Goal: Task Accomplishment & Management: Manage account settings

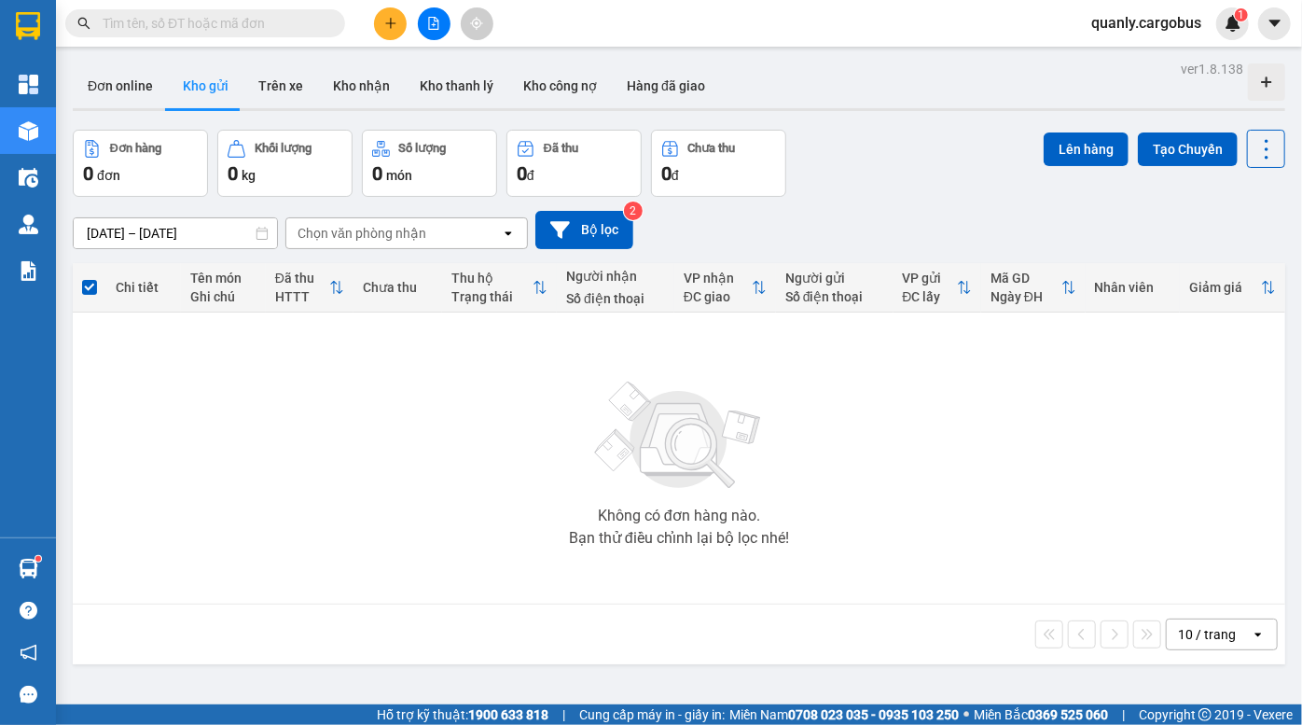
click at [840, 93] on div "Đơn online Kho gửi Trên xe Kho nhận Kho thanh lý Kho công nợ Hàng đã giao" at bounding box center [679, 87] width 1212 height 49
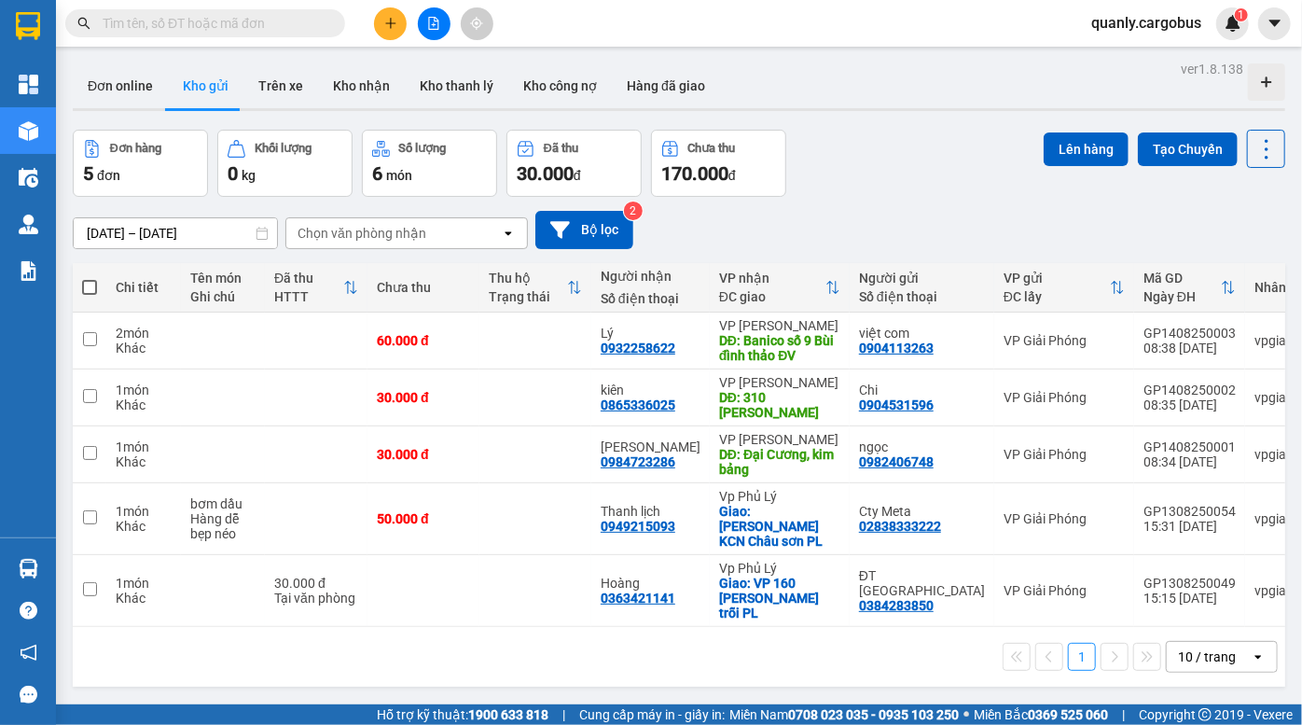
click at [899, 161] on div "Đơn hàng 5 đơn Khối lượng 0 kg Số lượng 6 món Đã thu 30.000 đ Chưa thu 170.000 …" at bounding box center [679, 163] width 1212 height 67
click at [881, 167] on div "Đơn hàng 5 đơn Khối lượng 0 kg Số lượng 6 món Đã thu 30.000 đ Chưa thu 170.000 …" at bounding box center [679, 163] width 1212 height 67
click at [912, 185] on div "Đơn hàng 5 đơn Khối lượng 0 kg Số lượng 6 món Đã thu 30.000 đ Chưa thu 170.000 …" at bounding box center [679, 163] width 1212 height 67
click at [847, 65] on div "Đơn online Kho gửi Trên xe Kho nhận Kho thanh lý Kho công nợ Hàng đã giao" at bounding box center [679, 87] width 1212 height 49
click at [935, 138] on div "Đơn hàng 5 đơn Khối lượng 0 kg Số lượng 6 món Đã thu 30.000 đ Chưa thu 170.000 …" at bounding box center [679, 163] width 1212 height 67
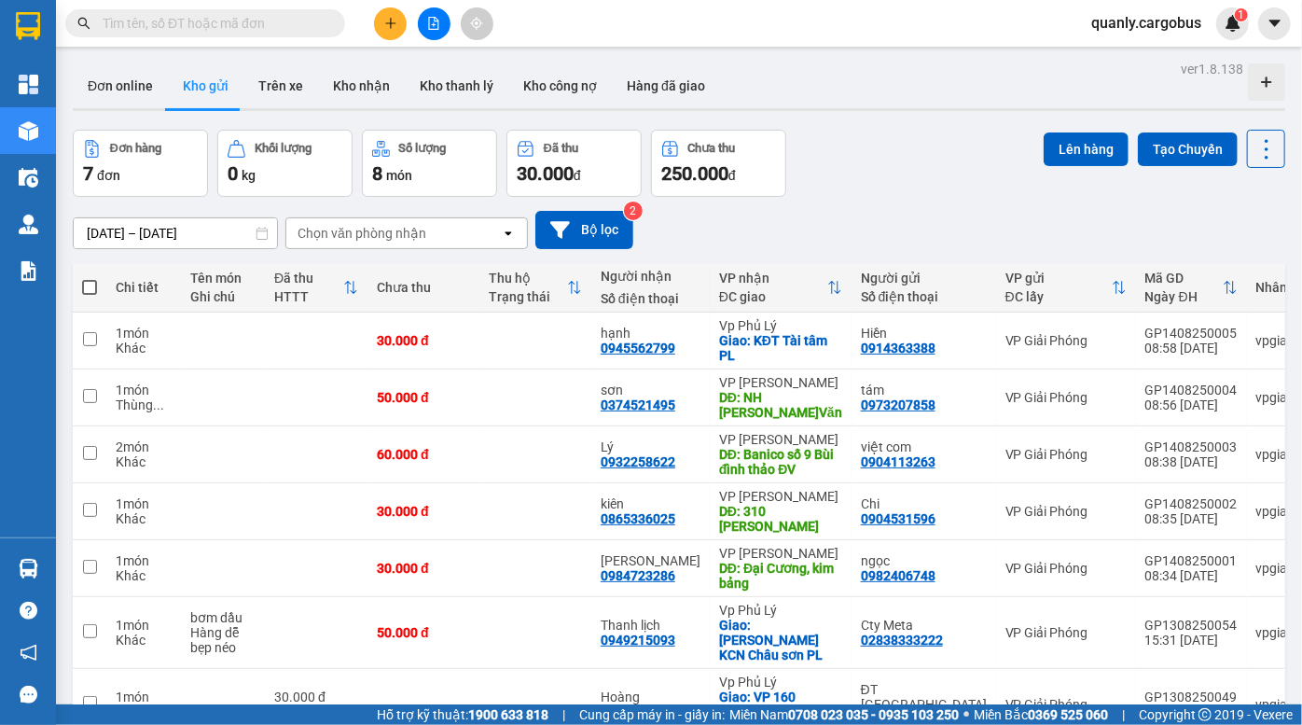
click at [896, 217] on div "[DATE] – [DATE] Press the down arrow key to interact with the calendar and sele…" at bounding box center [679, 230] width 1212 height 38
click at [857, 152] on div "Đơn hàng 7 đơn Khối lượng 0 kg Số lượng 8 món Đã thu 30.000 đ Chưa thu 250.000 …" at bounding box center [679, 163] width 1212 height 67
click at [893, 152] on div "Đơn hàng 7 đơn Khối lượng 0 kg Số lượng 8 món Đã thu 30.000 đ Chưa thu 250.000 …" at bounding box center [679, 163] width 1212 height 67
click at [910, 145] on div "Đơn hàng 7 đơn Khối lượng 0 kg Số lượng 8 món Đã thu 30.000 đ Chưa thu 250.000 …" at bounding box center [679, 163] width 1212 height 67
drag, startPoint x: 888, startPoint y: 113, endPoint x: 275, endPoint y: 27, distance: 618.6
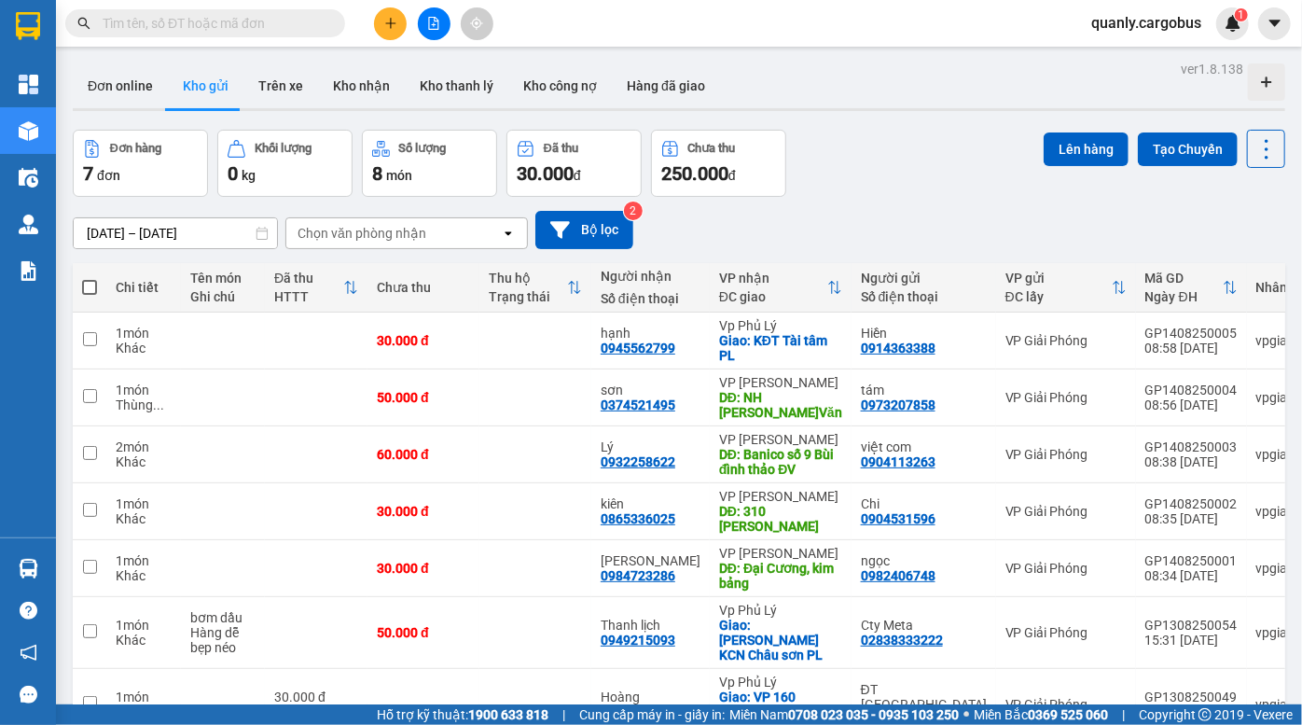
click at [887, 113] on div "ver 1.8.138 Đơn online Kho gửi Trên xe Kho nhận Kho thanh lý Kho công nợ Hàng đ…" at bounding box center [678, 432] width 1227 height 752
click at [874, 138] on div "Đơn hàng 7 đơn Khối lượng 0 kg Số lượng 8 món Đã thu 30.000 đ Chưa thu 250.000 …" at bounding box center [679, 163] width 1212 height 67
click at [819, 163] on div "Đơn hàng 7 đơn Khối lượng 0 kg Số lượng 8 món Đã thu 30.000 đ Chưa thu 250.000 …" at bounding box center [679, 163] width 1212 height 67
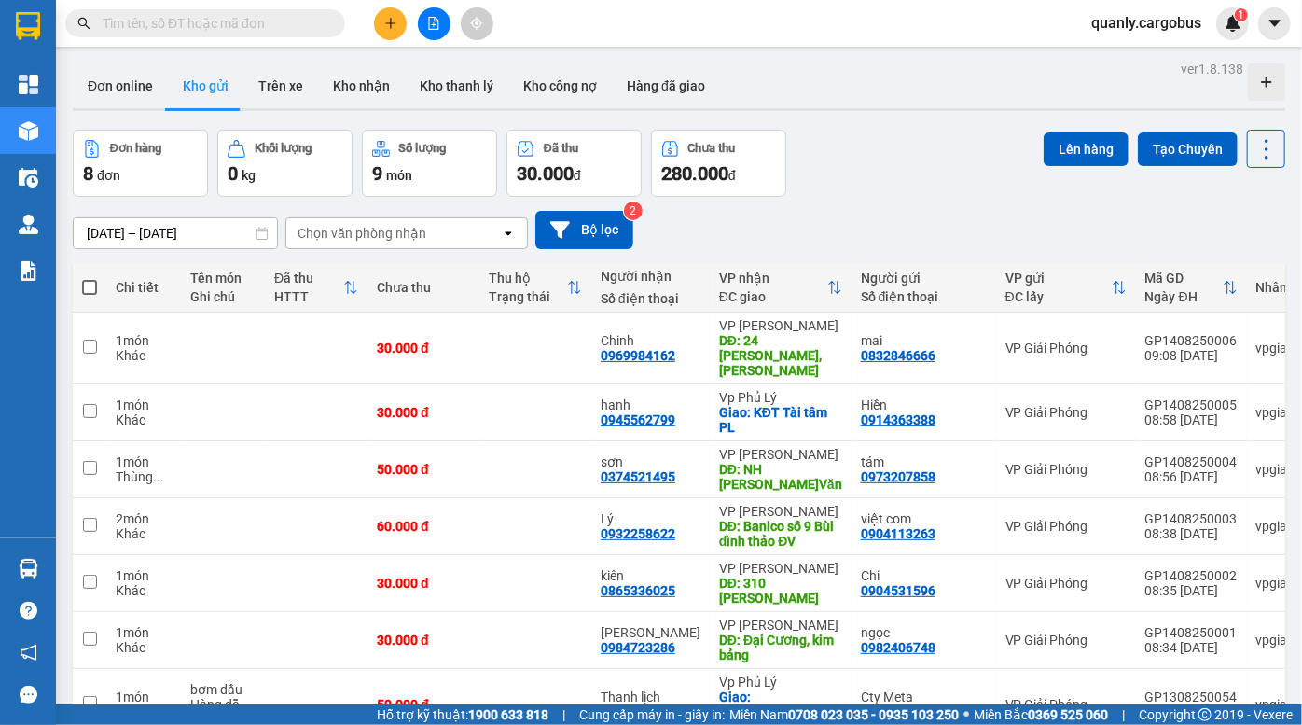
click at [833, 191] on div "Đơn hàng 8 đơn Khối lượng 0 kg Số lượng 9 món Đã thu 30.000 đ Chưa thu 280.000 …" at bounding box center [679, 163] width 1212 height 67
click at [854, 181] on div "Đơn hàng 8 đơn Khối lượng 0 kg Số lượng 9 món Đã thu 30.000 đ Chưa thu 280.000 …" at bounding box center [679, 163] width 1212 height 67
click at [851, 208] on div "12/08/2025 – 14/08/2025 Press the down arrow key to interact with the calendar …" at bounding box center [679, 230] width 1212 height 66
click at [84, 285] on span at bounding box center [89, 287] width 15 height 15
click at [90, 278] on input "checkbox" at bounding box center [90, 278] width 0 height 0
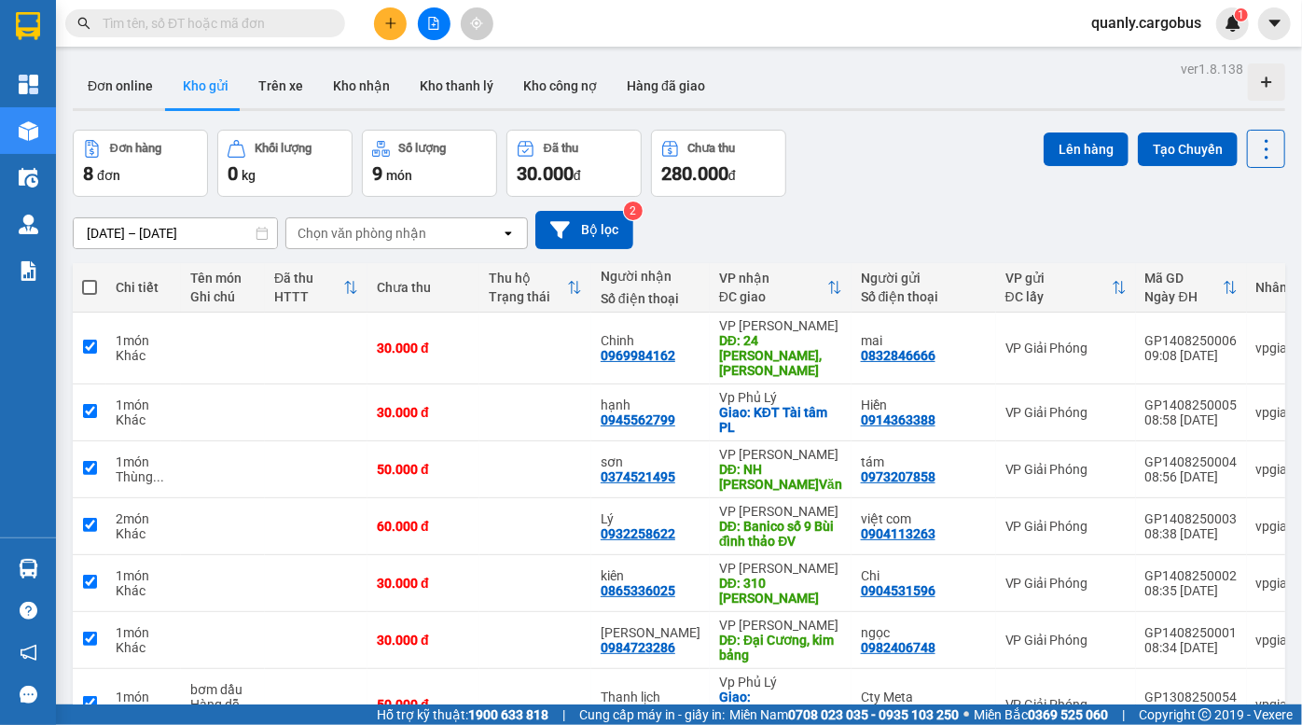
checkbox input "true"
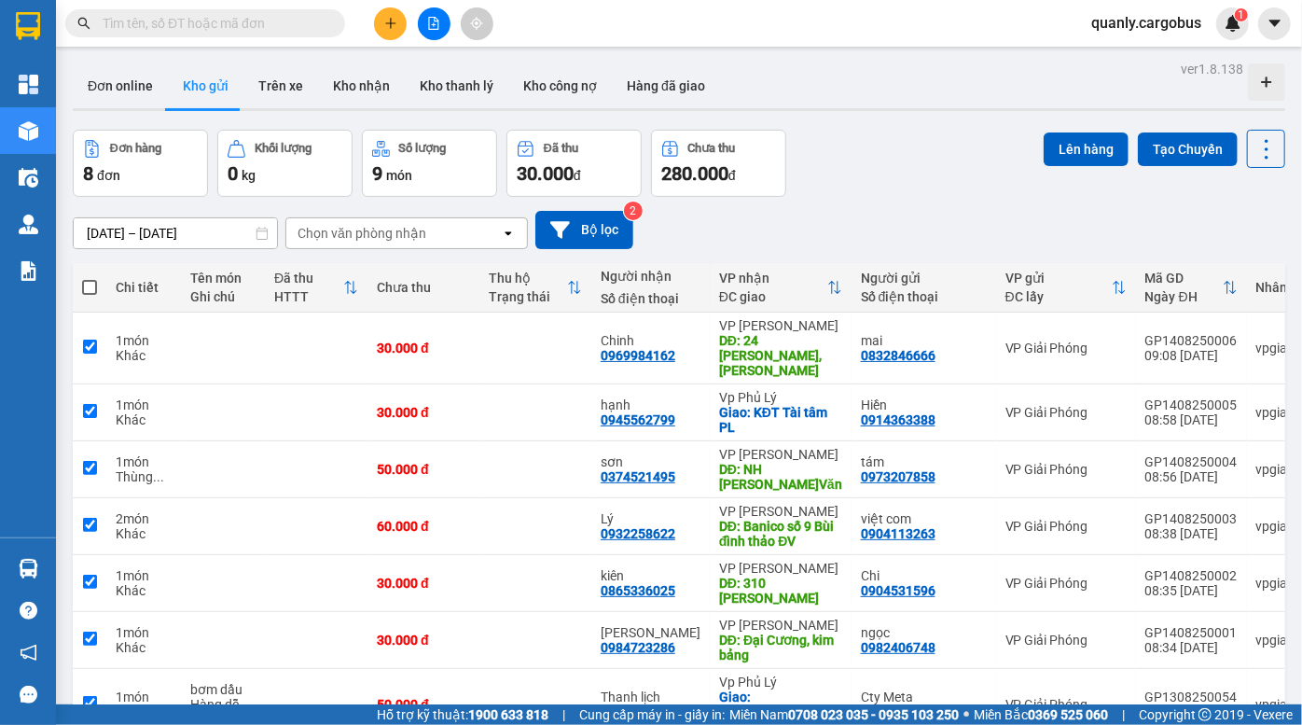
checkbox input "true"
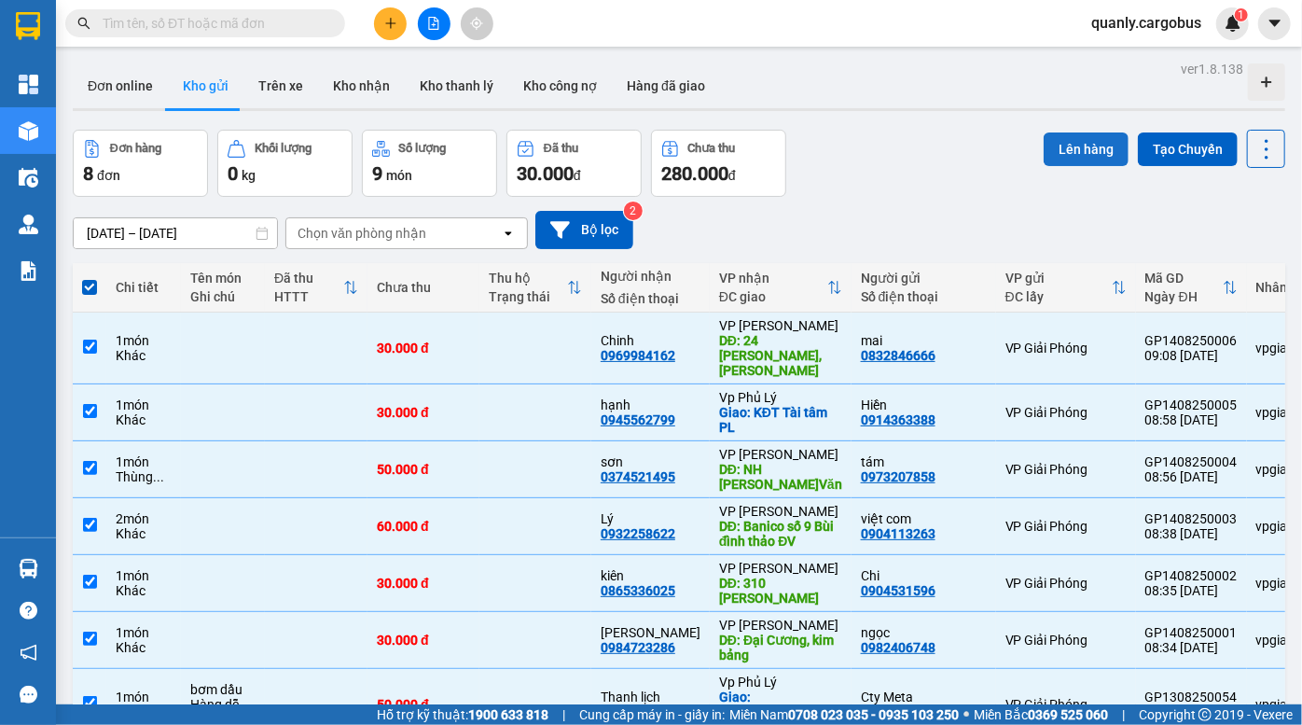
click at [1072, 152] on button "Lên hàng" at bounding box center [1085, 149] width 85 height 34
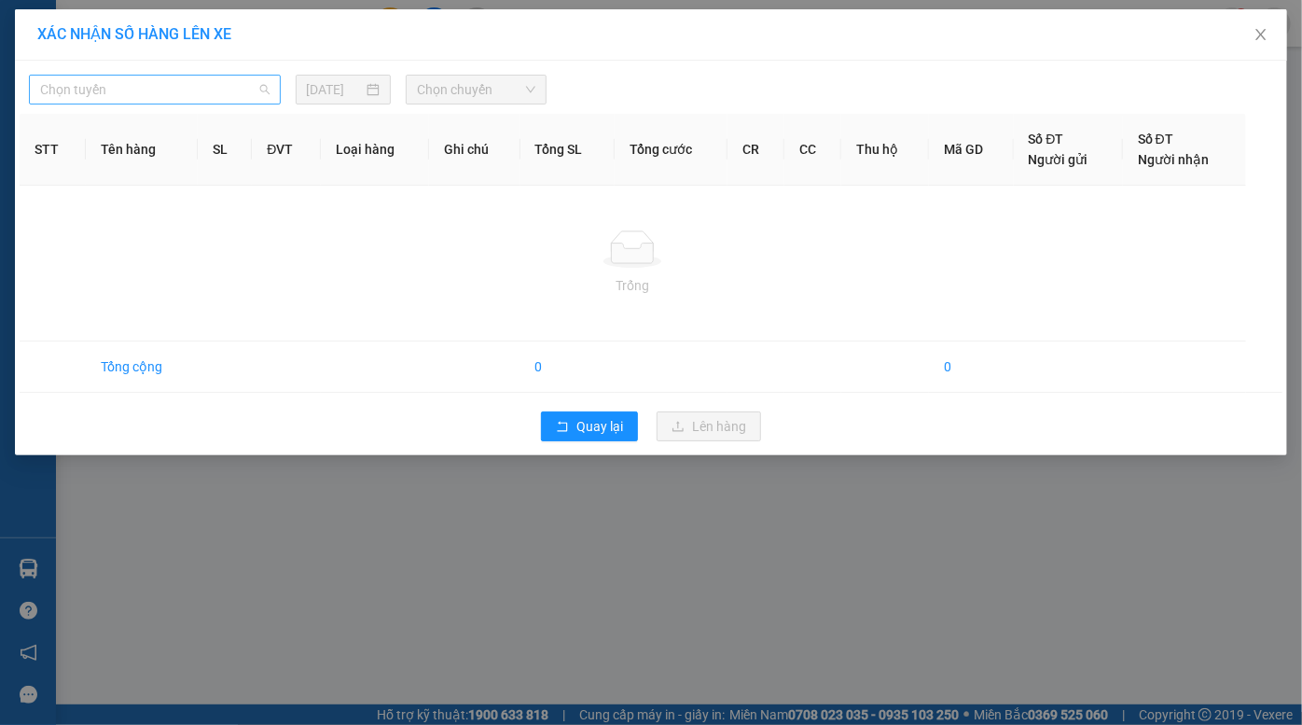
click at [155, 87] on span "Chọn tuyến" at bounding box center [154, 90] width 229 height 28
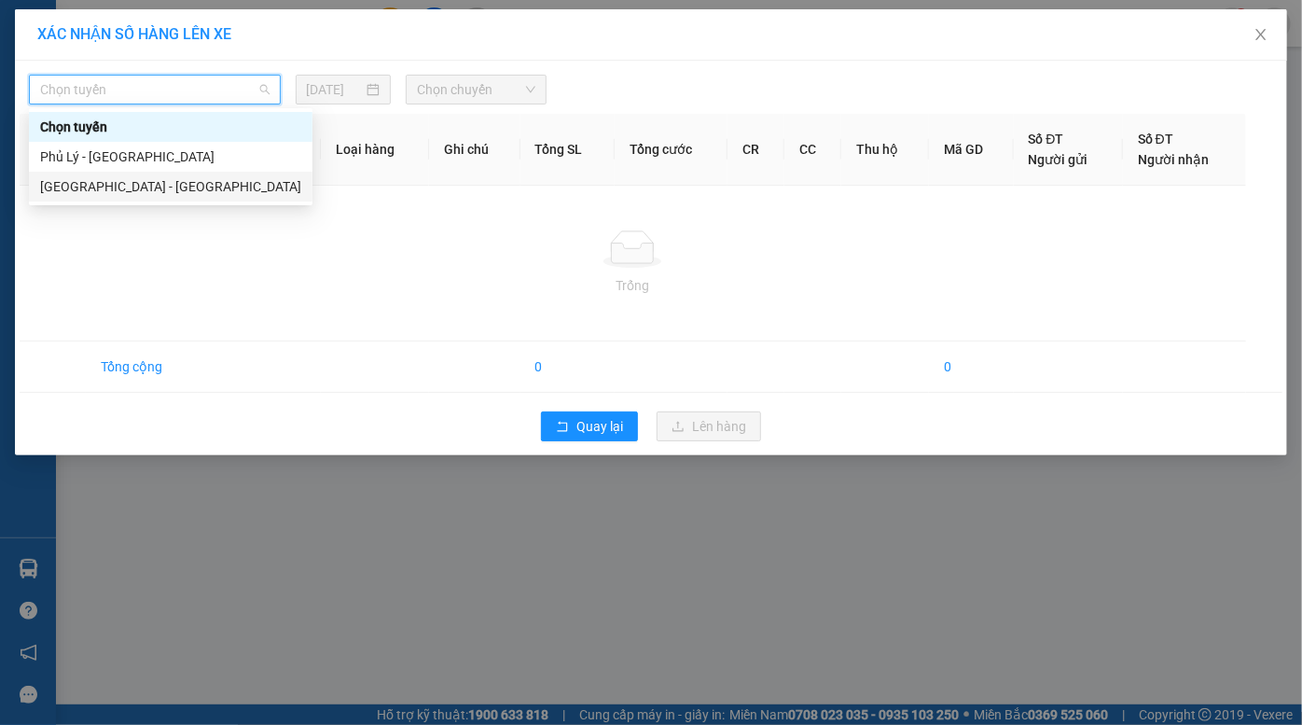
click at [117, 184] on div "Hà Nội - Phủ Lý" at bounding box center [170, 186] width 261 height 21
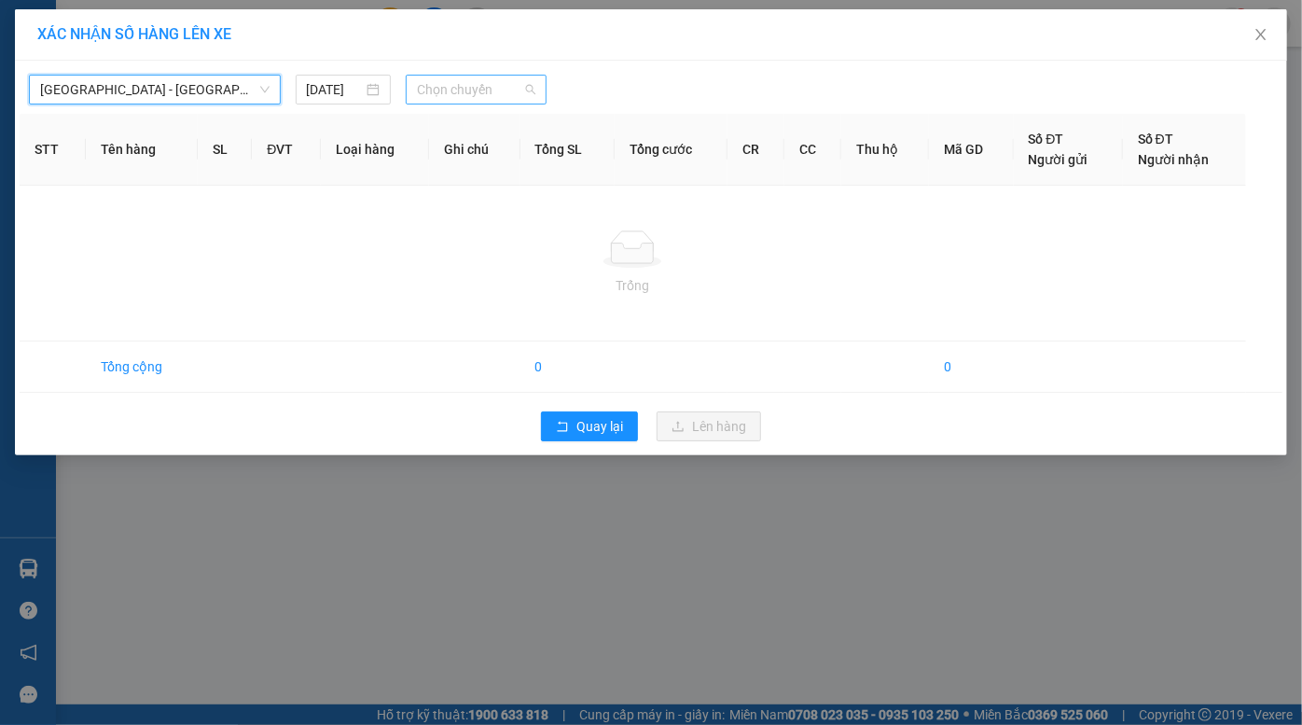
click at [471, 93] on span "Chọn chuyến" at bounding box center [476, 90] width 118 height 28
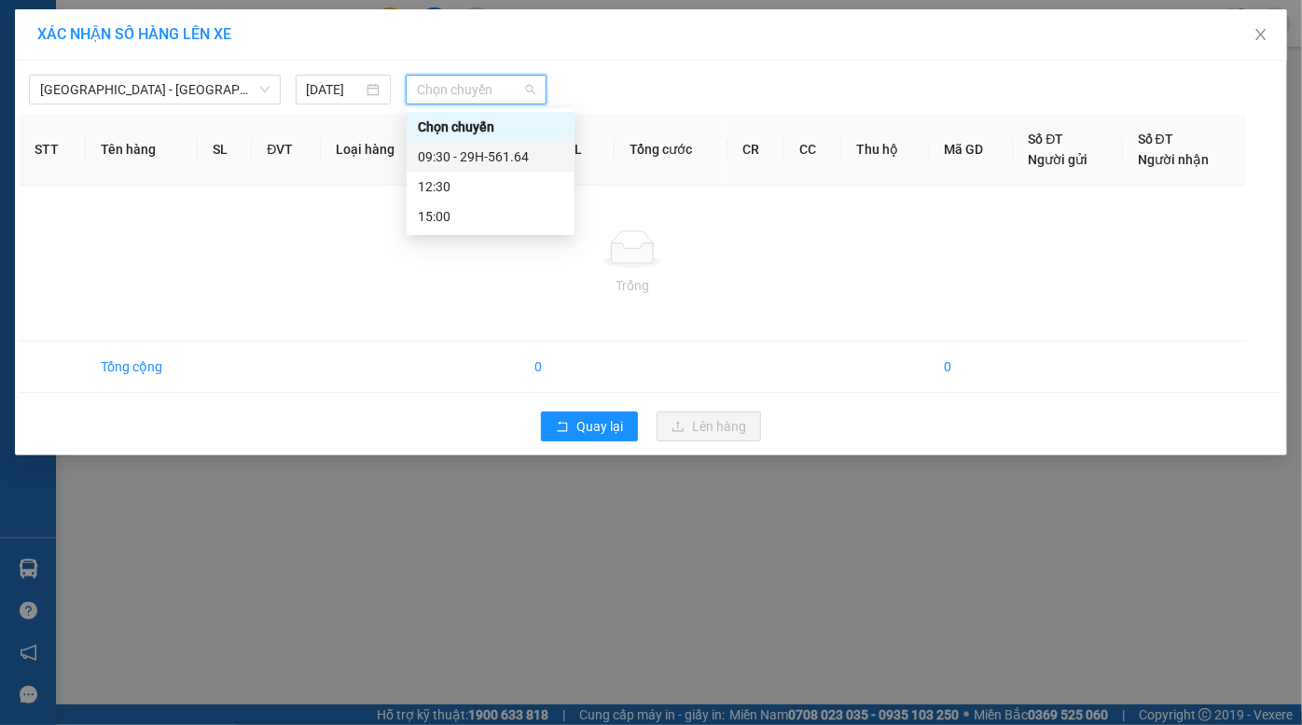
click at [487, 157] on div "09:30 - 29H-561.64" at bounding box center [490, 156] width 145 height 21
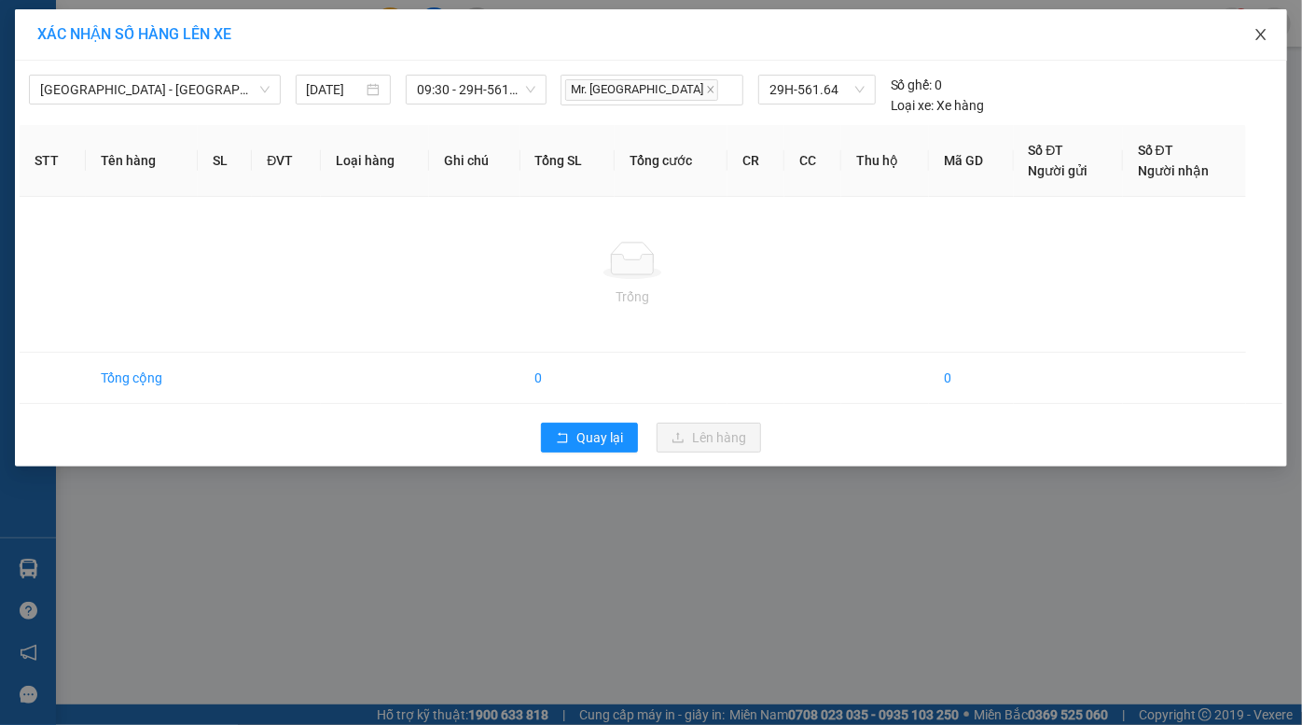
click at [1259, 35] on icon "close" at bounding box center [1260, 34] width 15 height 15
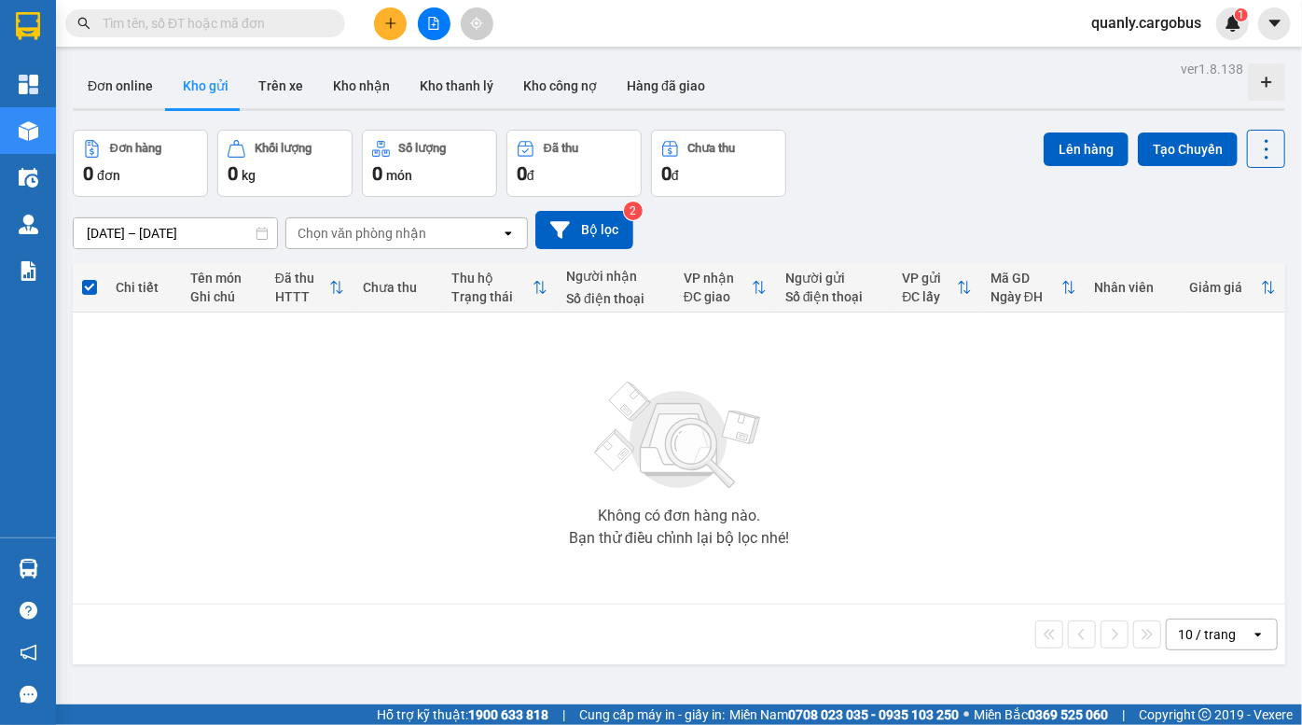
click at [440, 30] on button at bounding box center [434, 23] width 33 height 33
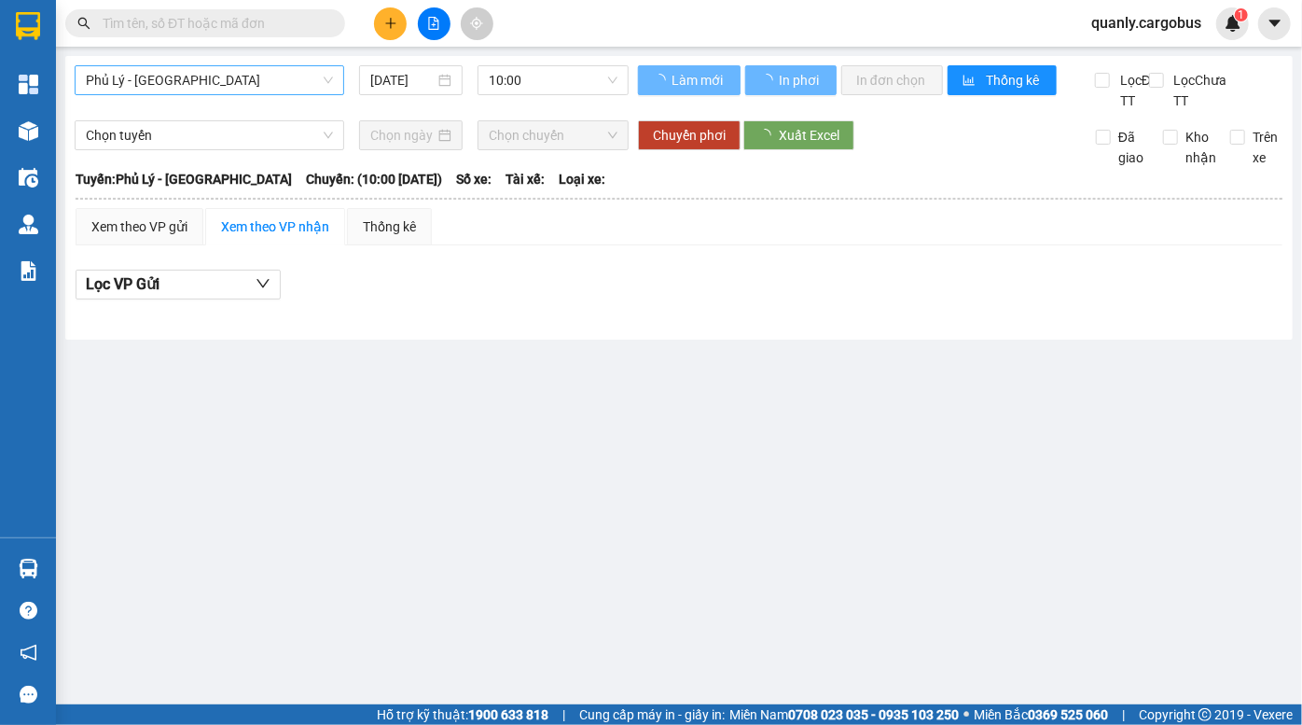
click at [235, 73] on span "Phủ Lý - Hà Nội" at bounding box center [209, 80] width 247 height 28
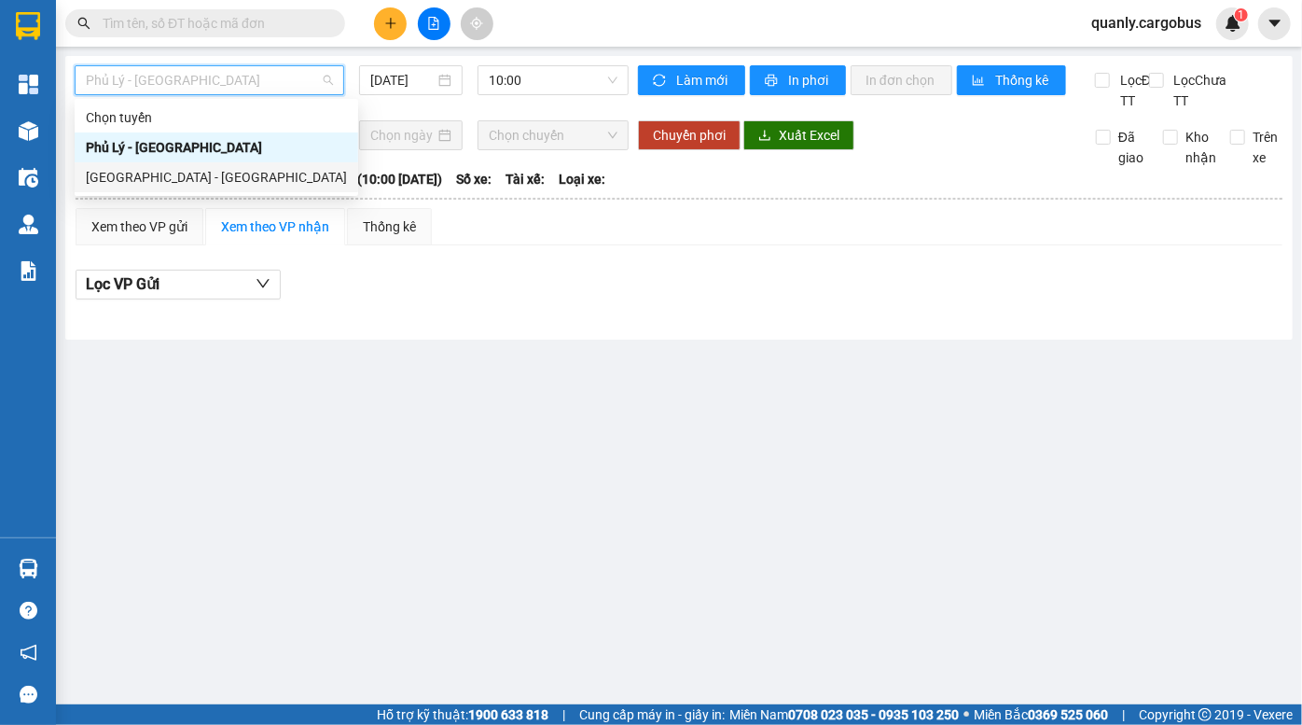
click at [202, 181] on div "Hà Nội - Phủ Lý" at bounding box center [216, 177] width 261 height 21
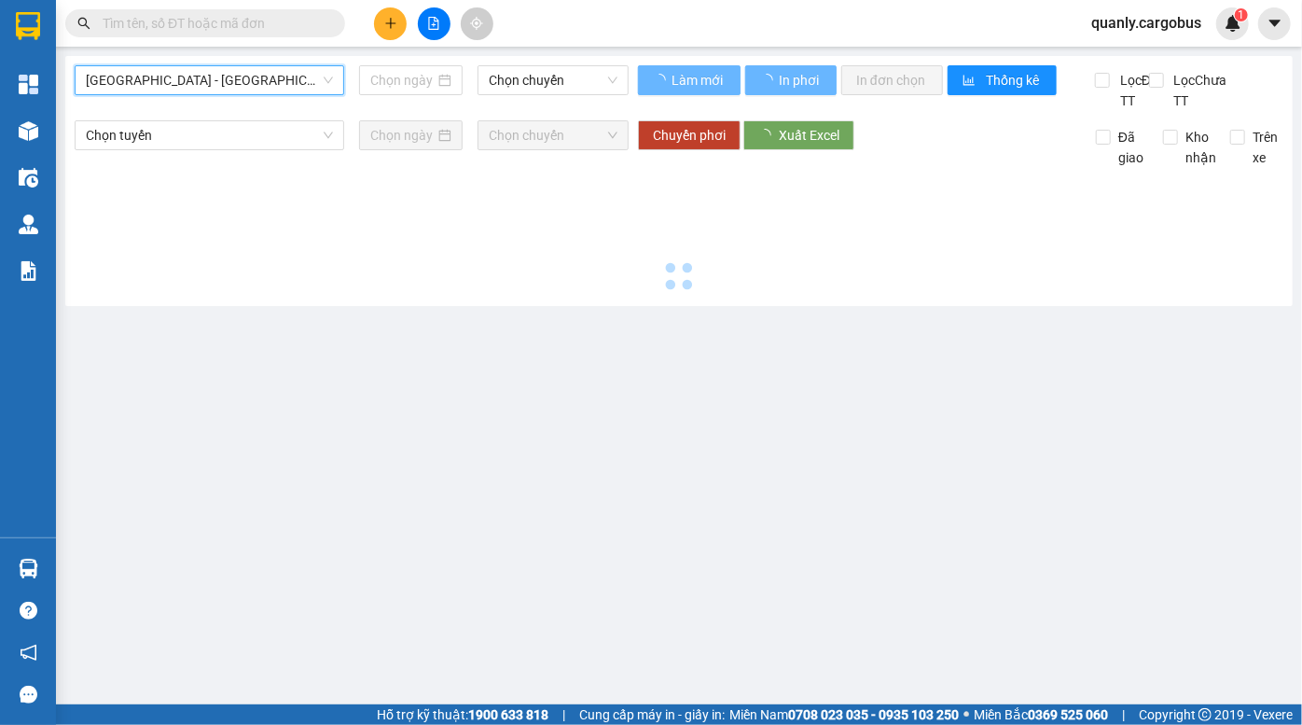
type input "14/08/2025"
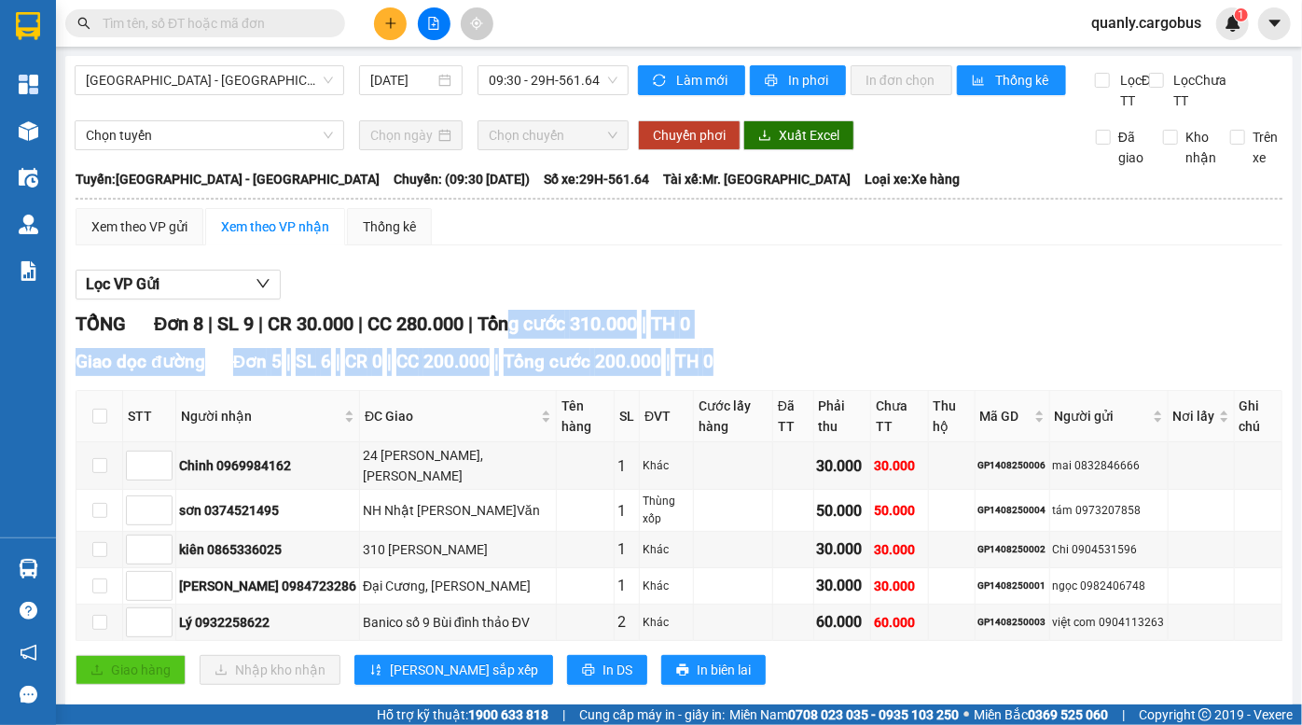
drag, startPoint x: 521, startPoint y: 346, endPoint x: 557, endPoint y: 414, distance: 76.7
click at [557, 414] on div "TỔNG Đơn 8 | SL 9 | CR 30.000 | CC 280.000 | Tổng cước 310.000 | TH 0 Giao dọc …" at bounding box center [679, 655] width 1207 height 691
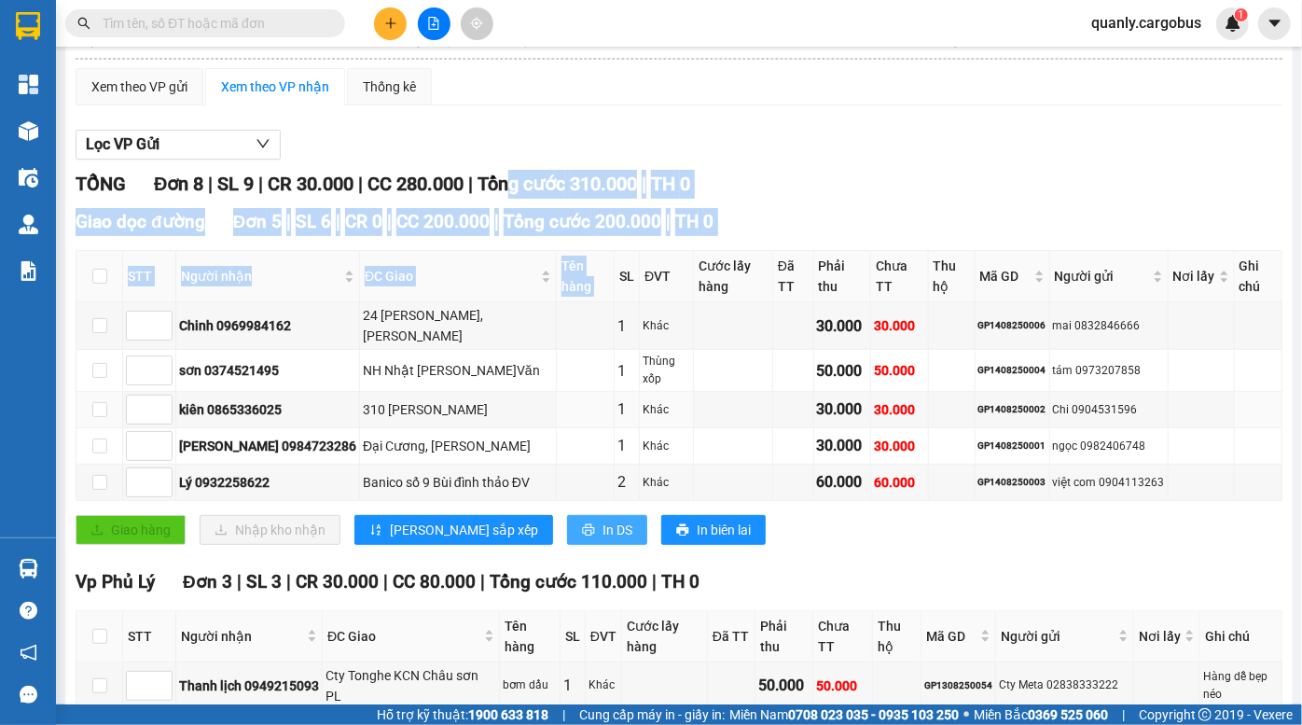
scroll to position [294, 0]
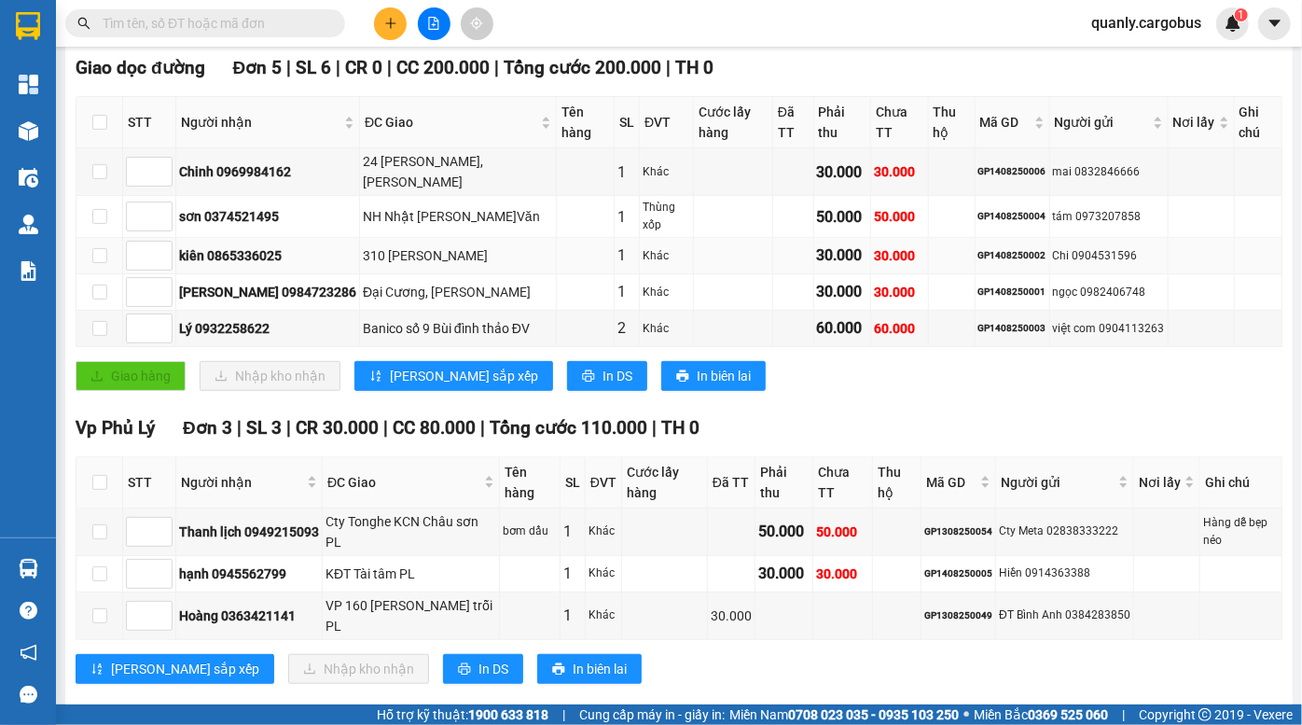
click at [363, 245] on div "310 phạm ngọc nhị đv" at bounding box center [458, 255] width 190 height 21
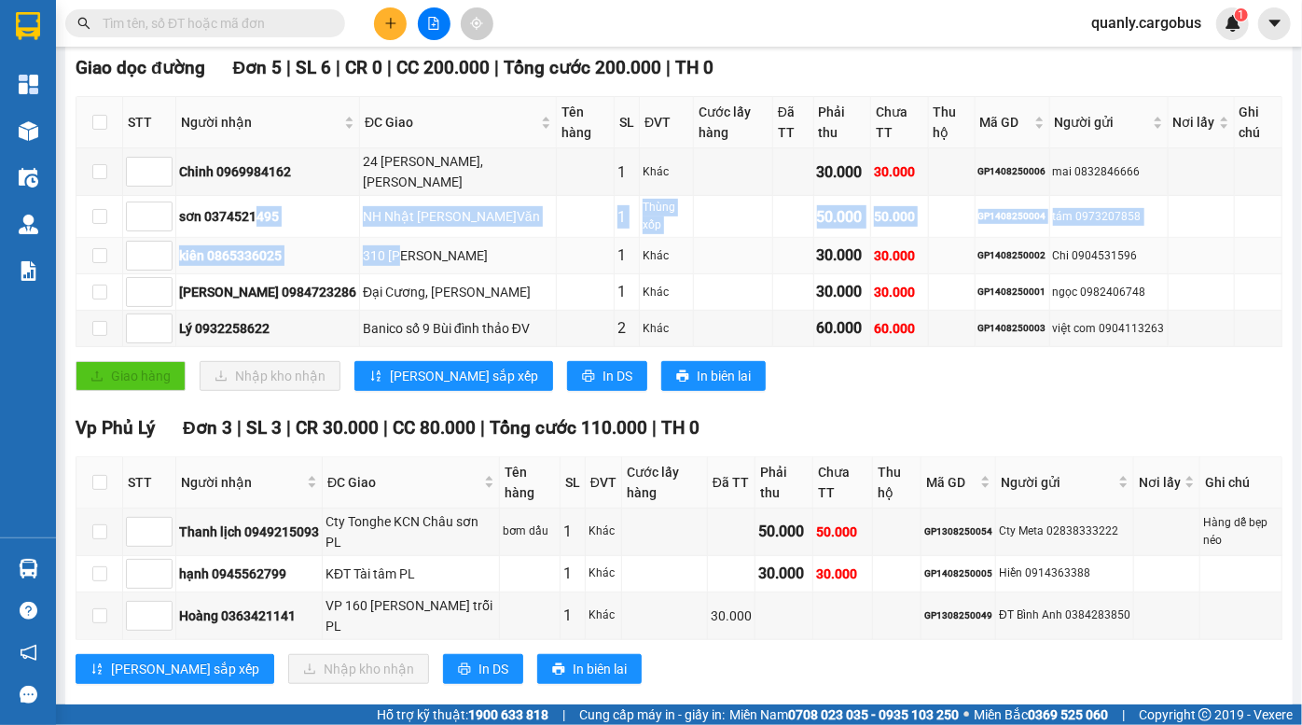
drag, startPoint x: 253, startPoint y: 190, endPoint x: 351, endPoint y: 236, distance: 108.0
click at [351, 235] on tbody "Chinh 0969984162 24 Bùi Đạt,Đồng Văn 1 Khác 30.000 30.000 GP1408250006 mai 0832…" at bounding box center [679, 247] width 1206 height 199
click at [363, 245] on div "310 phạm ngọc nhị đv" at bounding box center [458, 255] width 190 height 21
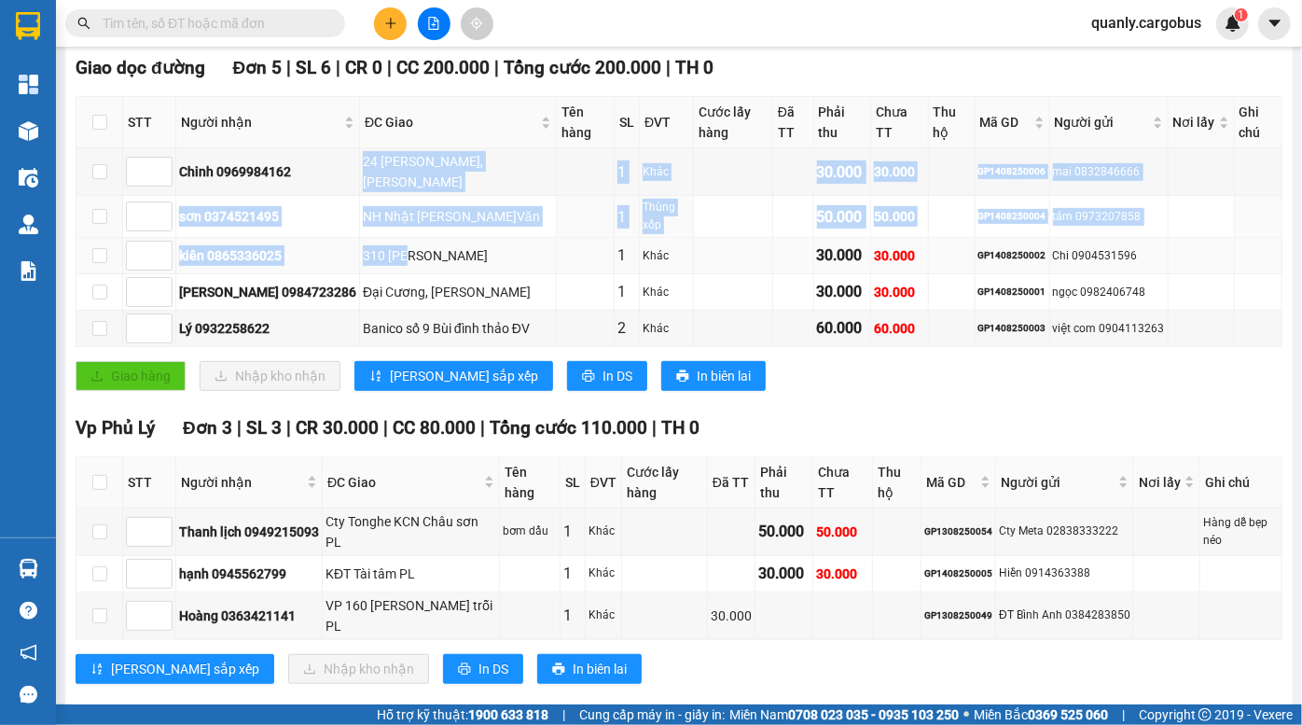
drag, startPoint x: 303, startPoint y: 175, endPoint x: 364, endPoint y: 247, distance: 94.0
click at [358, 243] on tbody "Chinh 0969984162 24 Bùi Đạt,Đồng Văn 1 Khác 30.000 30.000 GP1408250006 mai 0832…" at bounding box center [679, 247] width 1206 height 199
click at [448, 206] on div "NH Nhật TAMAYA Đ.Văn" at bounding box center [458, 216] width 190 height 21
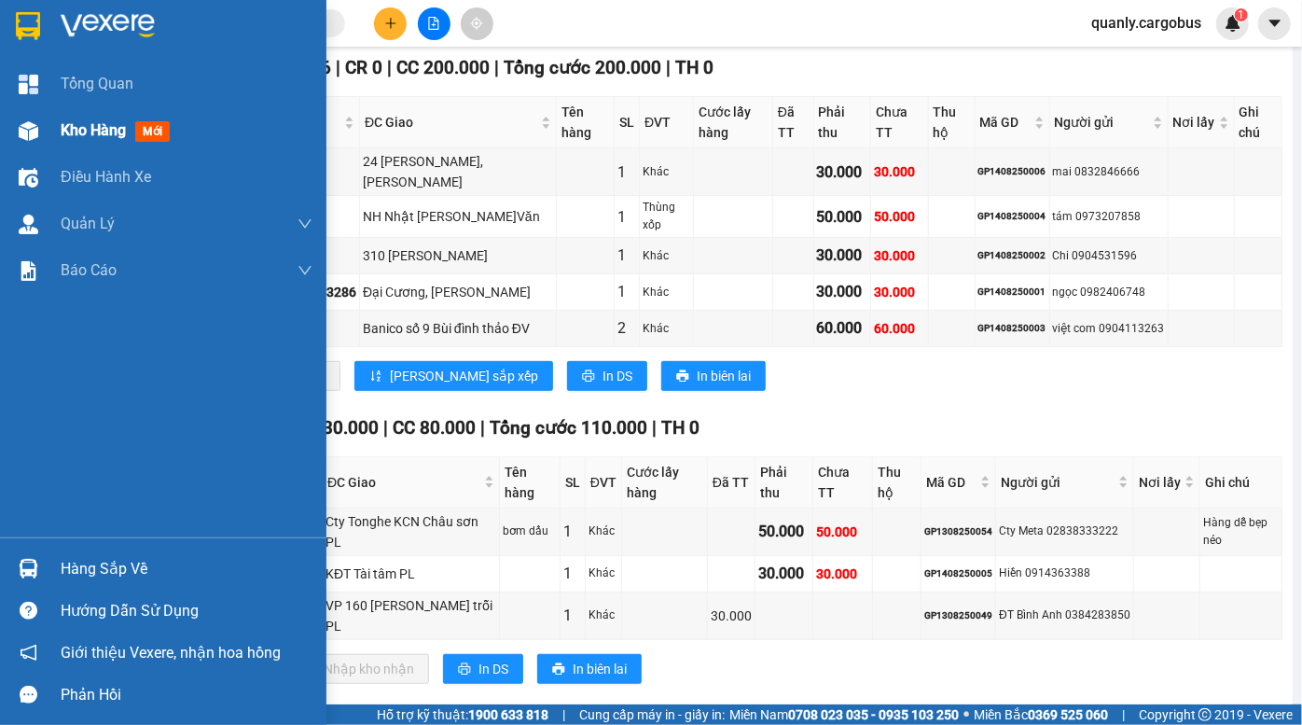
click at [30, 131] on img at bounding box center [29, 131] width 20 height 20
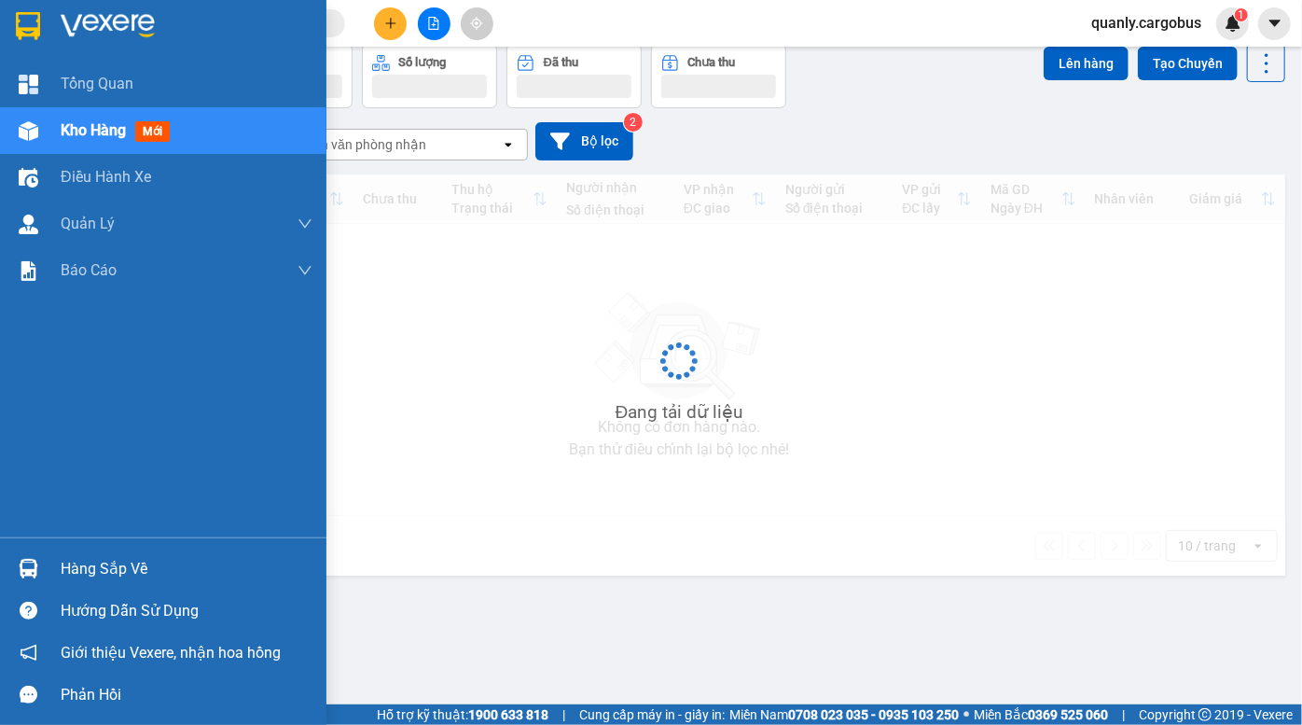
scroll to position [85, 0]
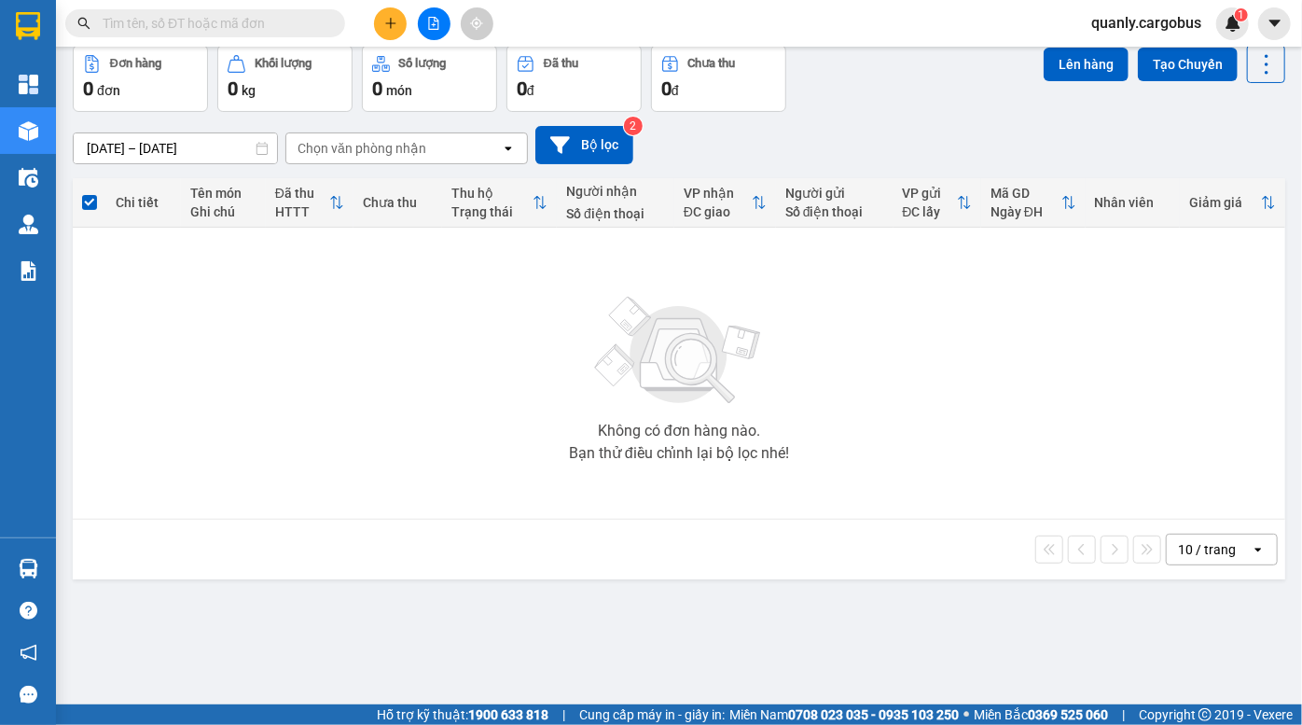
click at [953, 99] on div "Đơn hàng 0 đơn Khối lượng 0 kg Số lượng 0 món Đã thu 0 đ Chưa thu 0 đ Lên hàng …" at bounding box center [679, 78] width 1212 height 67
click at [893, 135] on div "12/08/2025 – 14/08/2025 Press the down arrow key to interact with the calendar …" at bounding box center [679, 145] width 1212 height 38
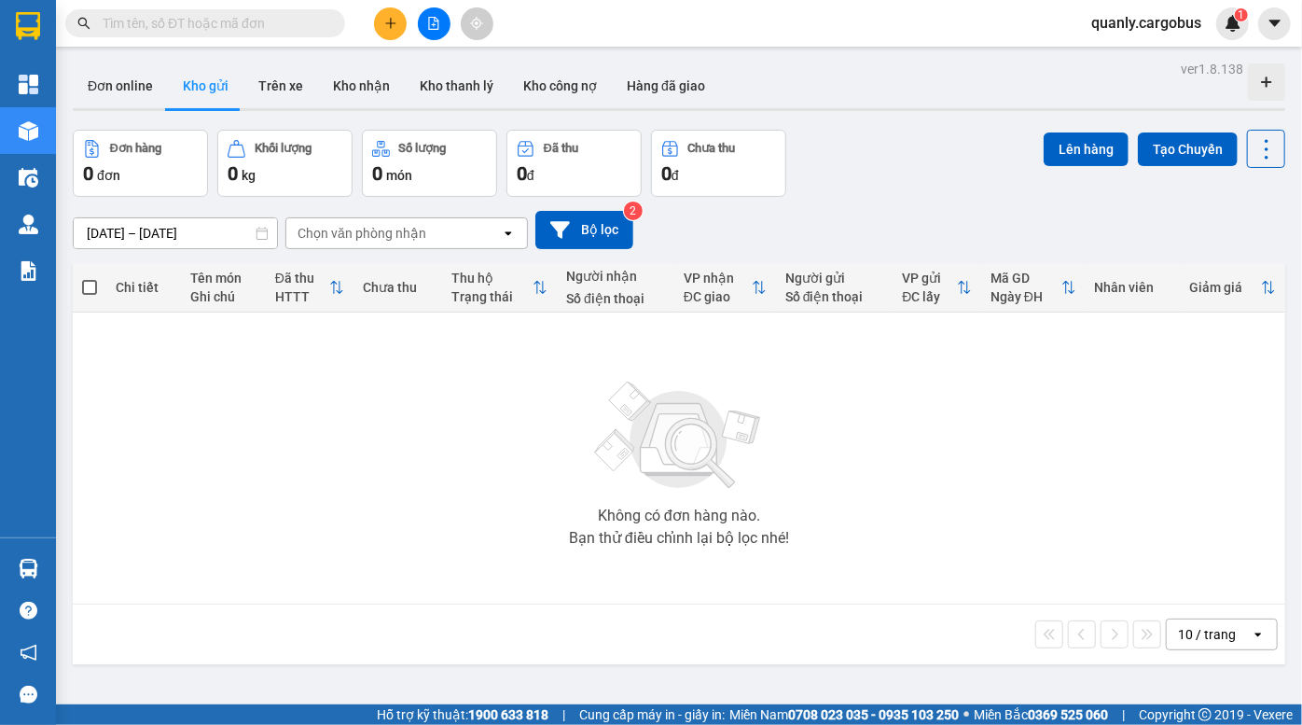
click at [891, 173] on div "Đơn hàng 0 đơn Khối lượng 0 kg Số lượng 0 món Đã thu 0 đ Chưa thu 0 đ Lên hàng …" at bounding box center [679, 163] width 1212 height 67
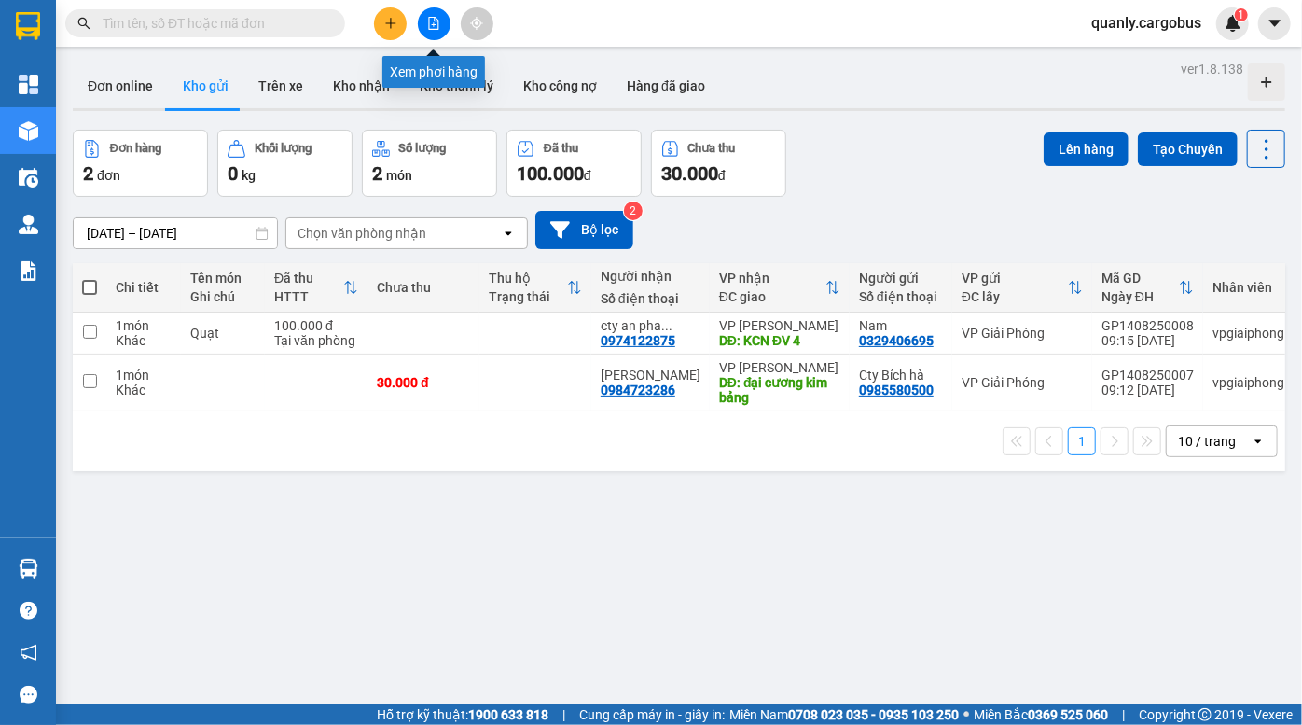
click at [428, 21] on icon "file-add" at bounding box center [433, 23] width 13 height 13
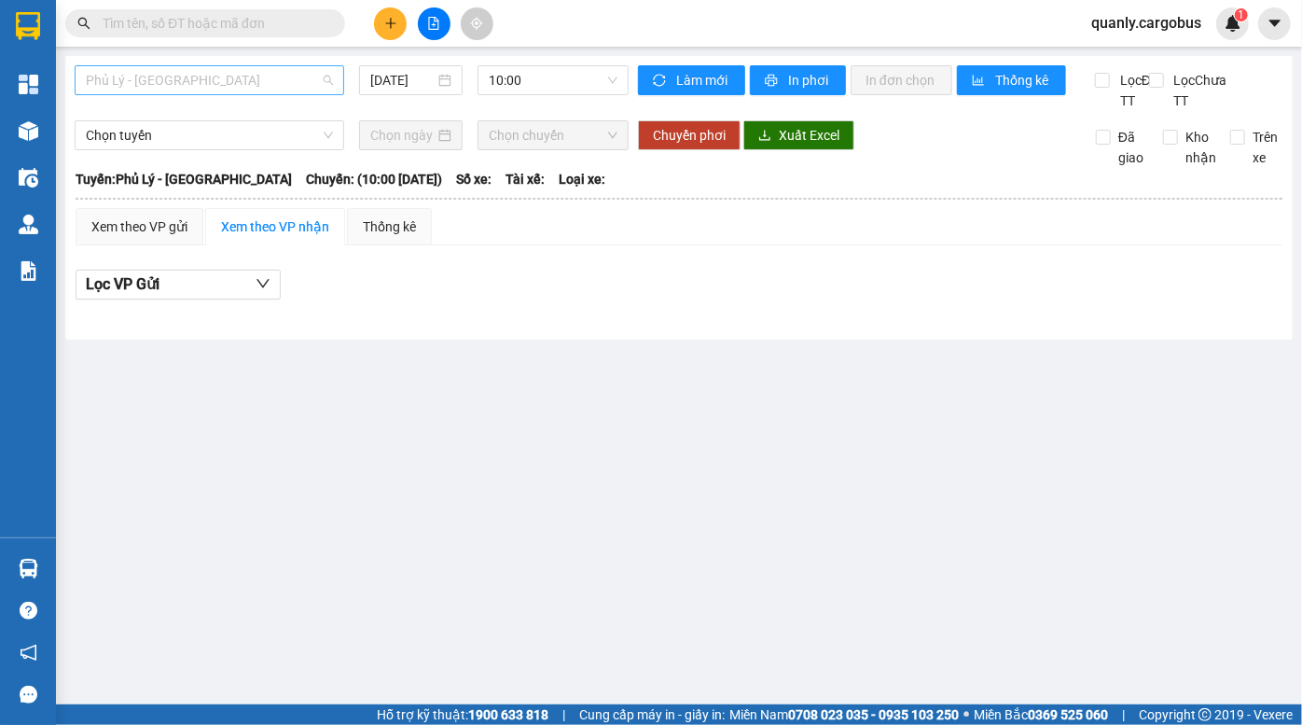
click at [181, 85] on span "Phủ Lý - Hà Nội" at bounding box center [209, 80] width 247 height 28
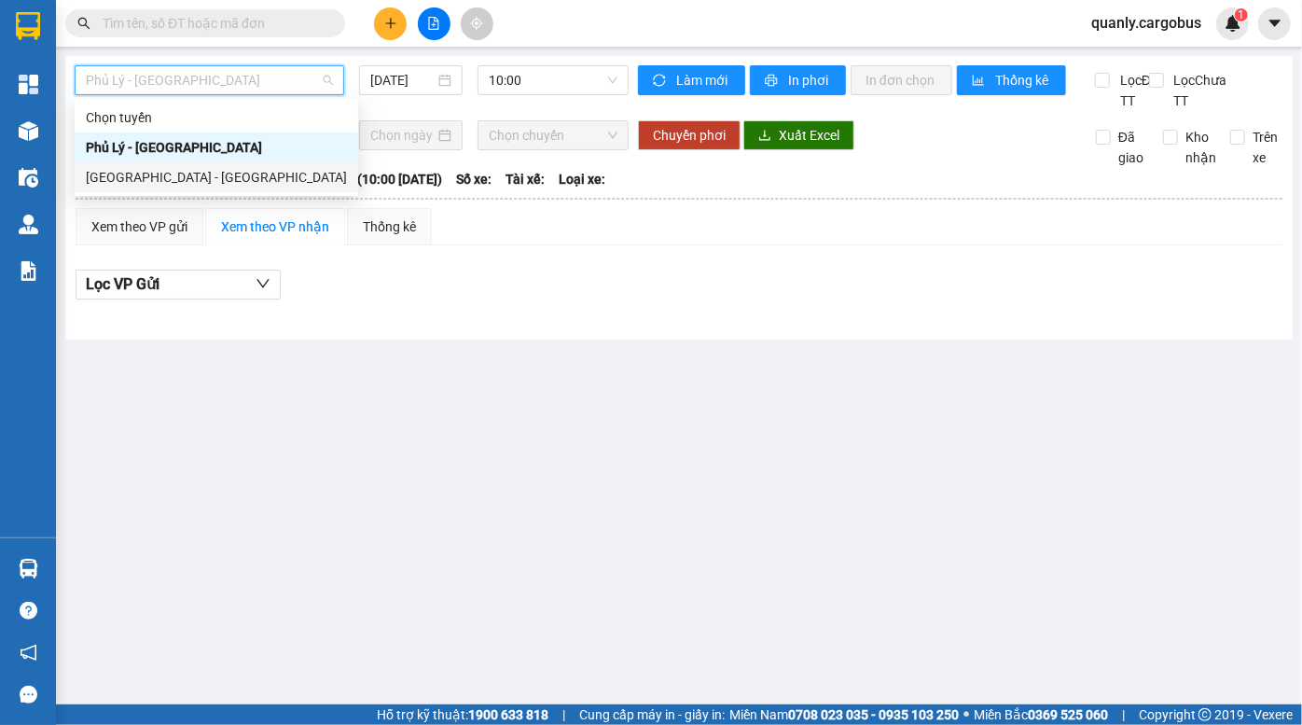
click at [175, 172] on div "Hà Nội - Phủ Lý" at bounding box center [216, 177] width 261 height 21
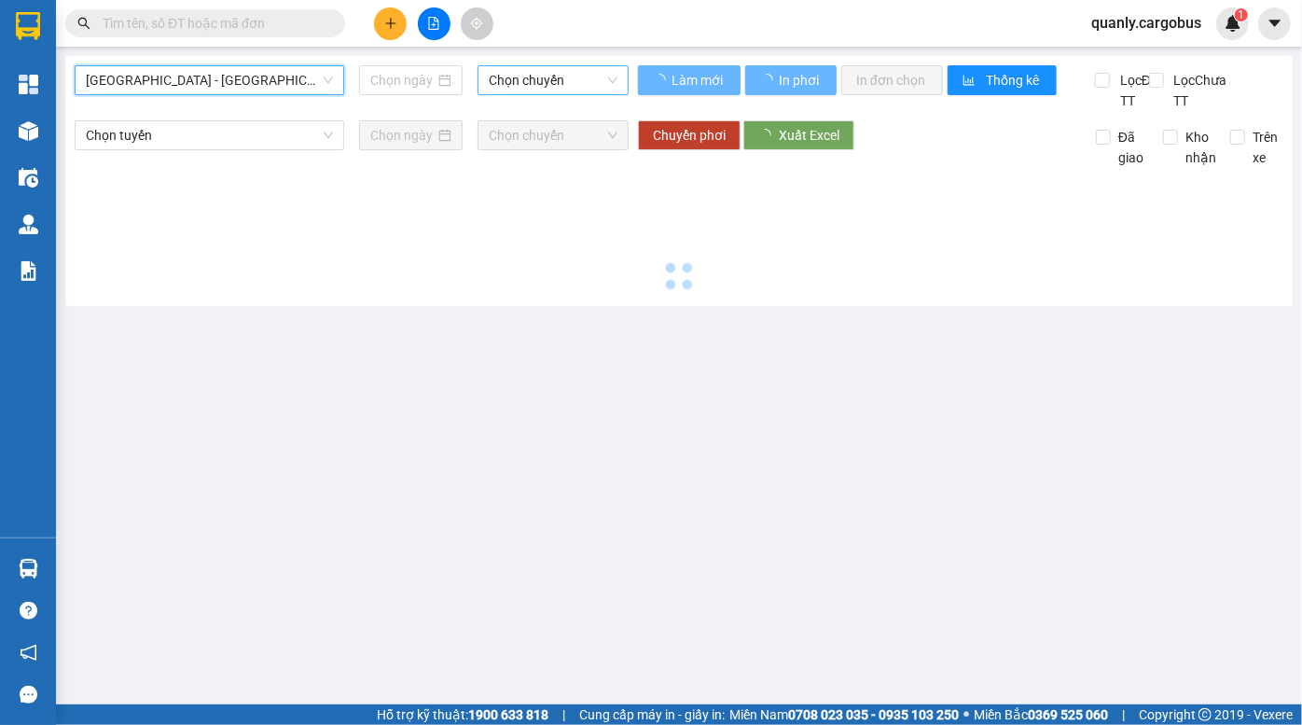
type input "14/08/2025"
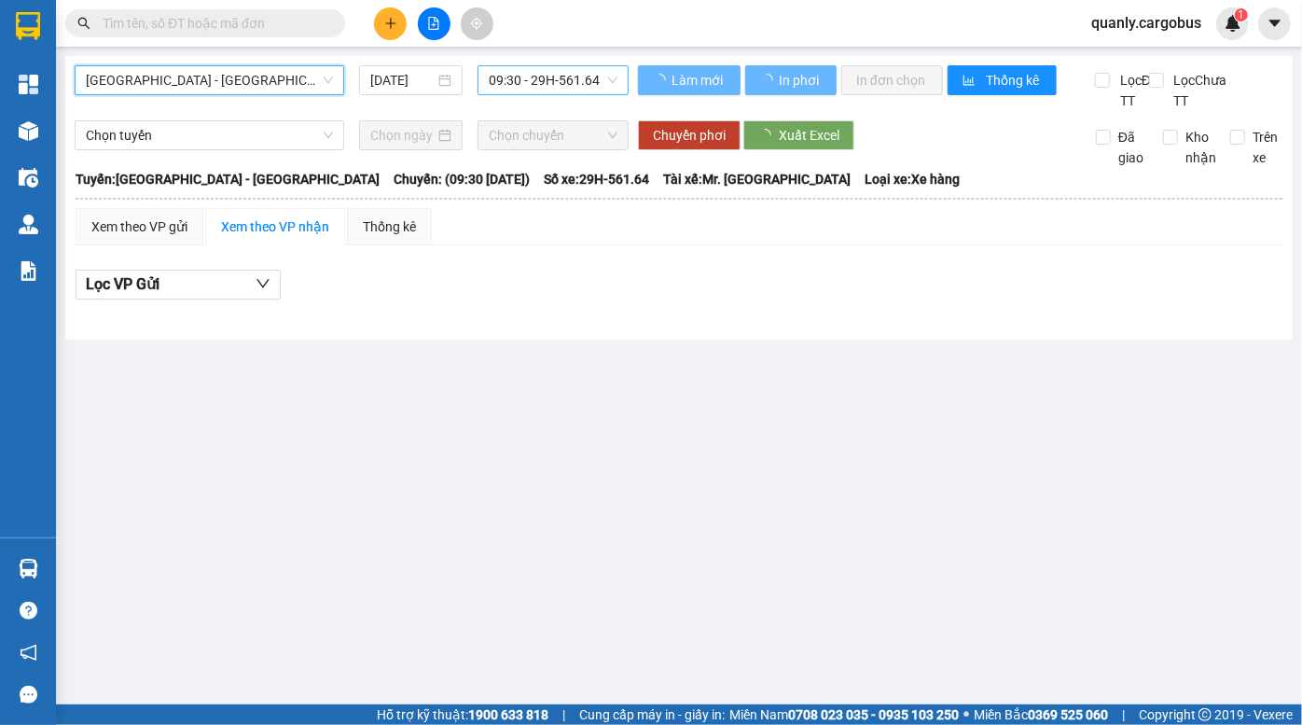
click at [531, 81] on span "09:30 - 29H-561.64" at bounding box center [553, 80] width 129 height 28
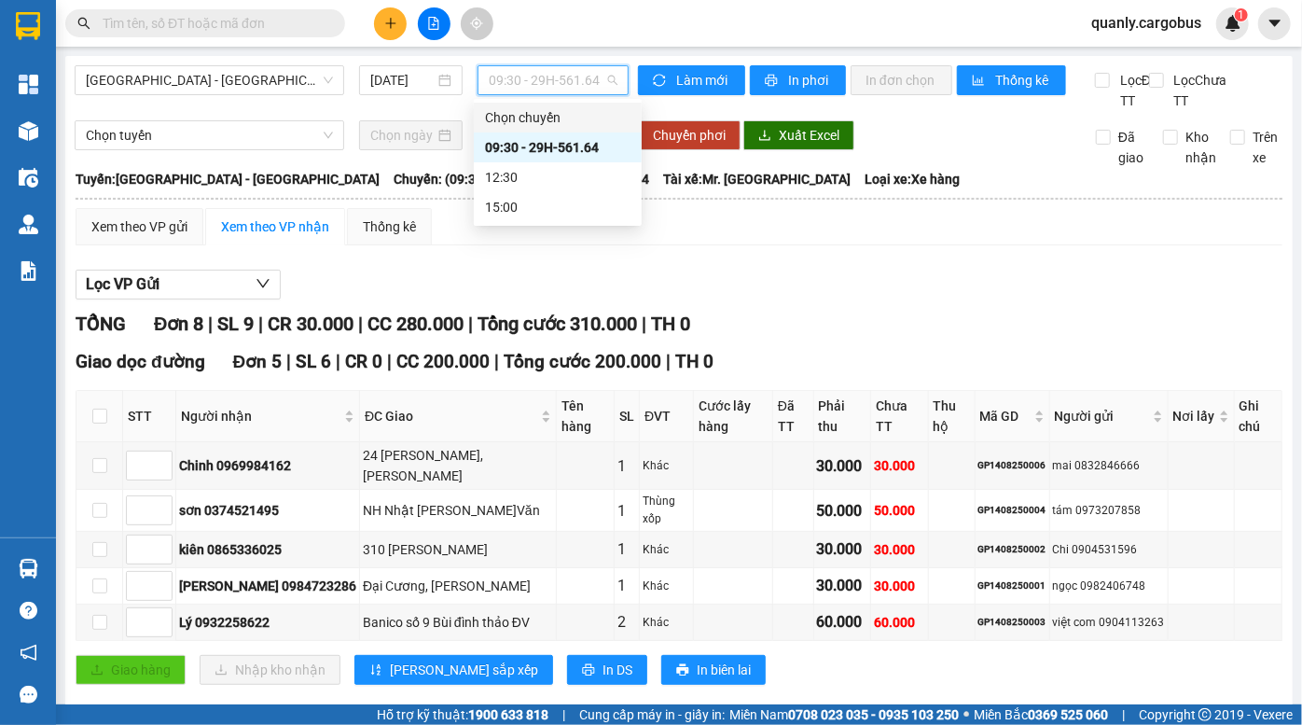
click at [635, 335] on span "Tổng cước 310.000" at bounding box center [556, 323] width 159 height 22
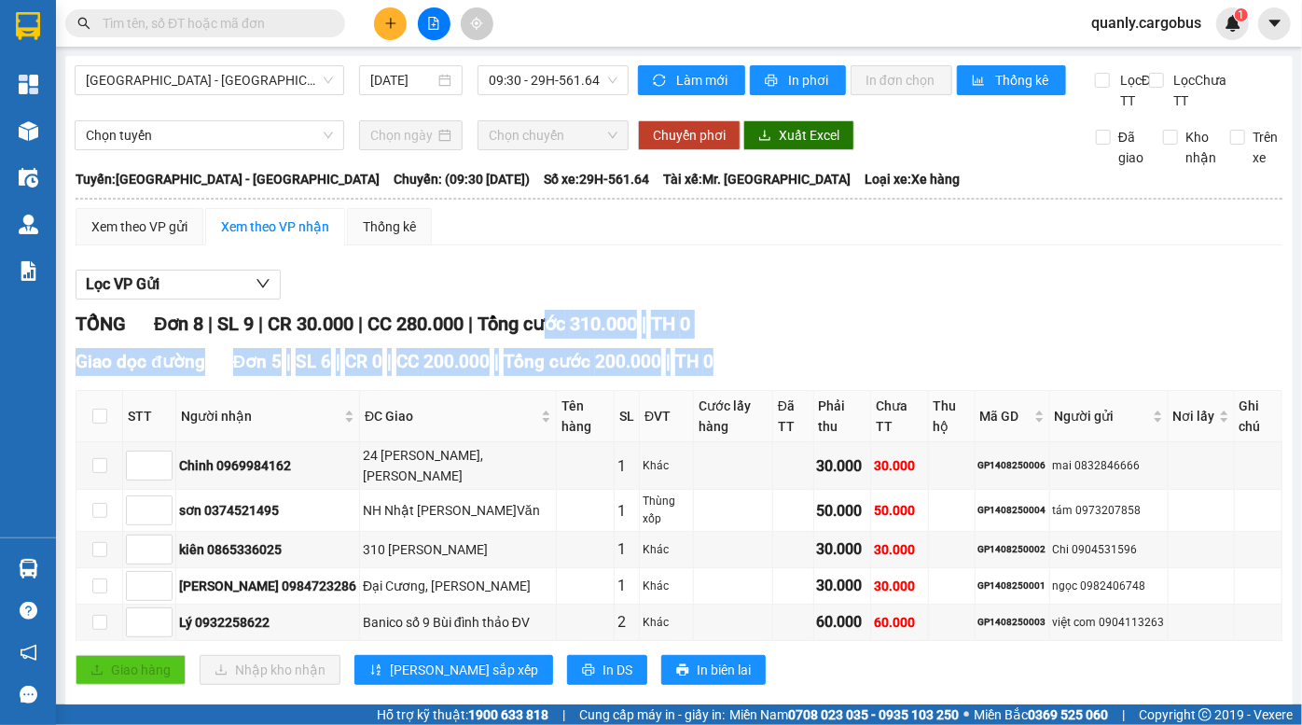
drag, startPoint x: 558, startPoint y: 345, endPoint x: 595, endPoint y: 406, distance: 71.2
click at [595, 406] on div "TỔNG Đơn 8 | SL 9 | CR 30.000 | CC 280.000 | Tổng cước 310.000 | TH 0 Giao dọc …" at bounding box center [679, 655] width 1207 height 691
click at [600, 372] on span "Tổng cước 200.000" at bounding box center [583, 361] width 158 height 21
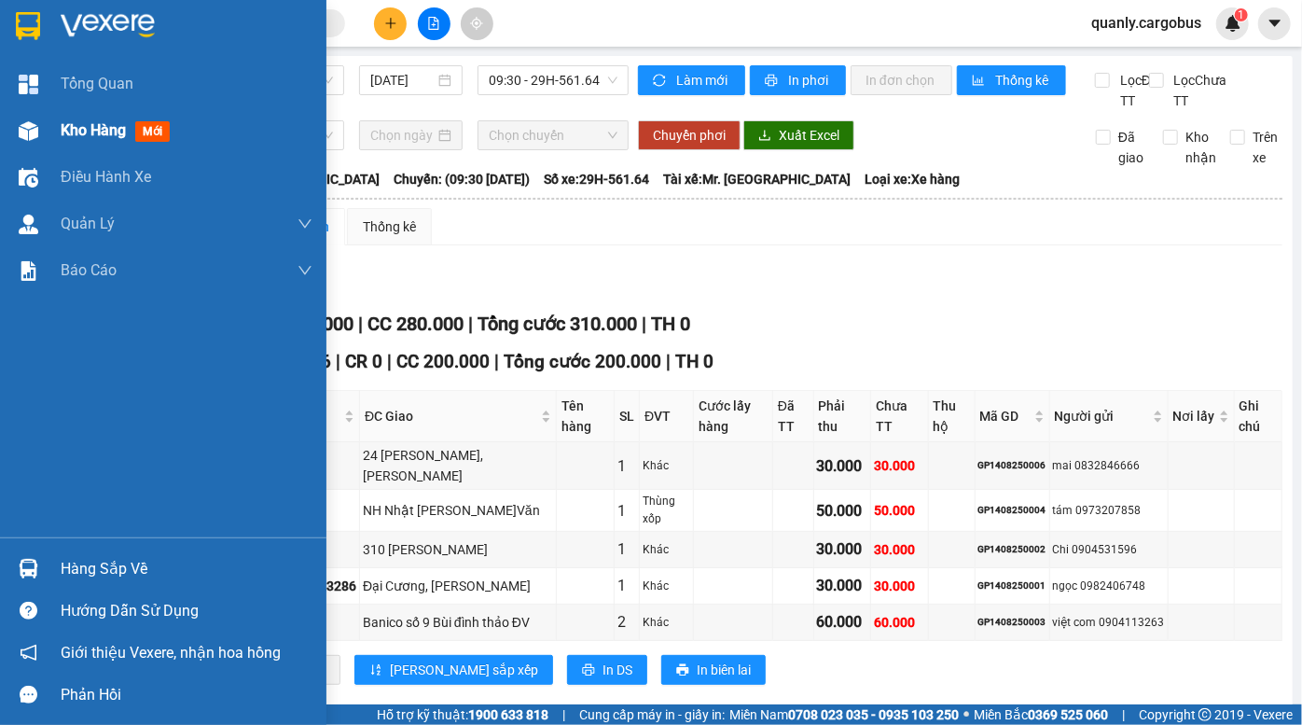
click at [42, 131] on div at bounding box center [28, 131] width 33 height 33
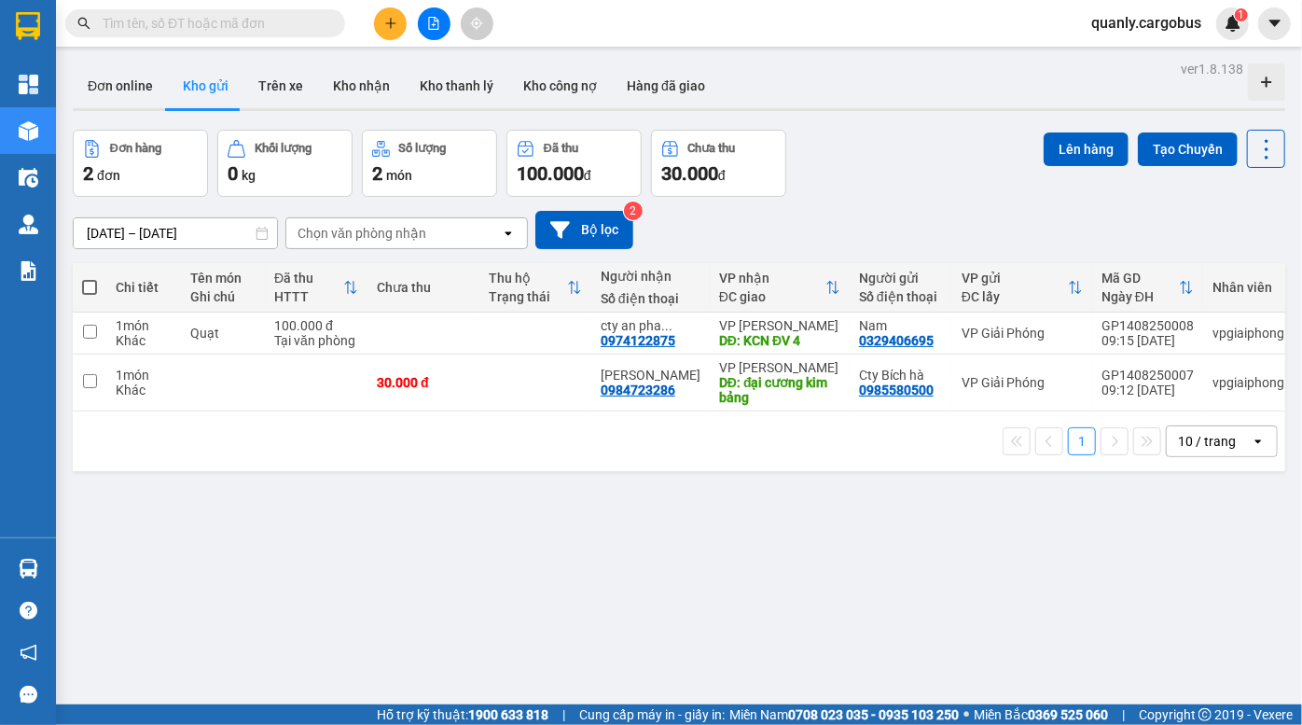
drag, startPoint x: 920, startPoint y: 96, endPoint x: 829, endPoint y: 0, distance: 132.6
click at [918, 94] on div "Đơn online Kho gửi Trên xe Kho nhận Kho thanh lý Kho công nợ Hàng đã giao" at bounding box center [679, 87] width 1212 height 49
drag, startPoint x: 863, startPoint y: 217, endPoint x: 638, endPoint y: 163, distance: 232.0
click at [846, 217] on div "[DATE] – [DATE] Press the down arrow key to interact with the calendar and sele…" at bounding box center [679, 230] width 1212 height 38
click at [922, 194] on div "Đơn hàng 2 đơn Khối lượng 0 kg Số lượng 2 món Đã thu 100.000 đ Chưa thu 30.000 …" at bounding box center [679, 163] width 1212 height 67
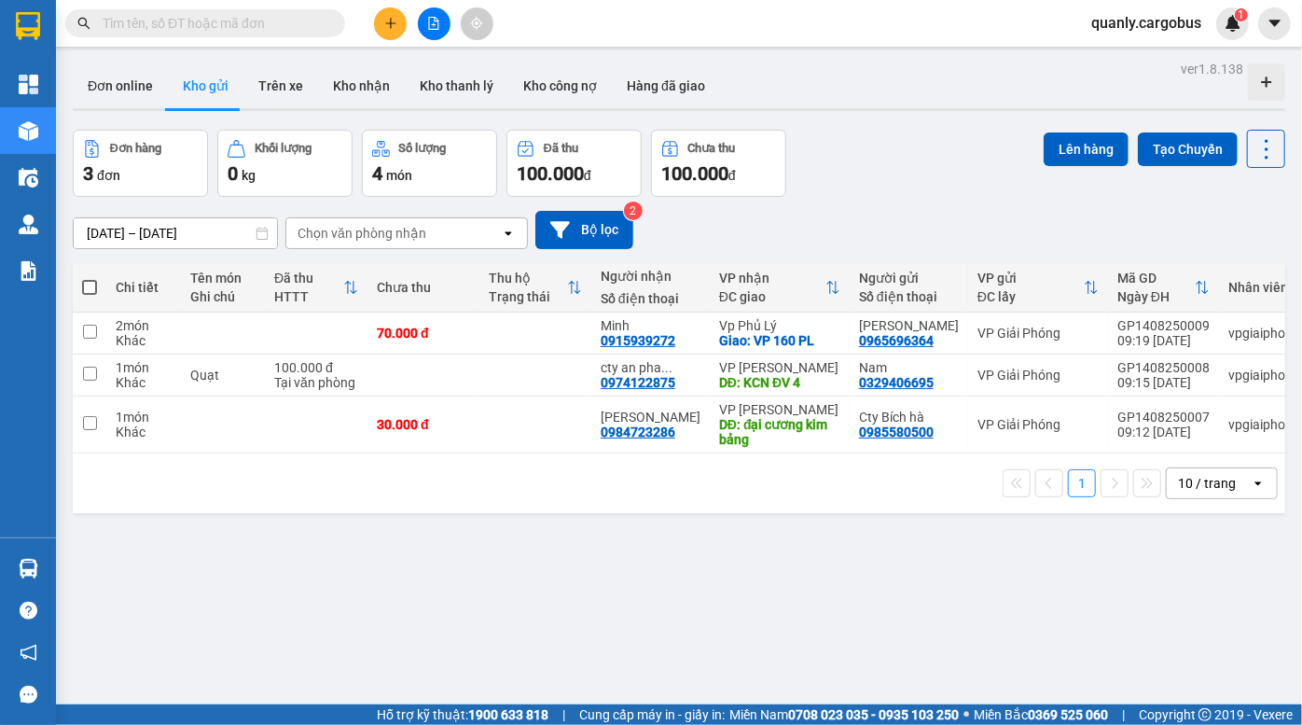
click at [885, 189] on div "Đơn hàng 3 đơn Khối lượng 0 kg Số lượng 4 món Đã thu 100.000 đ Chưa thu 100.000…" at bounding box center [679, 163] width 1212 height 67
click at [1206, 330] on icon at bounding box center [1212, 332] width 13 height 13
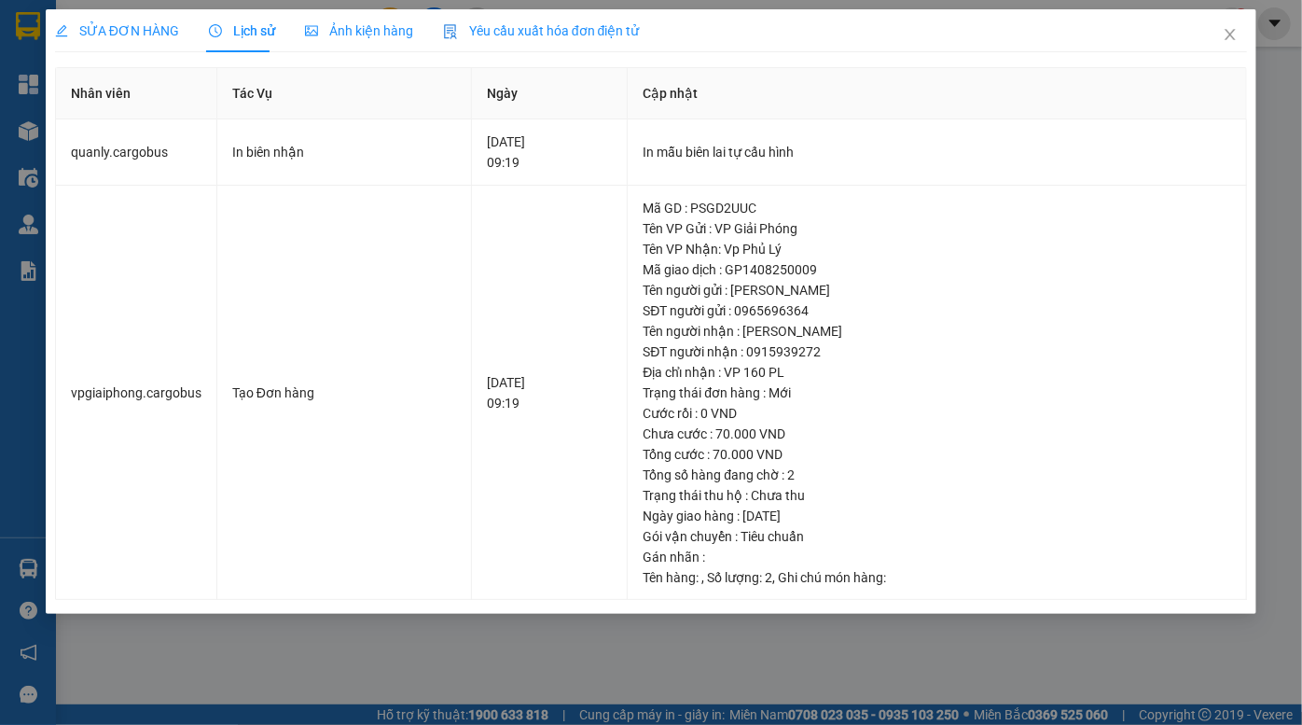
click at [373, 31] on span "Ảnh kiện hàng" at bounding box center [359, 30] width 108 height 15
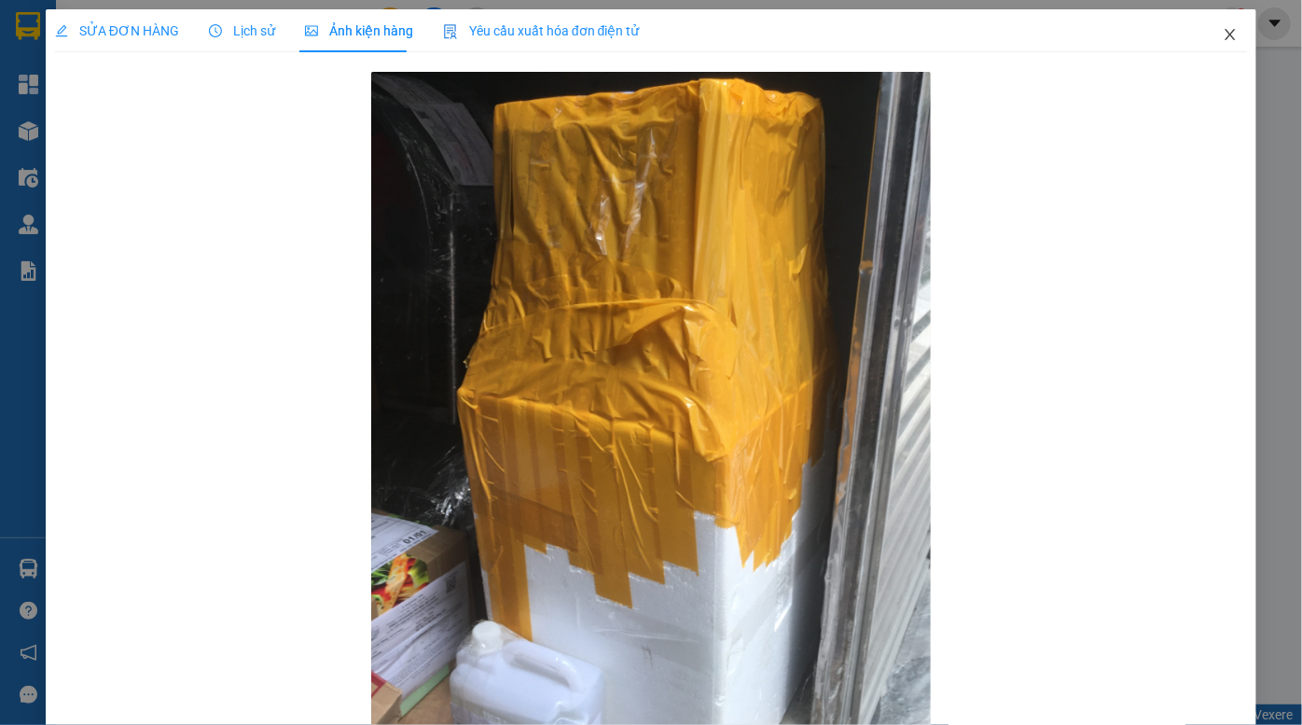
click at [1222, 37] on icon "close" at bounding box center [1229, 34] width 15 height 15
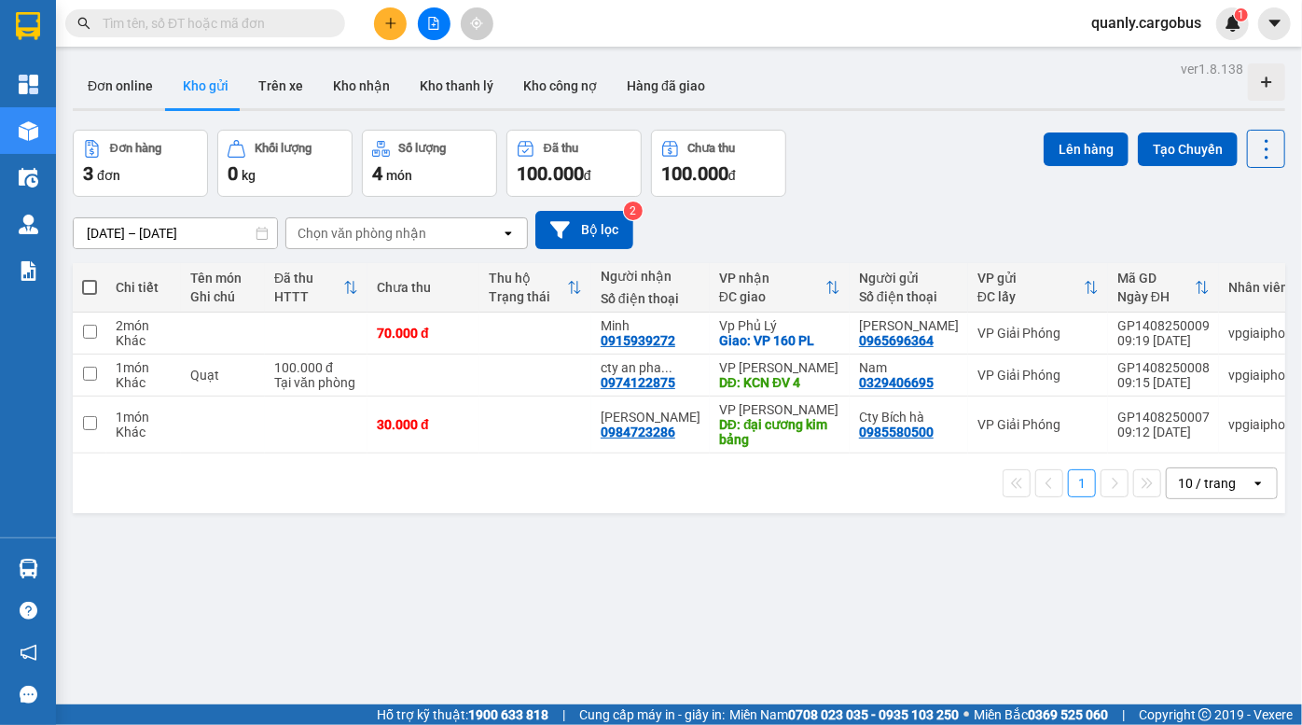
click at [930, 131] on div "Đơn hàng 3 đơn Khối lượng 0 kg Số lượng 4 món Đã thu 100.000 đ Chưa thu 100.000…" at bounding box center [679, 163] width 1212 height 67
click at [901, 131] on div "Đơn hàng 3 đơn Khối lượng 0 kg Số lượng 4 món Đã thu 100.000 đ Chưa thu 100.000…" at bounding box center [679, 163] width 1212 height 67
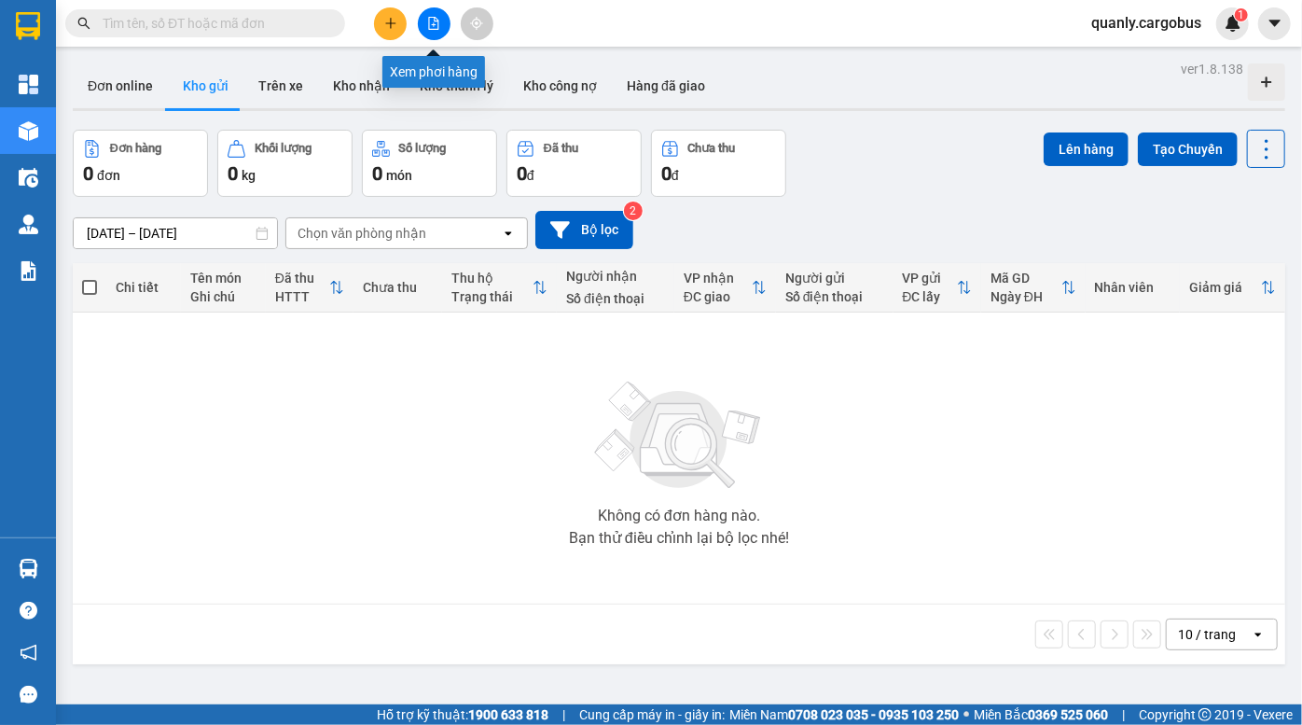
click at [421, 25] on button at bounding box center [434, 23] width 33 height 33
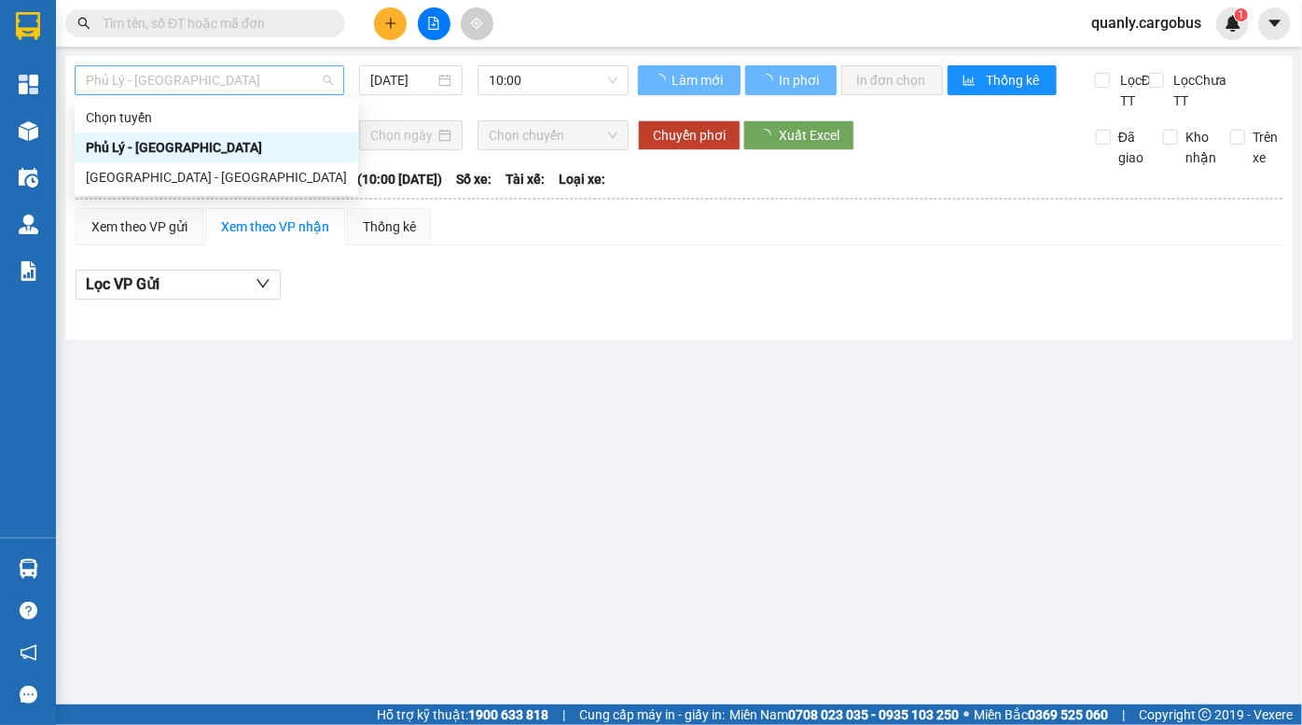
click at [204, 86] on span "Phủ Lý - [GEOGRAPHIC_DATA]" at bounding box center [209, 80] width 247 height 28
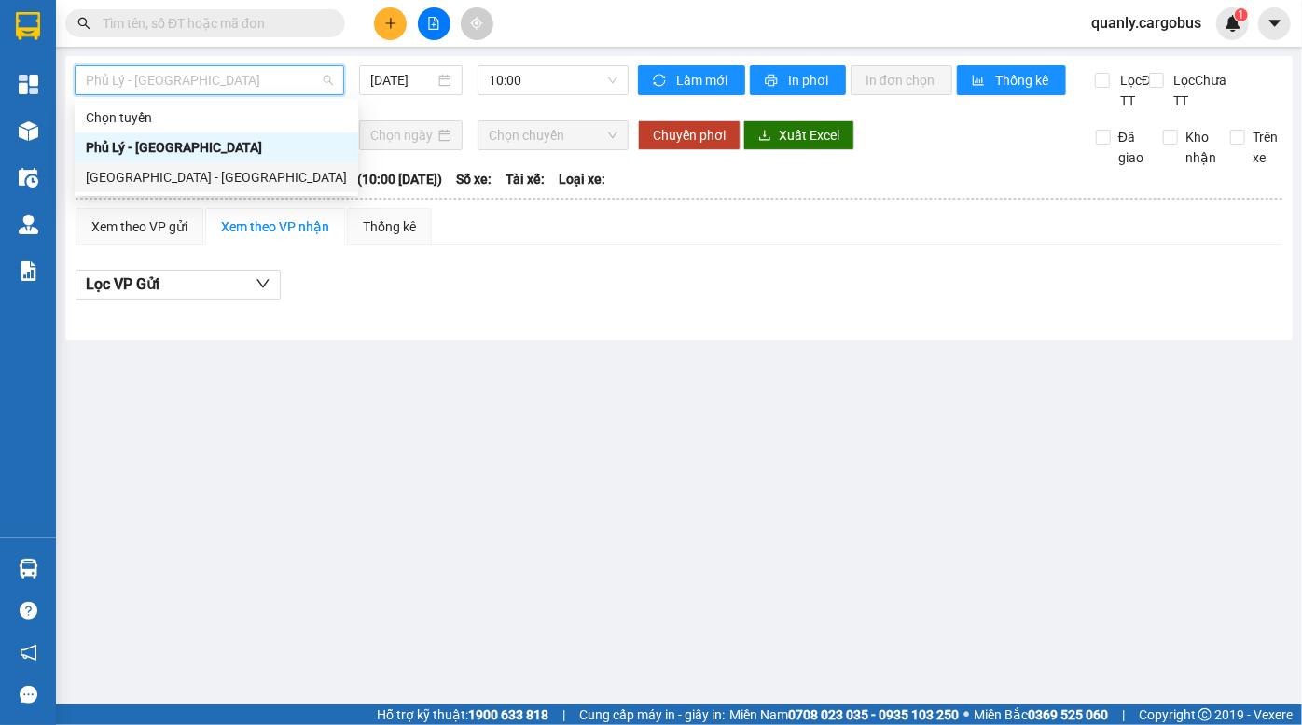
click at [168, 176] on div "[GEOGRAPHIC_DATA] - [GEOGRAPHIC_DATA]" at bounding box center [216, 177] width 261 height 21
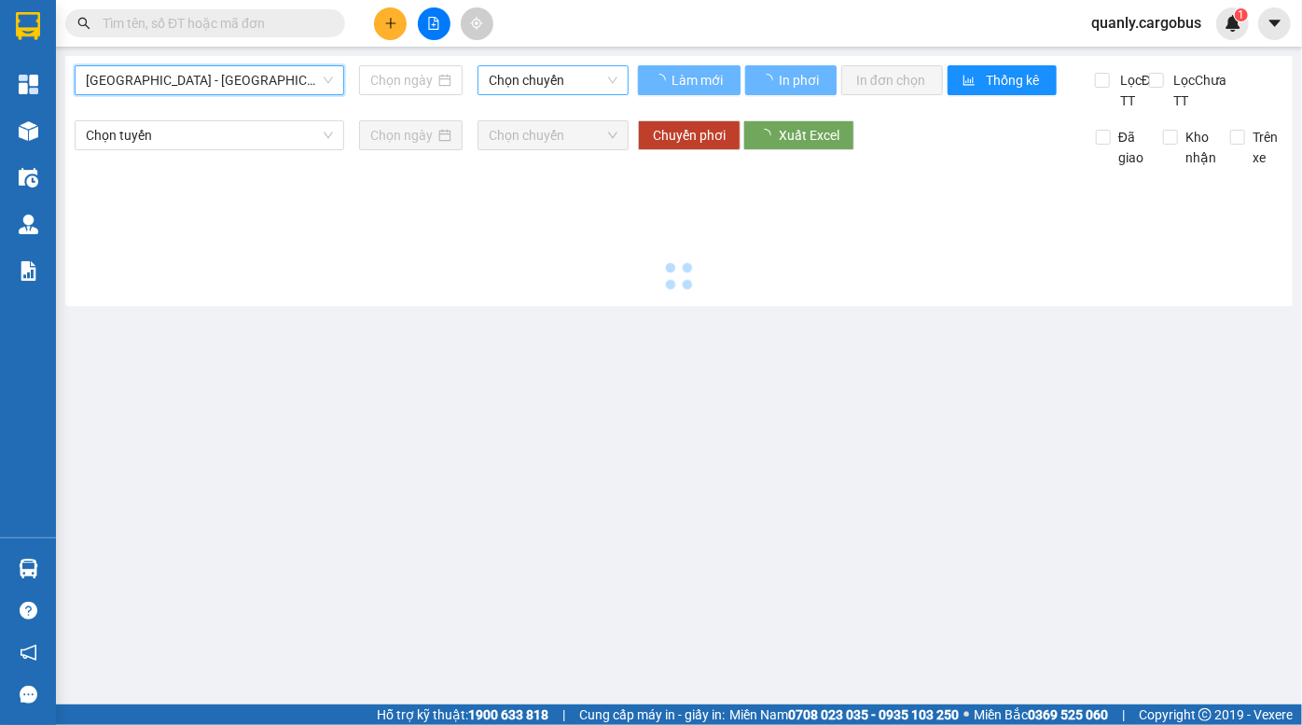
type input "[DATE]"
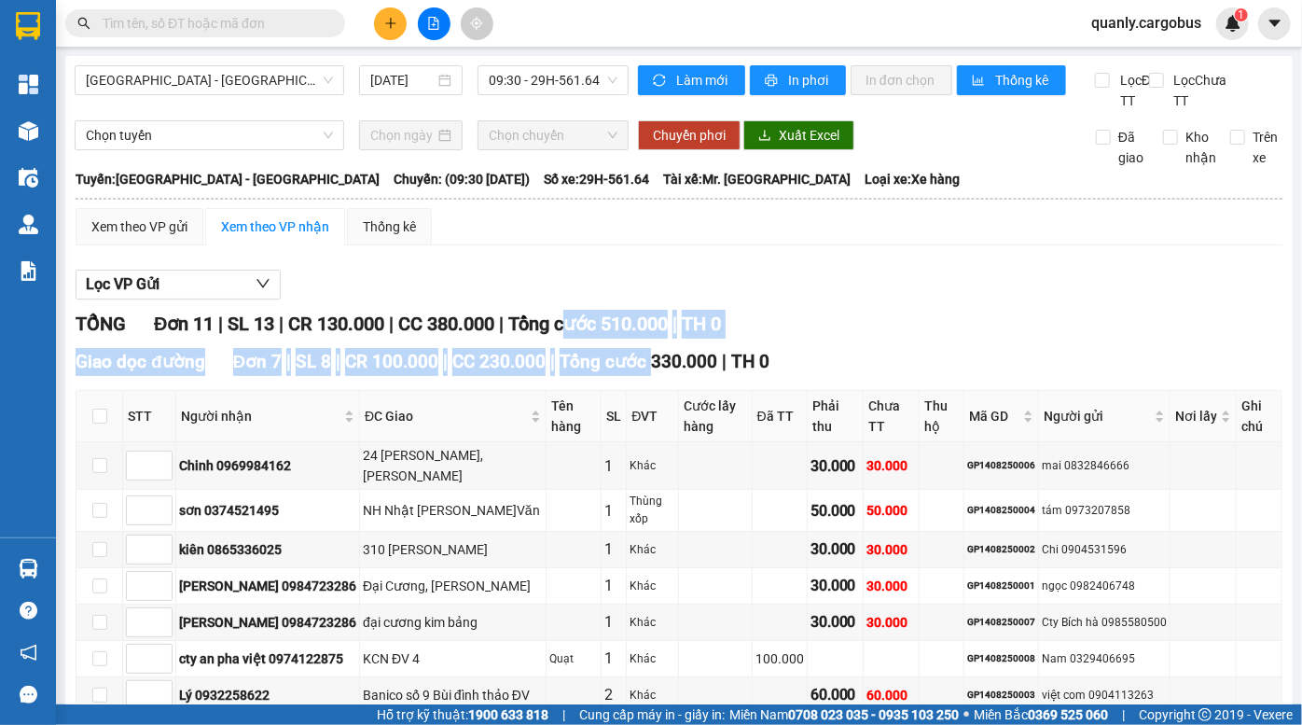
drag, startPoint x: 582, startPoint y: 354, endPoint x: 652, endPoint y: 379, distance: 74.0
click at [652, 379] on div "TỔNG Đơn 11 | SL 13 | CR 130.000 | CC 380.000 | Tổng cước 510.000 | TH 0 Giao d…" at bounding box center [679, 710] width 1207 height 800
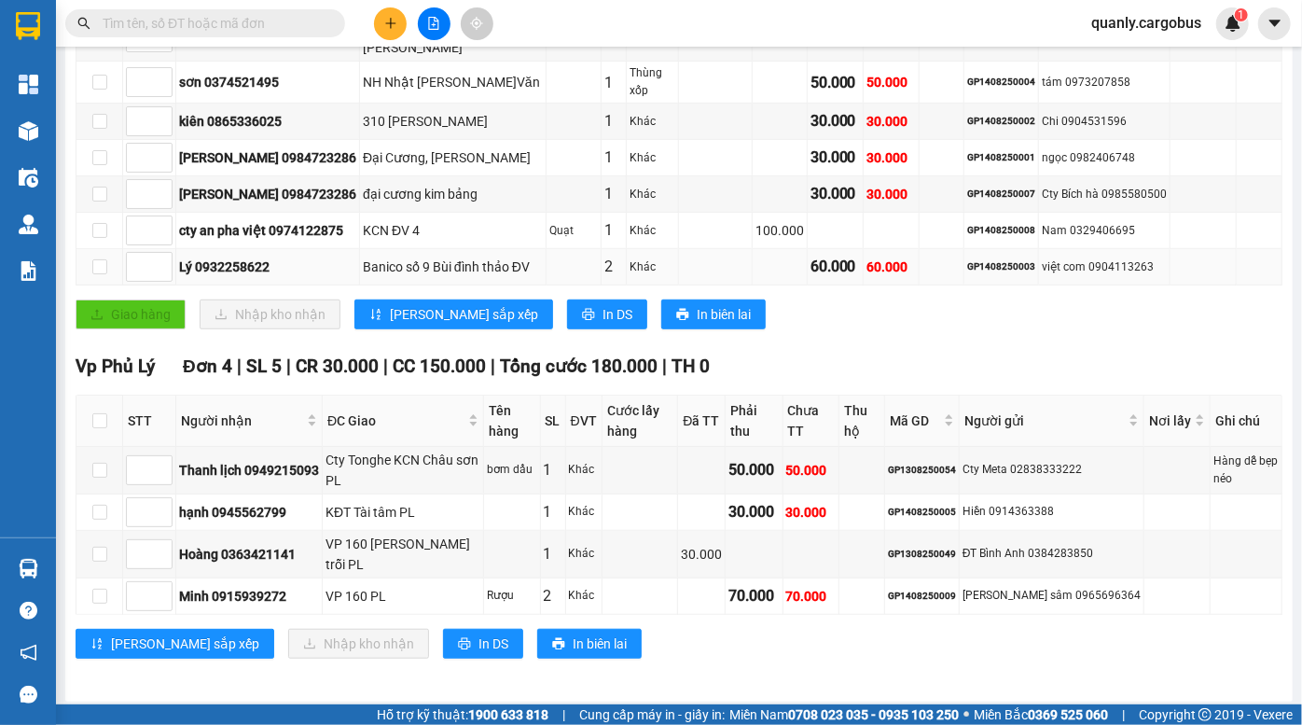
scroll to position [439, 0]
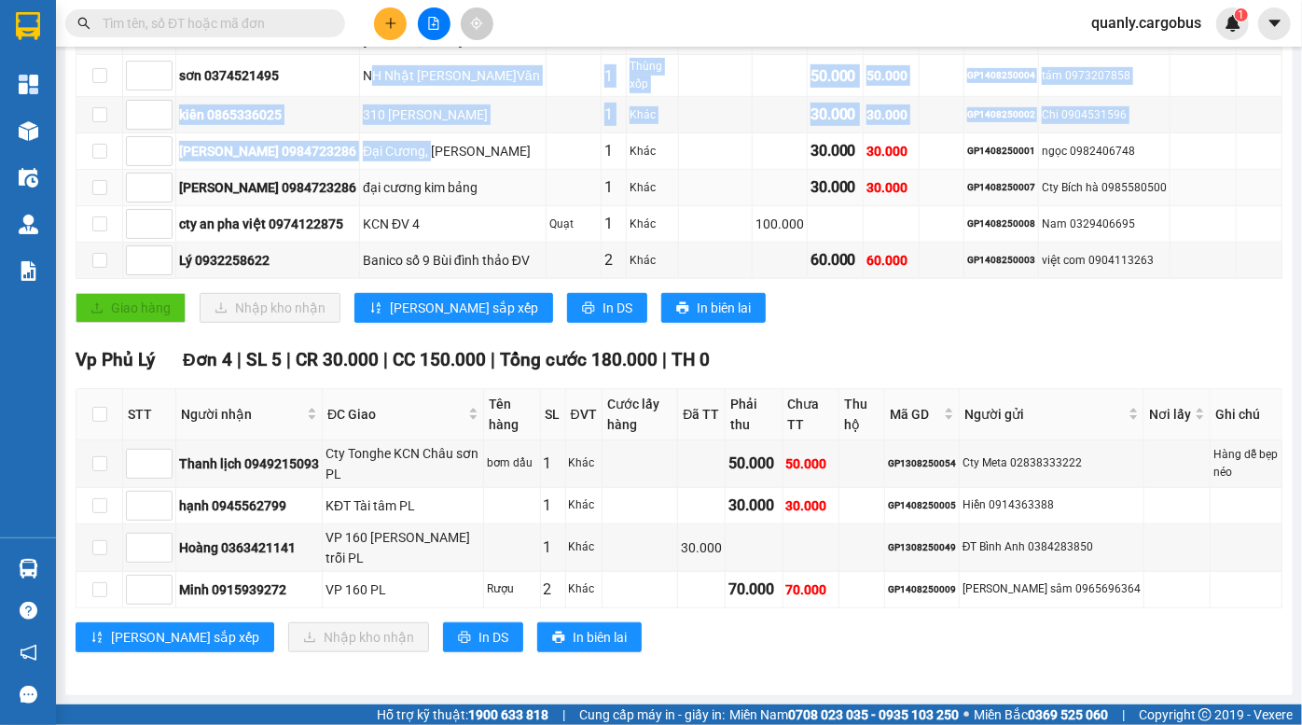
drag, startPoint x: 366, startPoint y: 94, endPoint x: 441, endPoint y: 186, distance: 118.7
click at [440, 186] on tbody "Chinh 0969984162 24 Bùi Đạt,Đồng Văn 1 Khác 30.000 30.000 GP1408250006 mai 0832…" at bounding box center [679, 142] width 1206 height 271
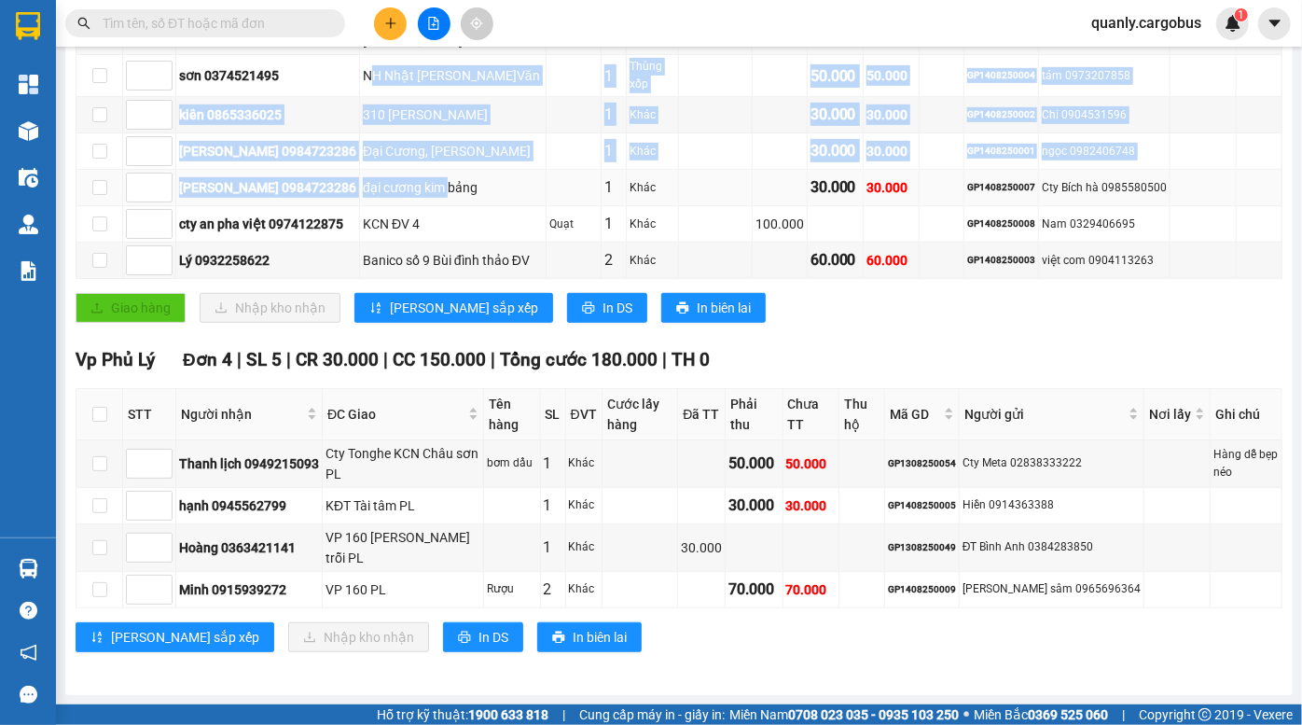
click at [441, 186] on div "đại cương kim bảng" at bounding box center [453, 187] width 180 height 21
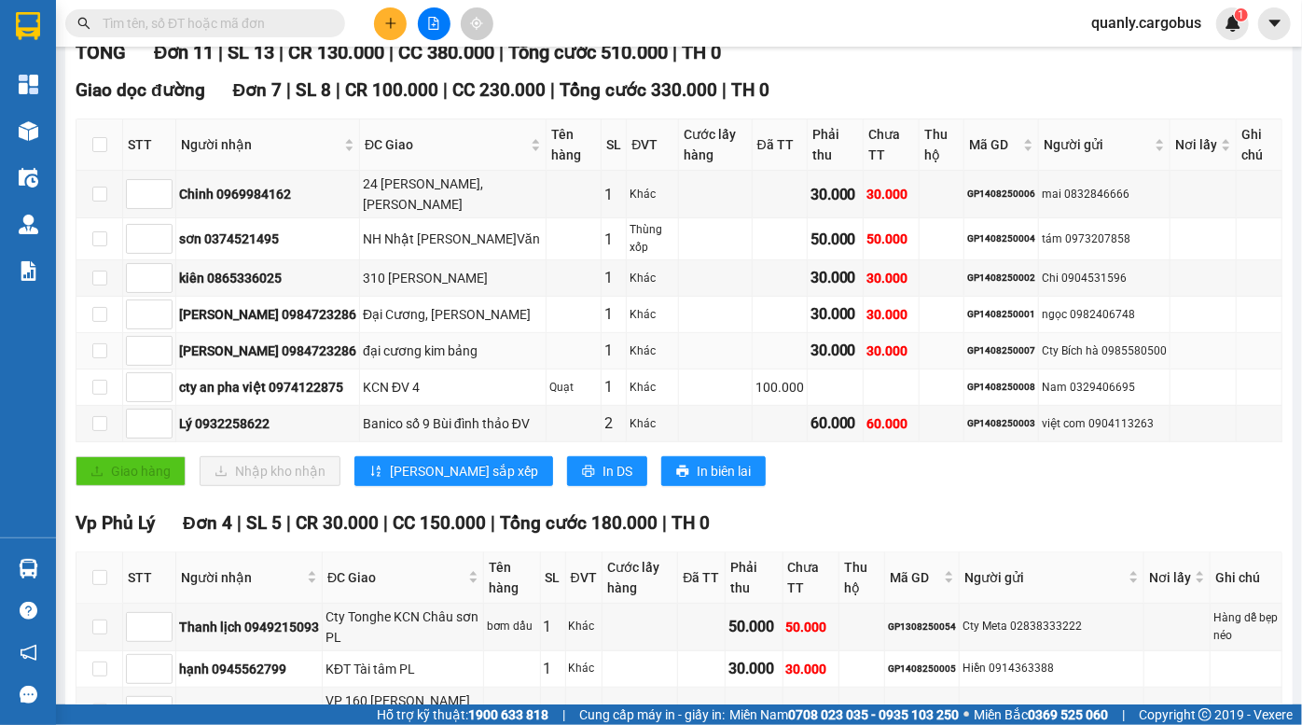
scroll to position [270, 0]
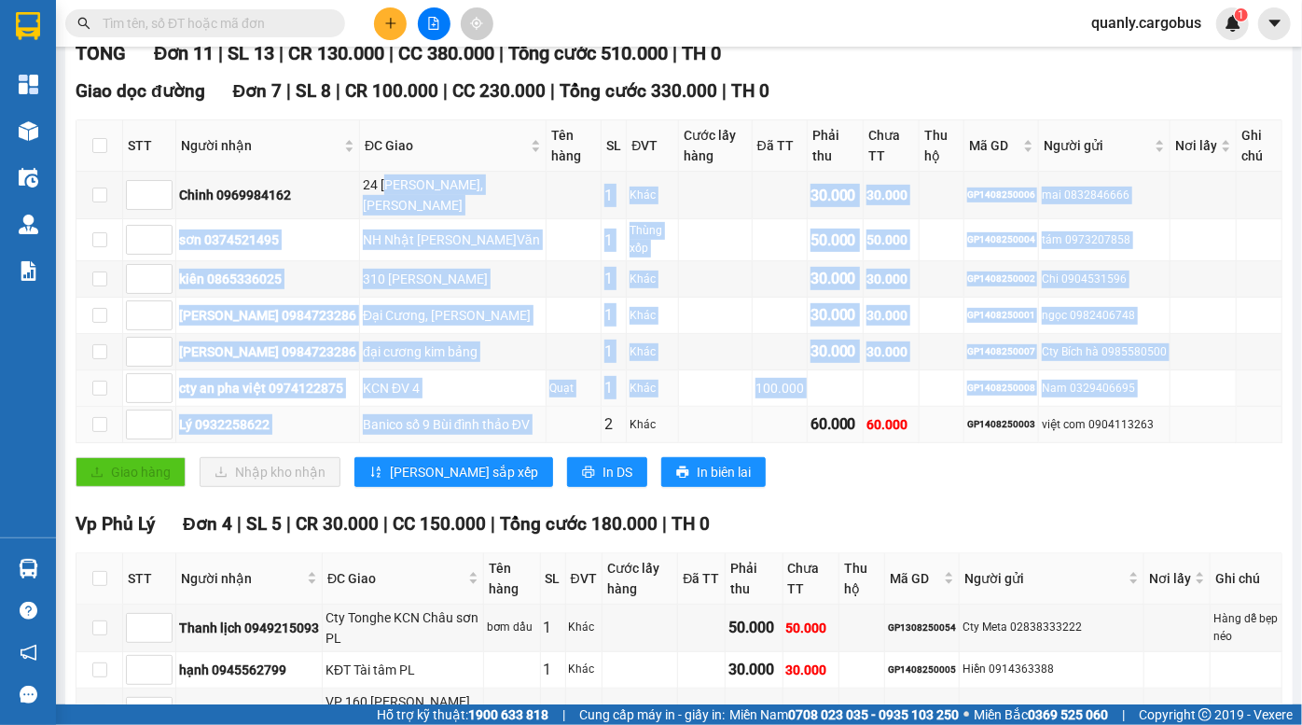
drag, startPoint x: 378, startPoint y: 199, endPoint x: 541, endPoint y: 414, distance: 270.2
click at [541, 414] on tbody "Chinh 0969984162 24 Bùi Đạt,Đồng Văn 1 Khác 30.000 30.000 GP1408250006 mai 0832…" at bounding box center [679, 307] width 1206 height 271
click at [456, 407] on td "KCN ĐV 4" at bounding box center [453, 388] width 186 height 36
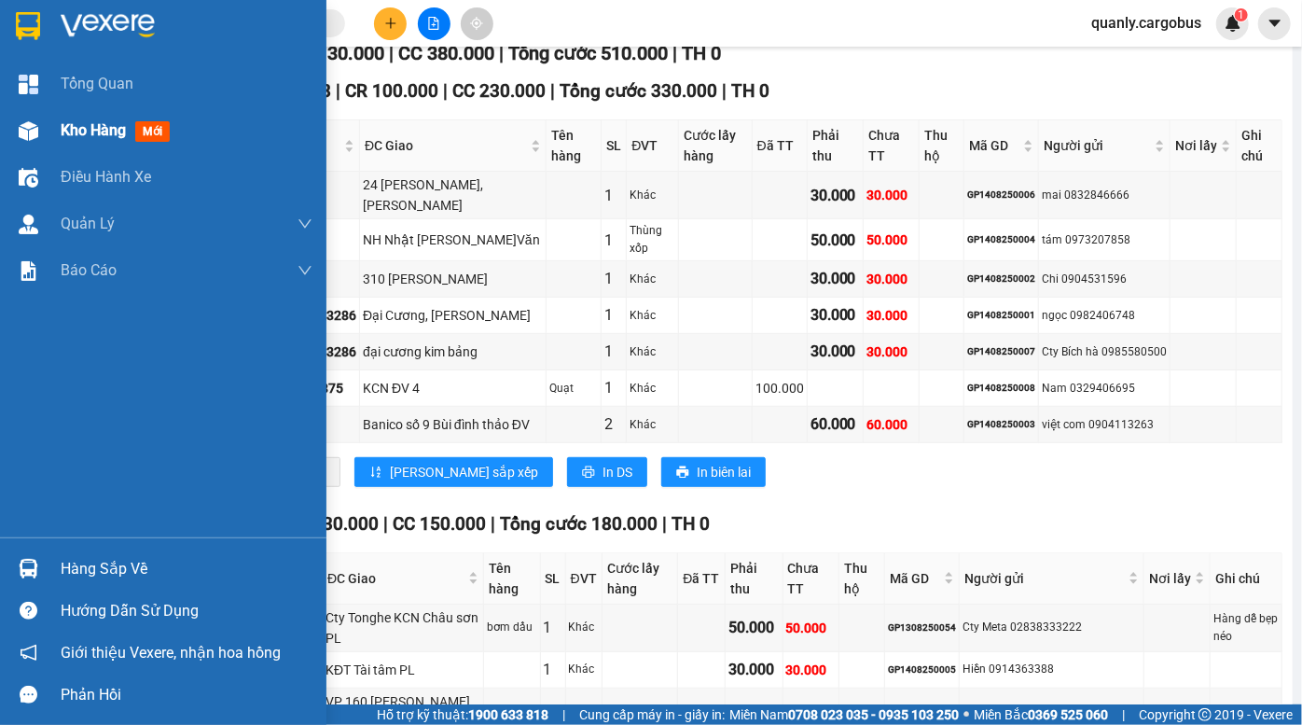
click at [33, 119] on div at bounding box center [28, 131] width 33 height 33
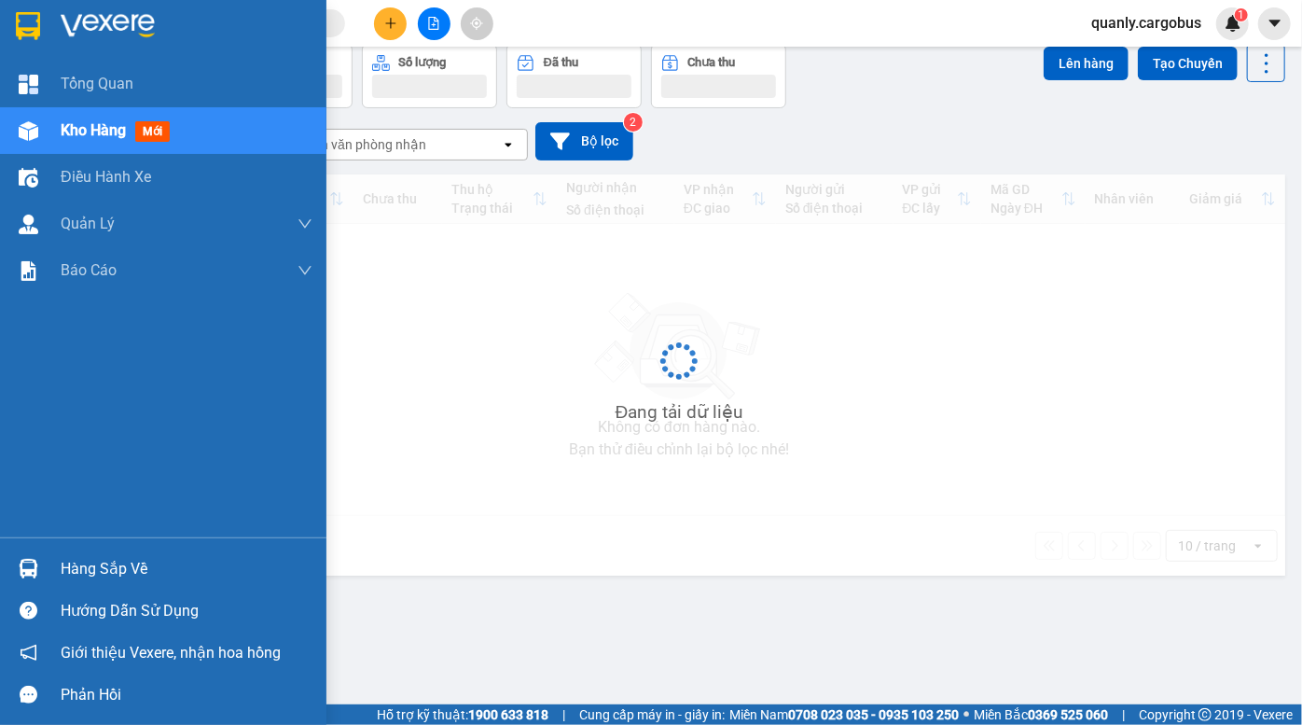
scroll to position [85, 0]
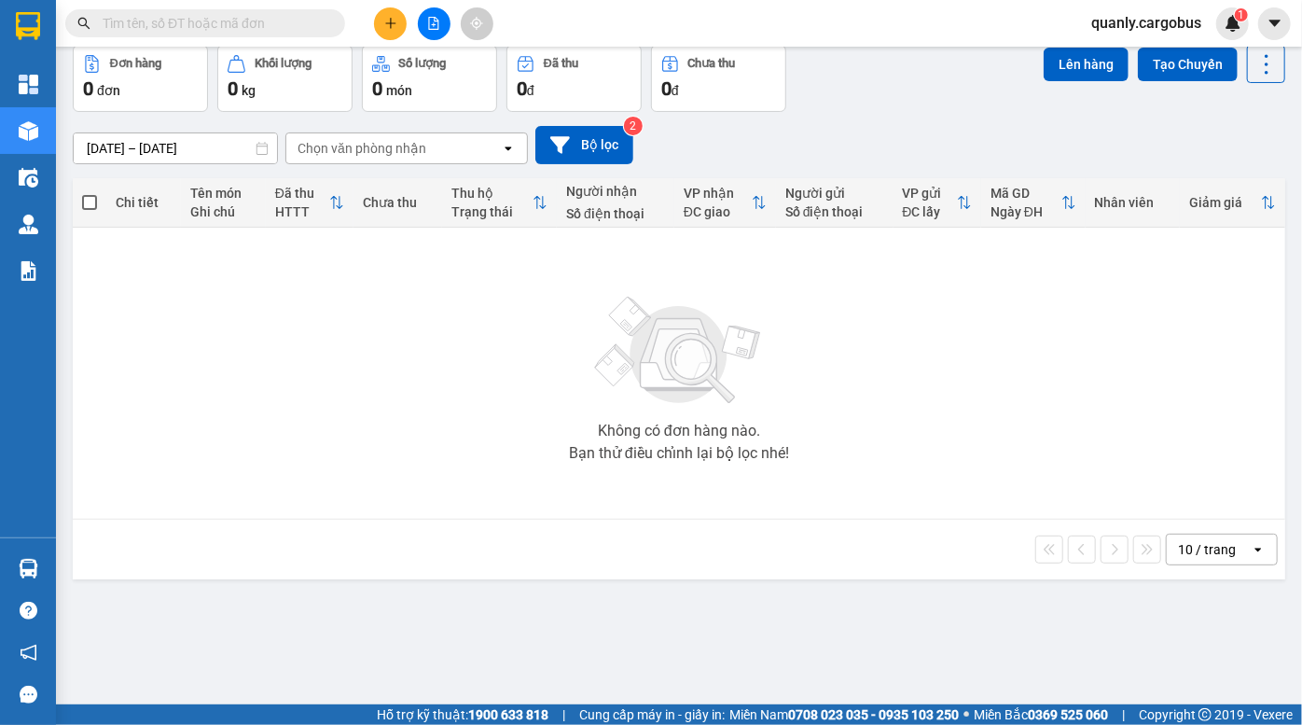
click at [856, 109] on div "Đơn hàng 0 đơn Khối lượng 0 kg Số lượng 0 món Đã thu 0 đ Chưa thu 0 đ Lên hàng …" at bounding box center [679, 78] width 1212 height 67
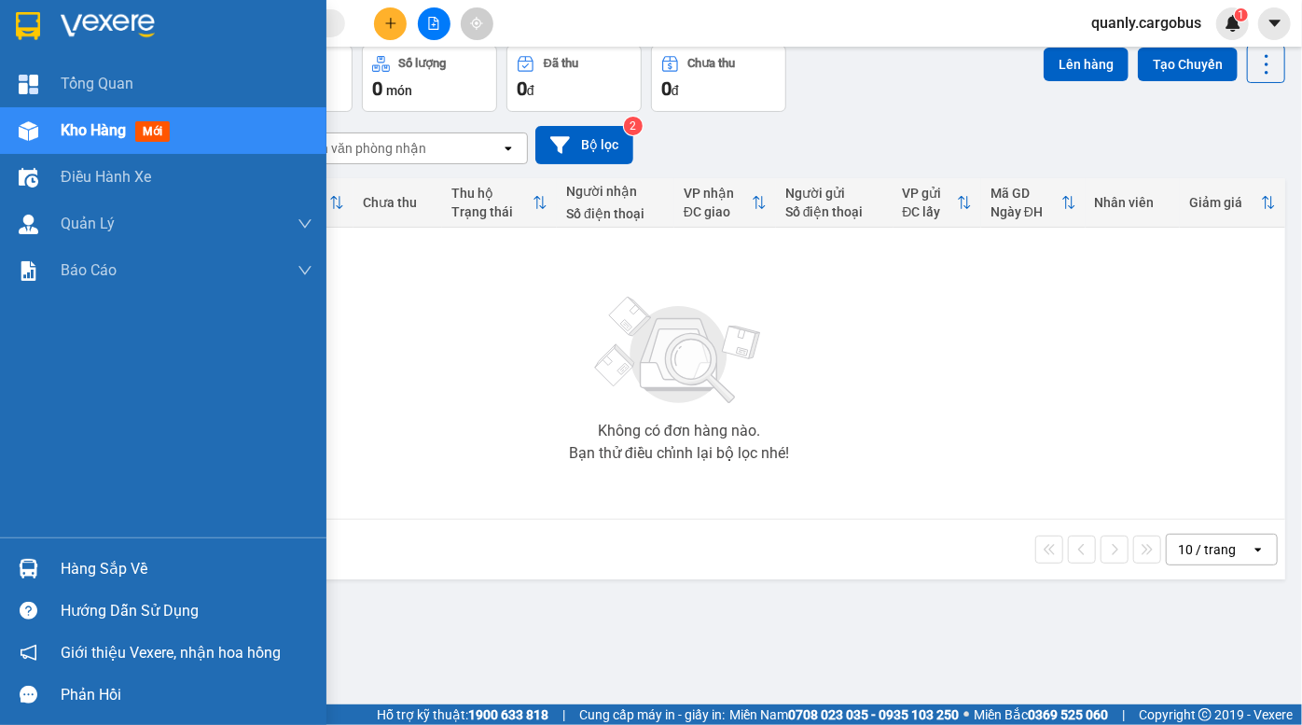
click at [54, 141] on div "Kho hàng mới" at bounding box center [163, 130] width 326 height 47
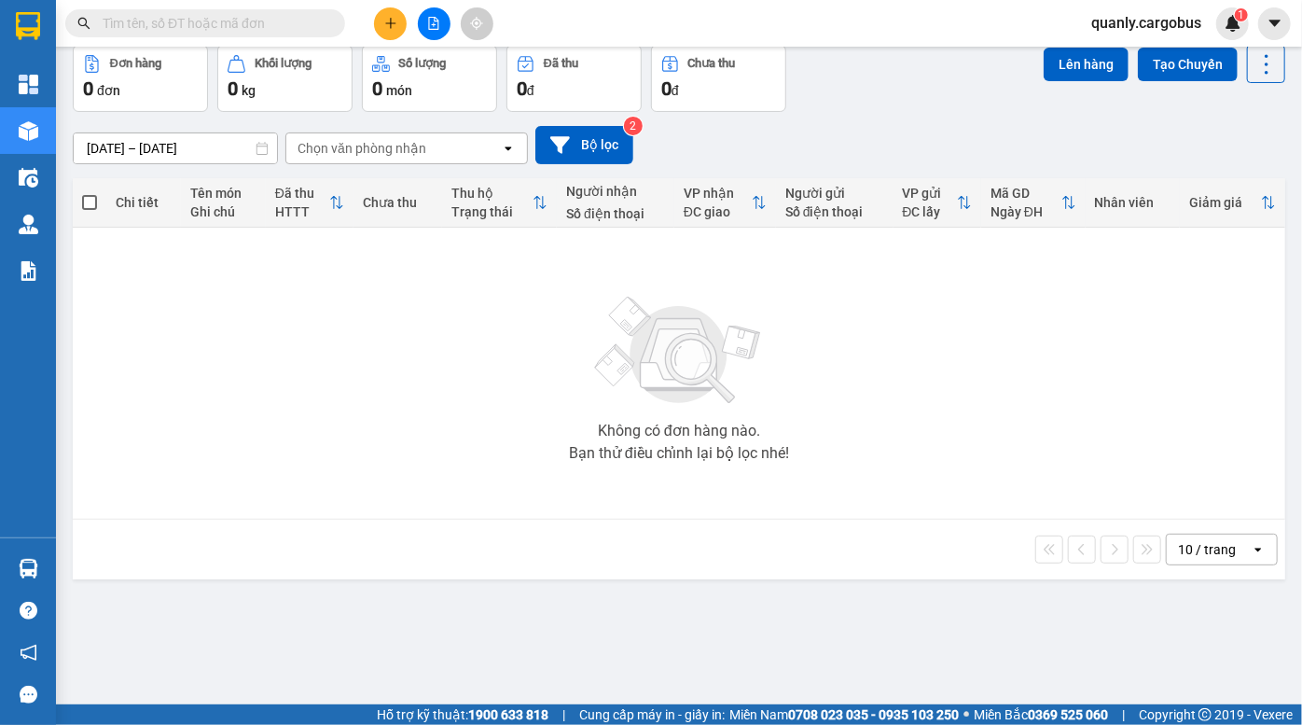
click at [902, 140] on div "12/08/2025 – 14/08/2025 Press the down arrow key to interact with the calendar …" at bounding box center [679, 145] width 1212 height 38
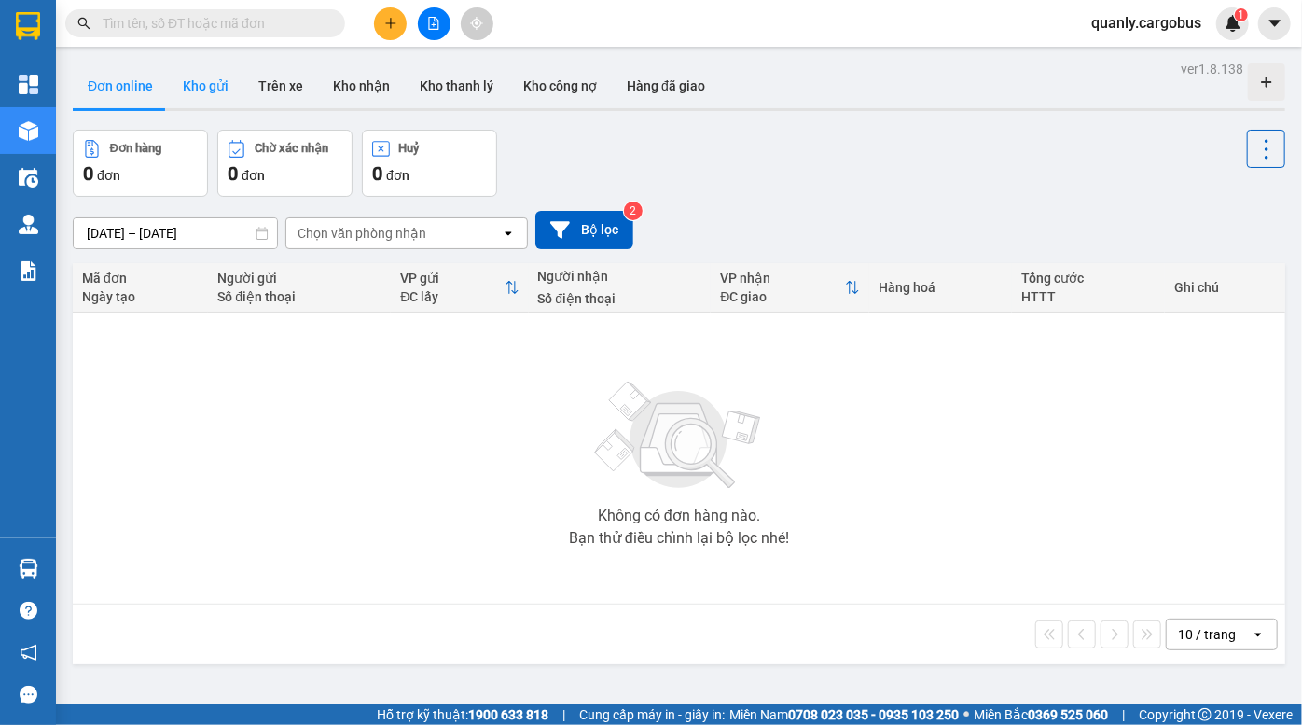
click at [206, 91] on button "Kho gửi" at bounding box center [206, 85] width 76 height 45
type input "[DATE] – [DATE]"
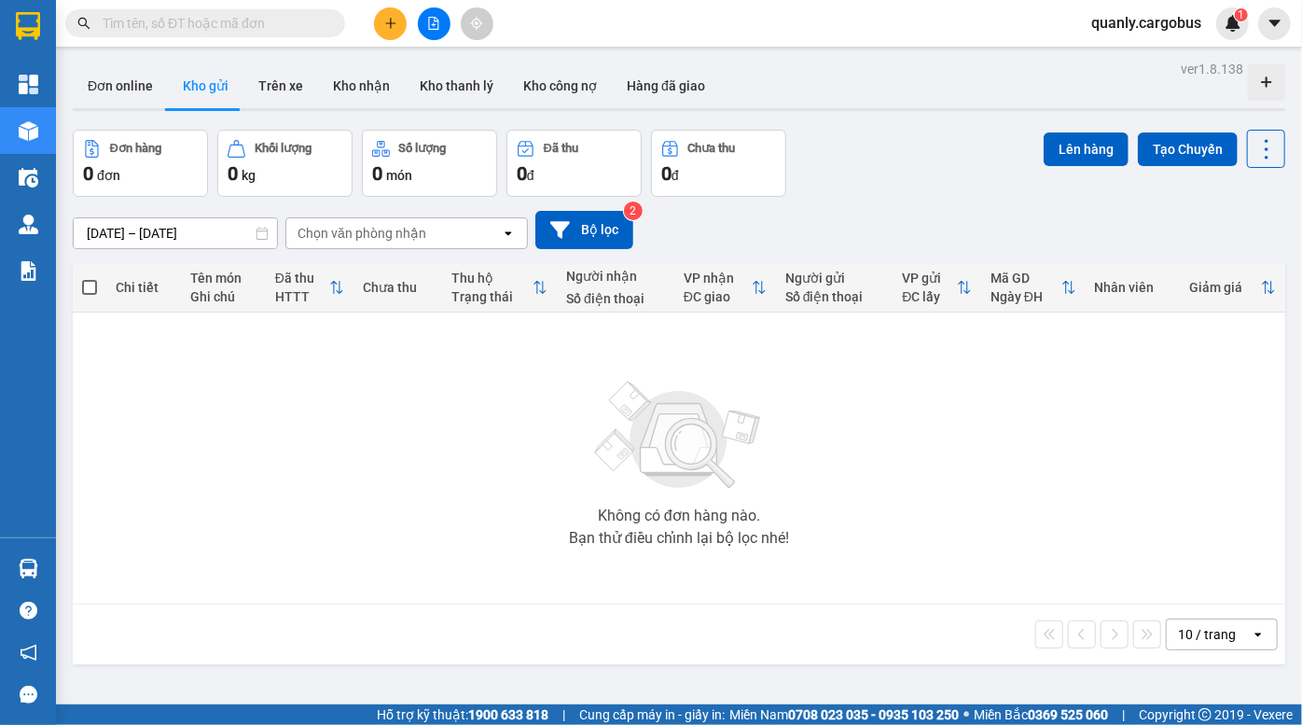
click at [886, 131] on div "Đơn hàng 0 đơn Khối lượng 0 kg Số lượng 0 món Đã thu 0 đ Chưa thu 0 đ Lên hàng …" at bounding box center [679, 163] width 1212 height 67
click at [831, 93] on div "Đơn online Kho gửi Trên xe Kho nhận Kho thanh lý Kho công nợ Hàng đã giao" at bounding box center [679, 87] width 1212 height 49
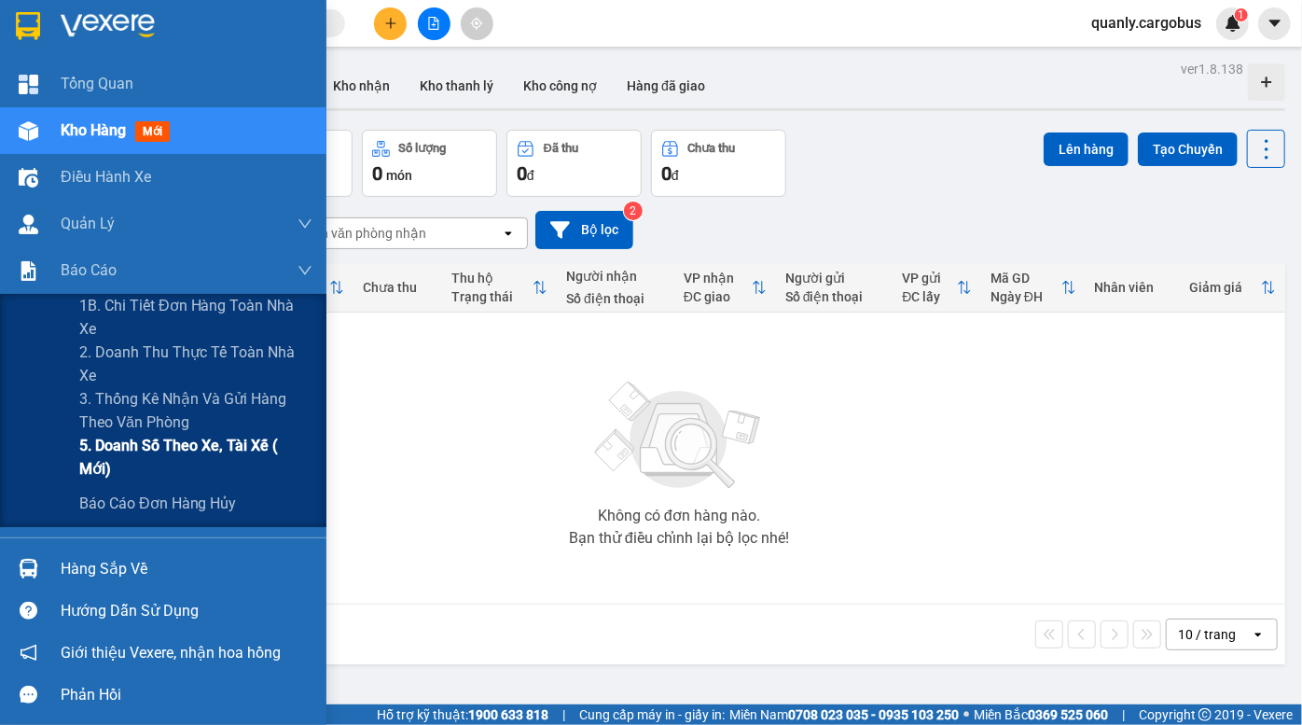
click at [181, 454] on span "5. Doanh số theo xe, tài xế ( mới)" at bounding box center [195, 457] width 233 height 47
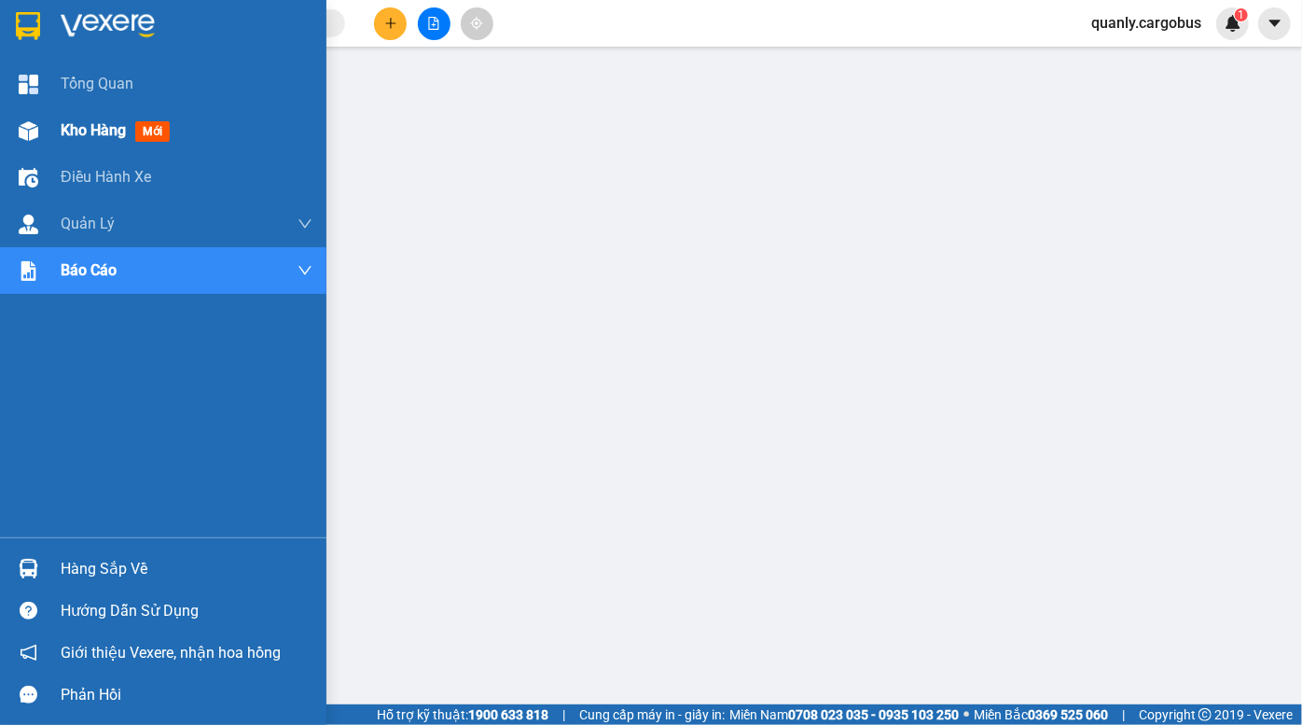
click at [47, 136] on div "Kho hàng mới" at bounding box center [163, 130] width 326 height 47
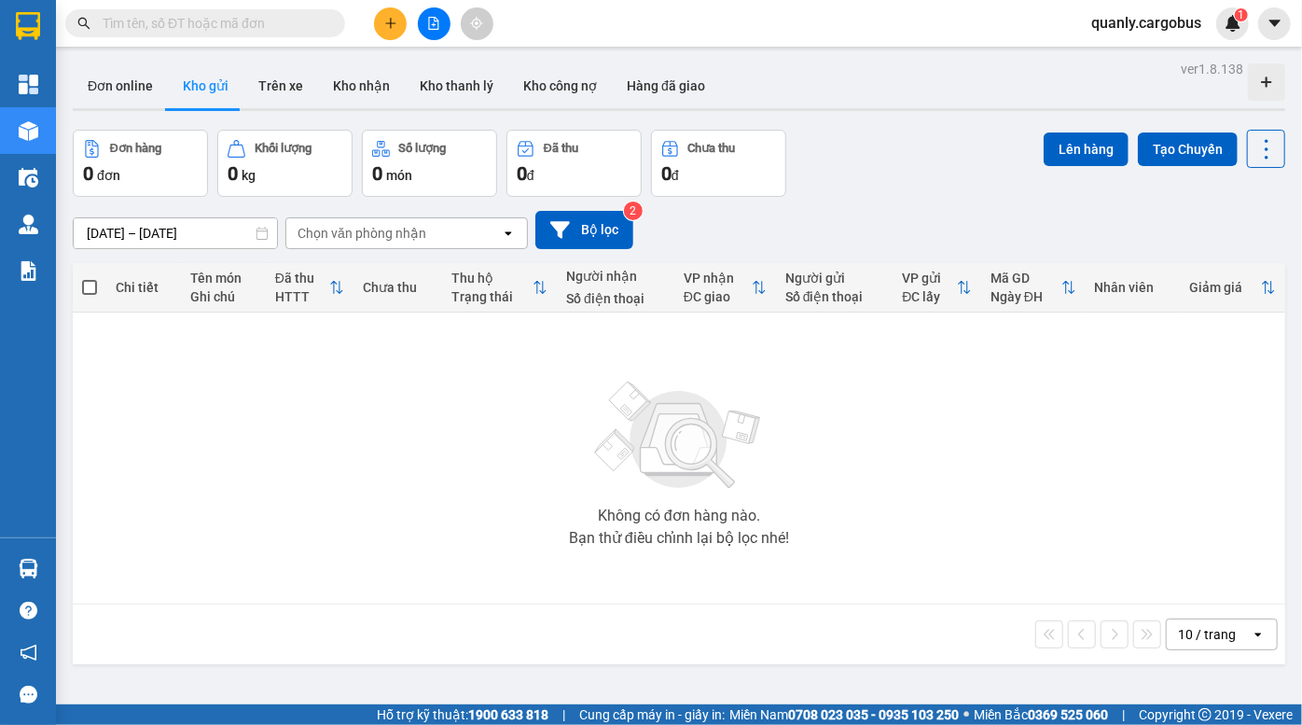
click at [864, 147] on div "Đơn hàng 0 đơn Khối lượng 0 kg Số lượng 0 món Đã thu 0 đ Chưa thu 0 đ Lên hàng …" at bounding box center [679, 163] width 1212 height 67
click at [902, 200] on div "12/08/2025 – 14/08/2025 Press the down arrow key to interact with the calendar …" at bounding box center [679, 230] width 1212 height 66
click at [897, 181] on div "Đơn hàng 0 đơn Khối lượng 0 kg Số lượng 0 món Đã thu 0 đ Chưa thu 0 đ Lên hàng …" at bounding box center [679, 163] width 1212 height 67
drag, startPoint x: 884, startPoint y: 168, endPoint x: 699, endPoint y: 37, distance: 226.1
click at [883, 168] on div "Đơn hàng 0 đơn Khối lượng 0 kg Số lượng 0 món Đã thu 0 đ Chưa thu 0 đ Lên hàng …" at bounding box center [679, 163] width 1212 height 67
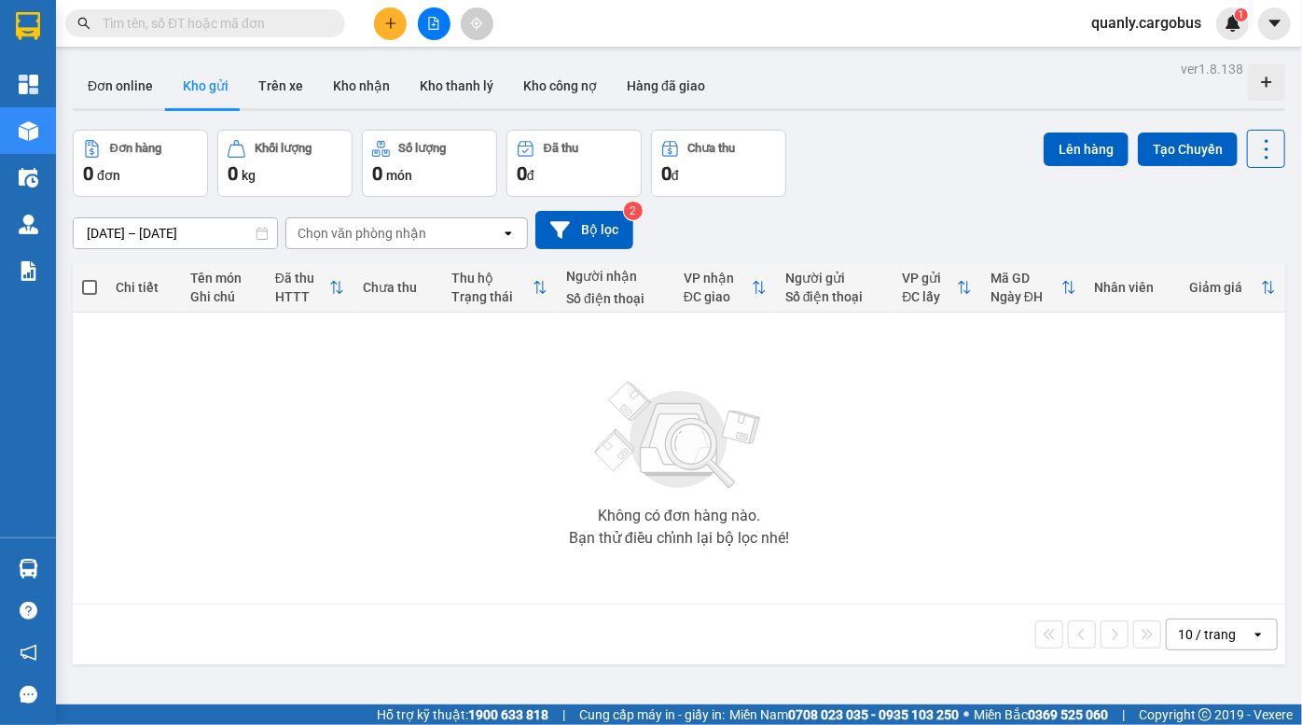
click at [855, 140] on div "Đơn hàng 0 đơn Khối lượng 0 kg Số lượng 0 món Đã thu 0 đ Chưa thu 0 đ Lên hàng …" at bounding box center [679, 163] width 1212 height 67
click at [751, 62] on div "ver 1.8.138 Đơn online Kho gửi Trên xe Kho nhận Kho thanh lý Kho công nợ Hàng đ…" at bounding box center [678, 418] width 1227 height 725
click at [790, 90] on div "Đơn online Kho gửi Trên xe Kho nhận Kho thanh lý Kho công nợ Hàng đã giao" at bounding box center [679, 87] width 1212 height 49
click at [722, 74] on div "Đơn online Kho gửi Trên xe Kho nhận Kho thanh lý Kho công nợ Hàng đã giao" at bounding box center [679, 87] width 1212 height 49
click at [820, 179] on div "Đơn hàng 0 đơn Khối lượng 0 kg Số lượng 0 món Đã thu 0 đ Chưa thu 0 đ Lên hàng …" at bounding box center [679, 163] width 1212 height 67
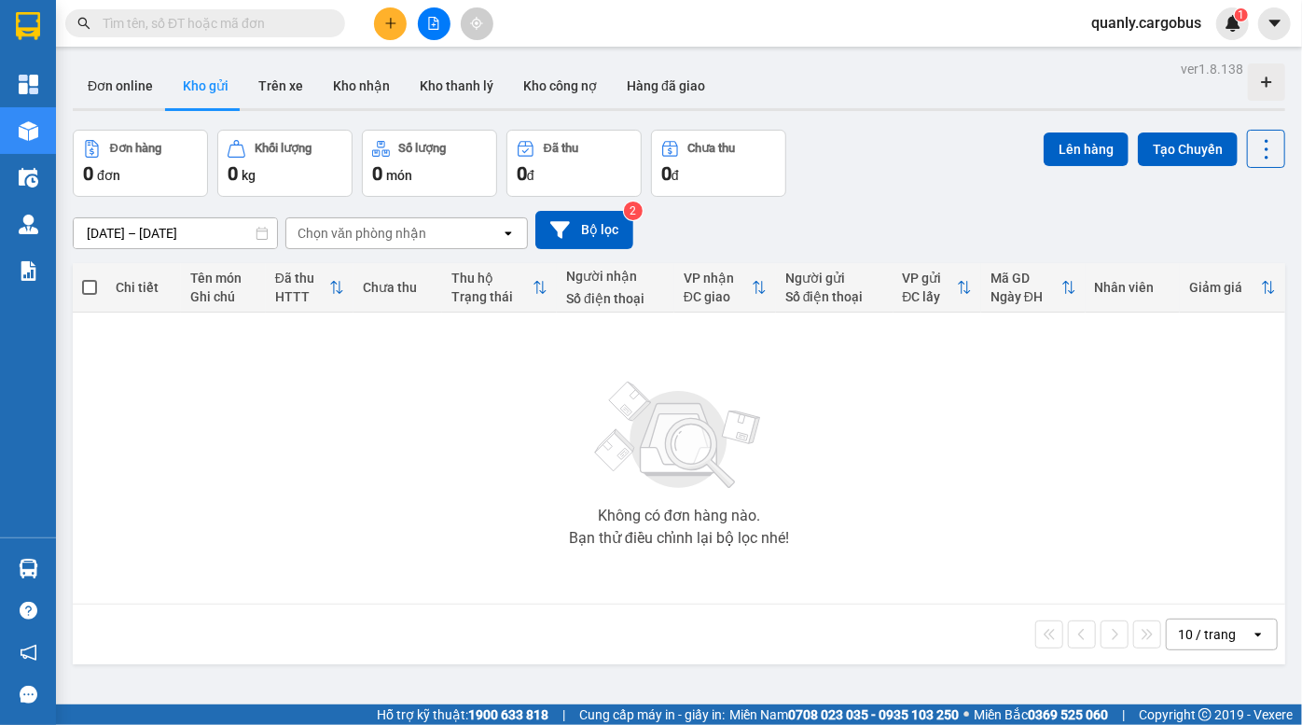
click at [910, 158] on div "Đơn hàng 0 đơn Khối lượng 0 kg Số lượng 0 món Đã thu 0 đ Chưa thu 0 đ Lên hàng …" at bounding box center [679, 163] width 1212 height 67
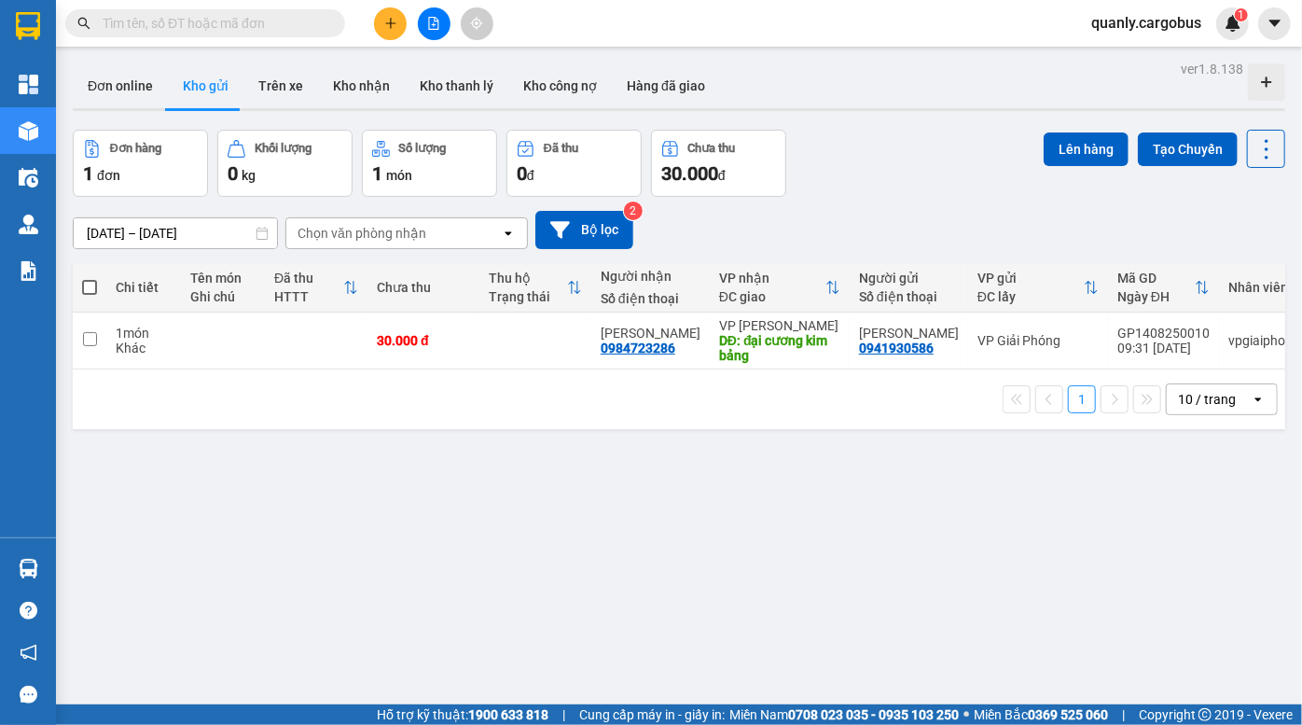
click at [938, 144] on div "Đơn hàng 1 đơn Khối lượng 0 kg Số lượng 1 món Đã thu 0 đ Chưa thu 30.000 đ Lên …" at bounding box center [679, 163] width 1212 height 67
click at [932, 177] on div "Đơn hàng 1 đơn Khối lượng 0 kg Số lượng 1 món Đã thu 0 đ Chưa thu 30.000 đ Lên …" at bounding box center [679, 163] width 1212 height 67
drag, startPoint x: 745, startPoint y: 509, endPoint x: 375, endPoint y: 45, distance: 593.8
click at [743, 494] on div "ver 1.8.138 Đơn online Kho gửi Trên xe Kho nhận Kho thanh lý Kho công nợ Hàng đ…" at bounding box center [678, 418] width 1227 height 725
click at [889, 138] on div "Đơn hàng 1 đơn Khối lượng 0 kg Số lượng 1 món Đã thu 0 đ Chưa thu 30.000 đ Lên …" at bounding box center [679, 163] width 1212 height 67
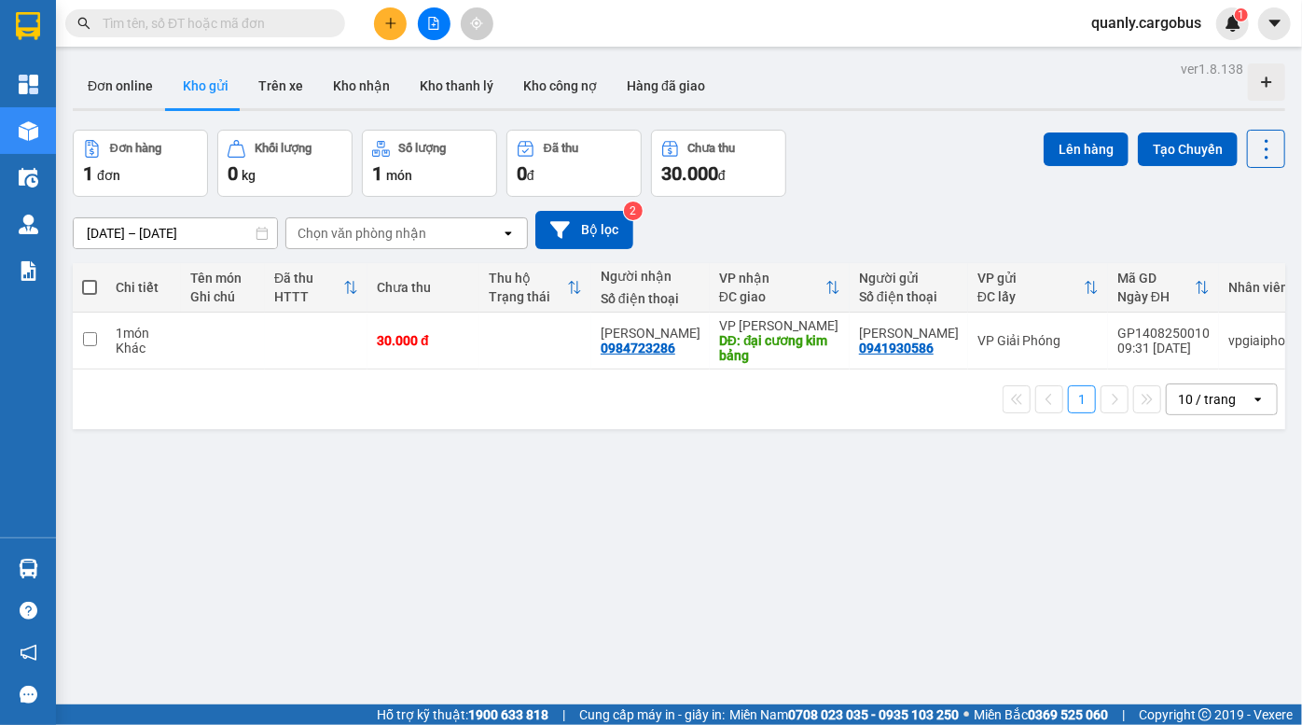
click at [887, 118] on div "ver 1.8.138 Đơn online Kho gửi Trên xe Kho nhận Kho thanh lý Kho công nợ Hàng đ…" at bounding box center [678, 418] width 1227 height 725
click at [916, 182] on div "Đơn hàng 1 đơn Khối lượng 0 kg Số lượng 1 món Đã thu 0 đ Chưa thu 30.000 đ Lên …" at bounding box center [679, 163] width 1212 height 67
click at [851, 159] on div "Đơn hàng 1 đơn Khối lượng 0 kg Số lượng 1 món Đã thu 0 đ Chưa thu 30.000 đ Lên …" at bounding box center [679, 163] width 1212 height 67
click at [906, 223] on div "12/08/2025 – 14/08/2025 Press the down arrow key to interact with the calendar …" at bounding box center [679, 230] width 1212 height 38
drag, startPoint x: 890, startPoint y: 102, endPoint x: 611, endPoint y: 14, distance: 293.1
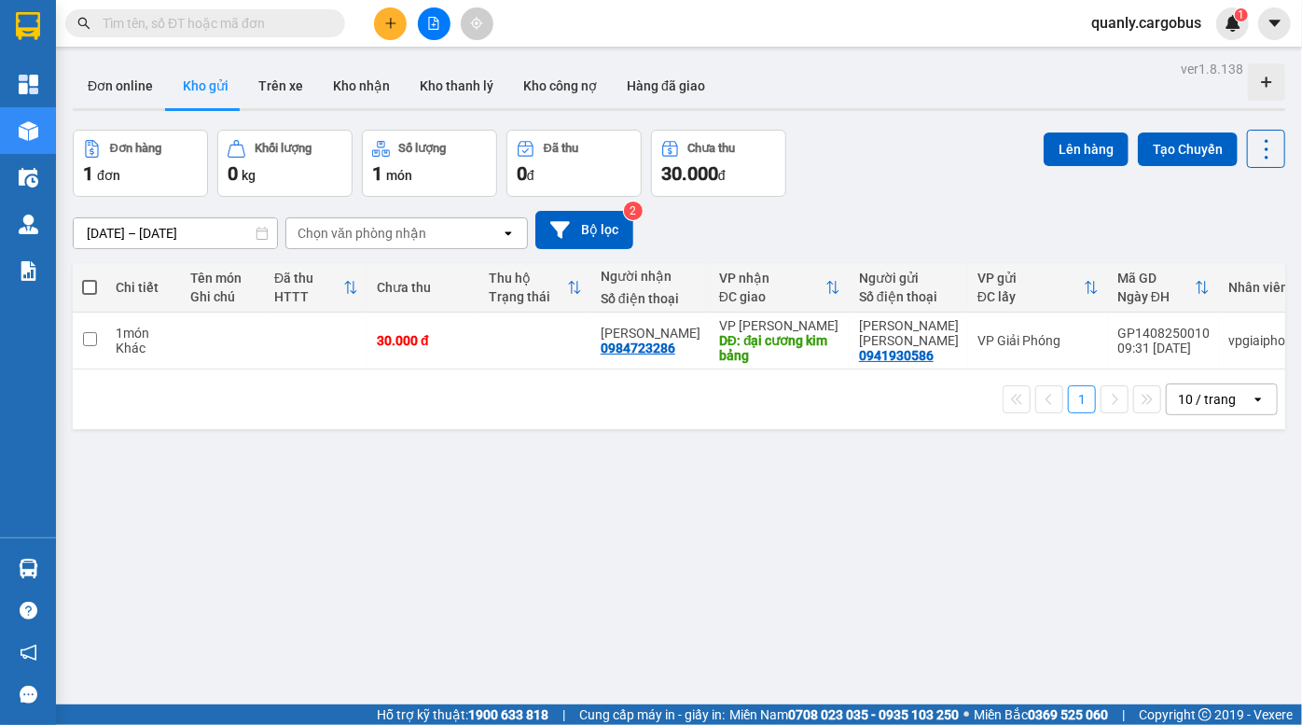
click at [888, 101] on div "Đơn online Kho gửi Trên xe Kho nhận Kho thanh lý Kho công nợ Hàng đã giao" at bounding box center [679, 87] width 1212 height 49
click at [893, 121] on div "ver 1.8.138 Đơn online Kho gửi Trên xe Kho nhận Kho thanh lý Kho công nợ Hàng đ…" at bounding box center [678, 418] width 1227 height 725
click at [869, 154] on div "Đơn hàng 1 đơn Khối lượng 0 kg Số lượng 1 món Đã thu 0 đ Chưa thu 30.000 đ Lên …" at bounding box center [679, 163] width 1212 height 67
click at [804, 557] on div "ver 1.8.138 Đơn online Kho gửi Trên xe Kho nhận Kho thanh lý Kho công nợ Hàng đ…" at bounding box center [678, 418] width 1227 height 725
click at [864, 108] on div at bounding box center [679, 109] width 1212 height 3
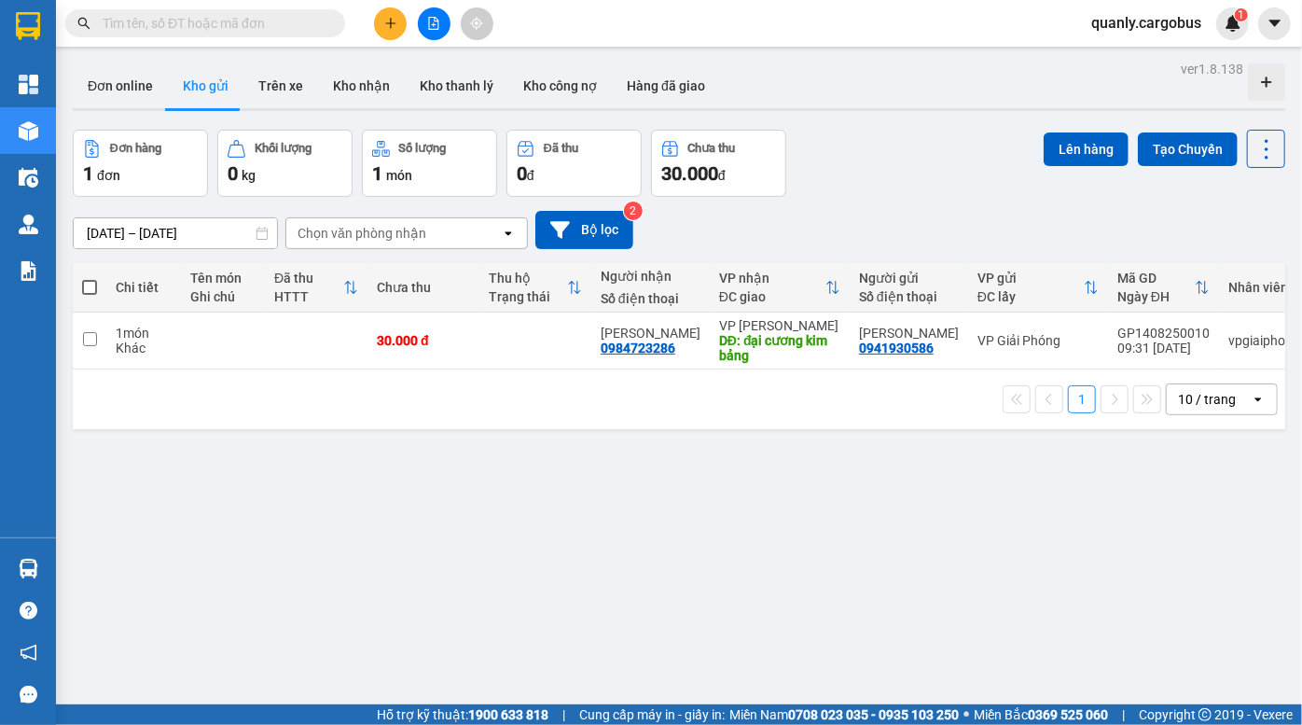
click at [886, 126] on div "ver 1.8.138 Đơn online Kho gửi Trên xe Kho nhận Kho thanh lý Kho công nợ Hàng đ…" at bounding box center [678, 418] width 1227 height 725
click at [811, 75] on div "Đơn online Kho gửi Trên xe Kho nhận Kho thanh lý Kho công nợ Hàng đã giao" at bounding box center [679, 87] width 1212 height 49
click at [919, 200] on div "[DATE] – [DATE] Press the down arrow key to interact with the calendar and sele…" at bounding box center [679, 230] width 1212 height 66
click at [876, 205] on div "[DATE] – [DATE] Press the down arrow key to interact with the calendar and sele…" at bounding box center [679, 230] width 1212 height 66
click at [655, 523] on div "ver 1.8.138 Đơn online Kho gửi Trên xe Kho nhận Kho thanh lý Kho công nợ Hàng đ…" at bounding box center [678, 418] width 1227 height 725
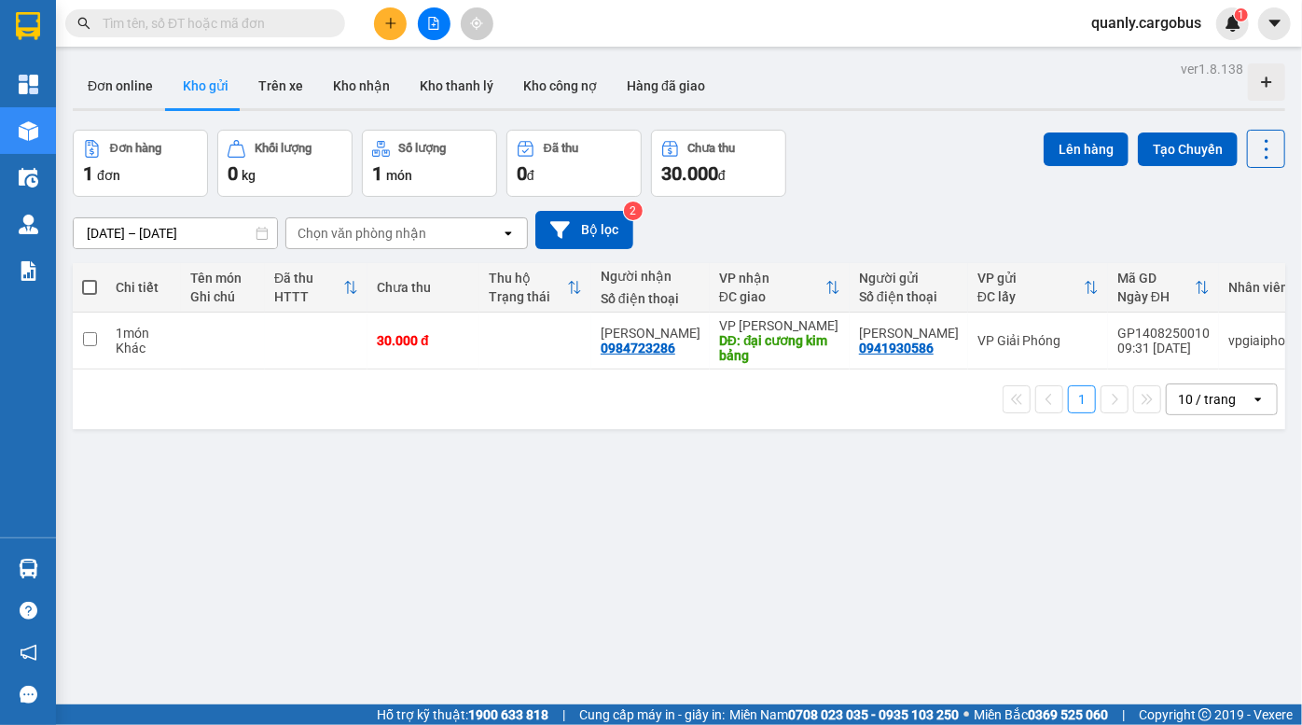
click at [872, 212] on div "[DATE] – [DATE] Press the down arrow key to interact with the calendar and sele…" at bounding box center [679, 230] width 1212 height 38
click at [693, 440] on div "ver 1.8.138 Đơn online Kho gửi Trên xe Kho nhận Kho thanh lý Kho công nợ Hàng đ…" at bounding box center [678, 418] width 1227 height 725
click at [867, 200] on div "[DATE] – [DATE] Press the down arrow key to interact with the calendar and sele…" at bounding box center [679, 230] width 1212 height 66
click at [695, 219] on div "[DATE] – [DATE] Press the down arrow key to interact with the calendar and sele…" at bounding box center [679, 230] width 1212 height 38
click at [894, 154] on div "Đơn hàng 1 đơn Khối lượng 0 kg Số lượng 1 món Đã thu 0 đ Chưa thu 30.000 đ Lên …" at bounding box center [679, 163] width 1212 height 67
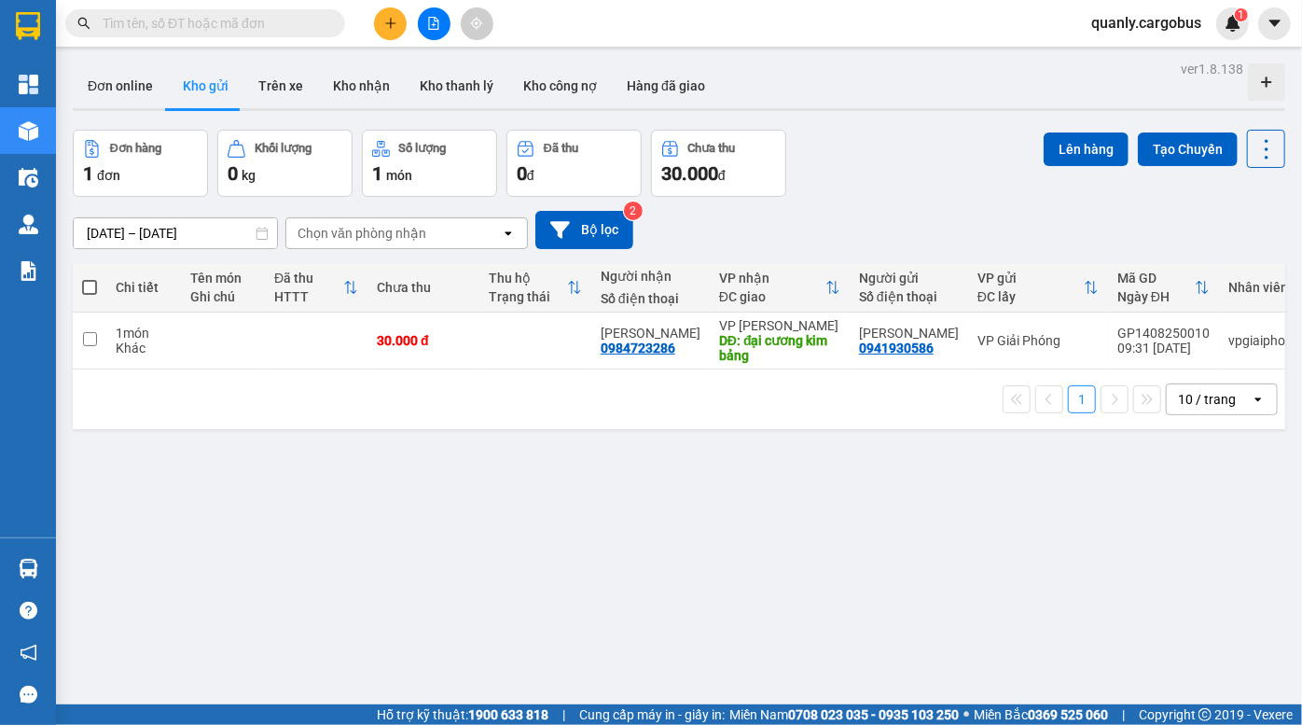
click at [700, 225] on div "12/08/2025 – 14/08/2025 Press the down arrow key to interact with the calendar …" at bounding box center [679, 230] width 1212 height 38
click at [858, 178] on div "Đơn hàng 1 đơn Khối lượng 0 kg Số lượng 1 món Đã thu 0 đ Chưa thu 30.000 đ Lên …" at bounding box center [679, 163] width 1212 height 67
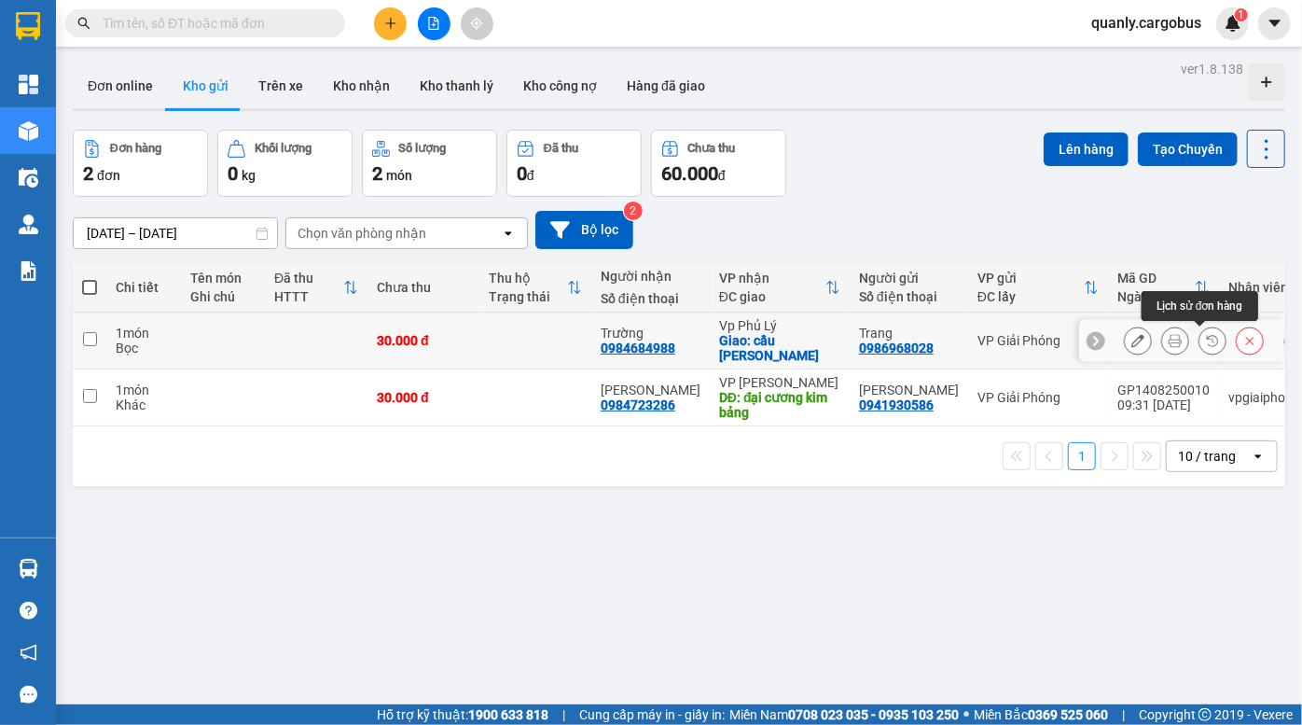
click at [1206, 342] on icon at bounding box center [1212, 340] width 13 height 13
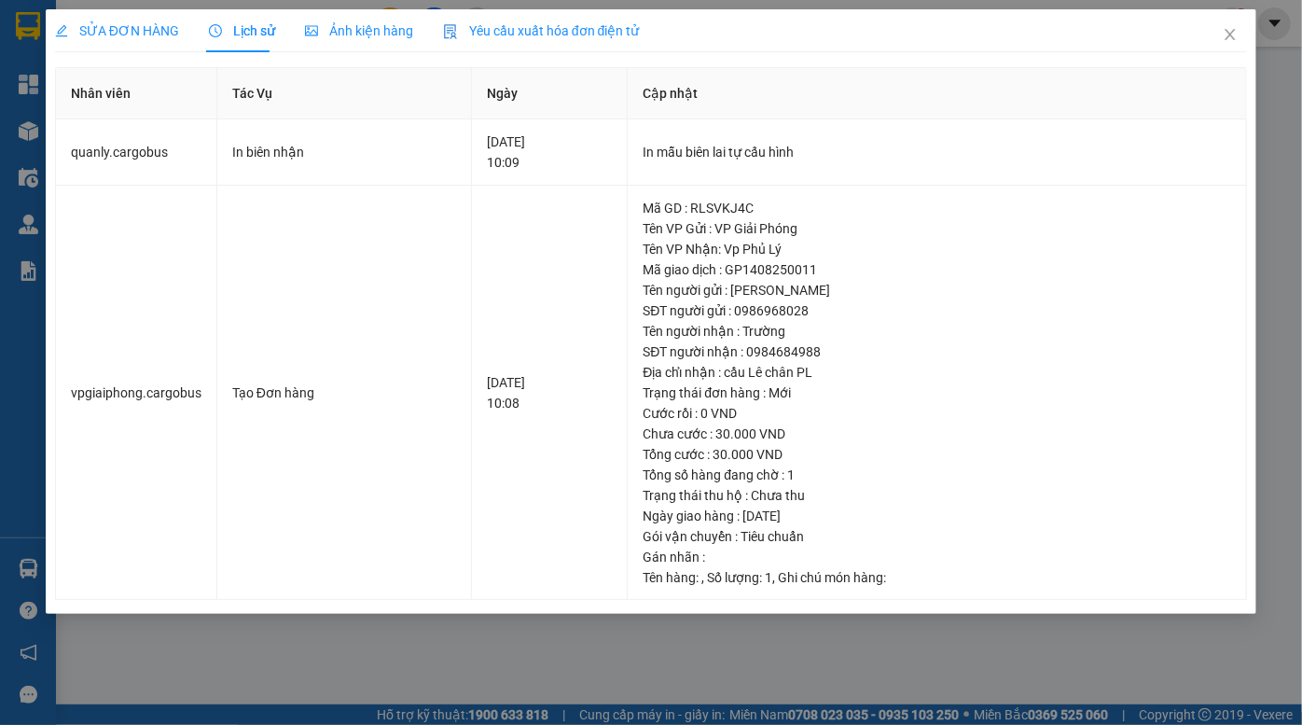
click at [388, 35] on span "Ảnh kiện hàng" at bounding box center [359, 30] width 108 height 15
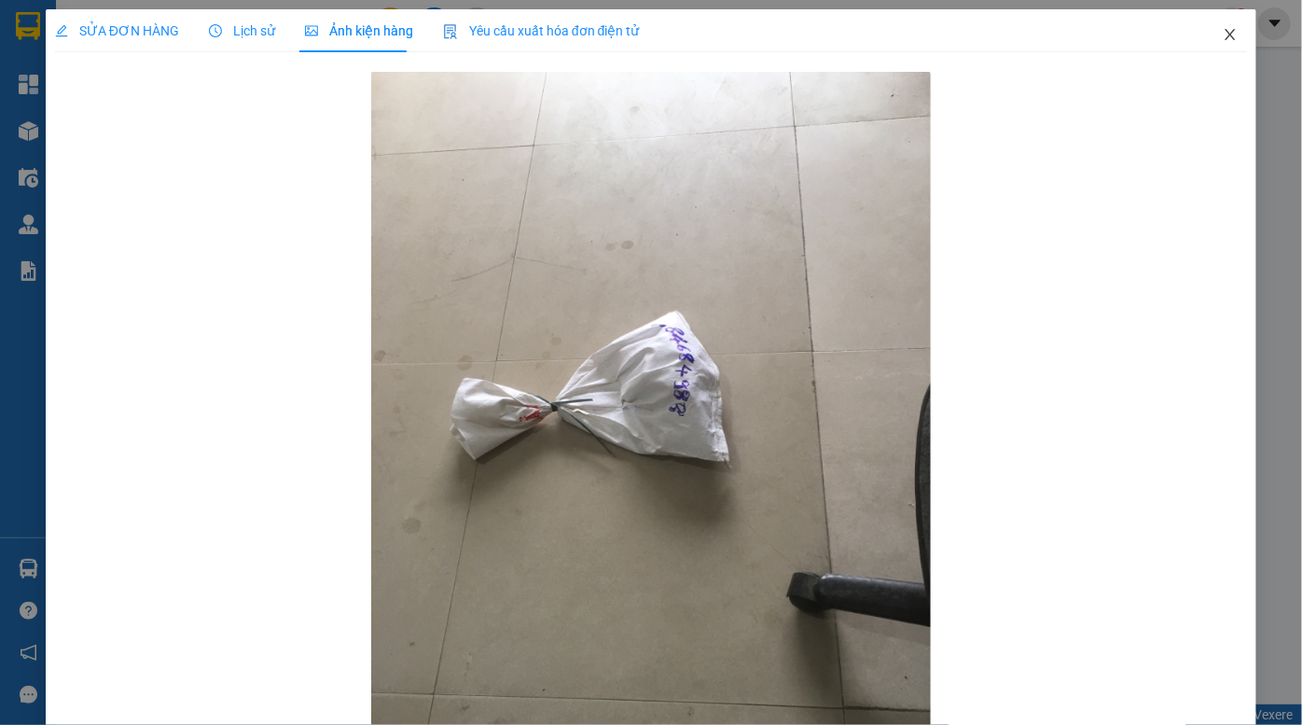
drag, startPoint x: 1220, startPoint y: 35, endPoint x: 1193, endPoint y: 35, distance: 27.1
click at [1224, 35] on icon "close" at bounding box center [1229, 34] width 10 height 11
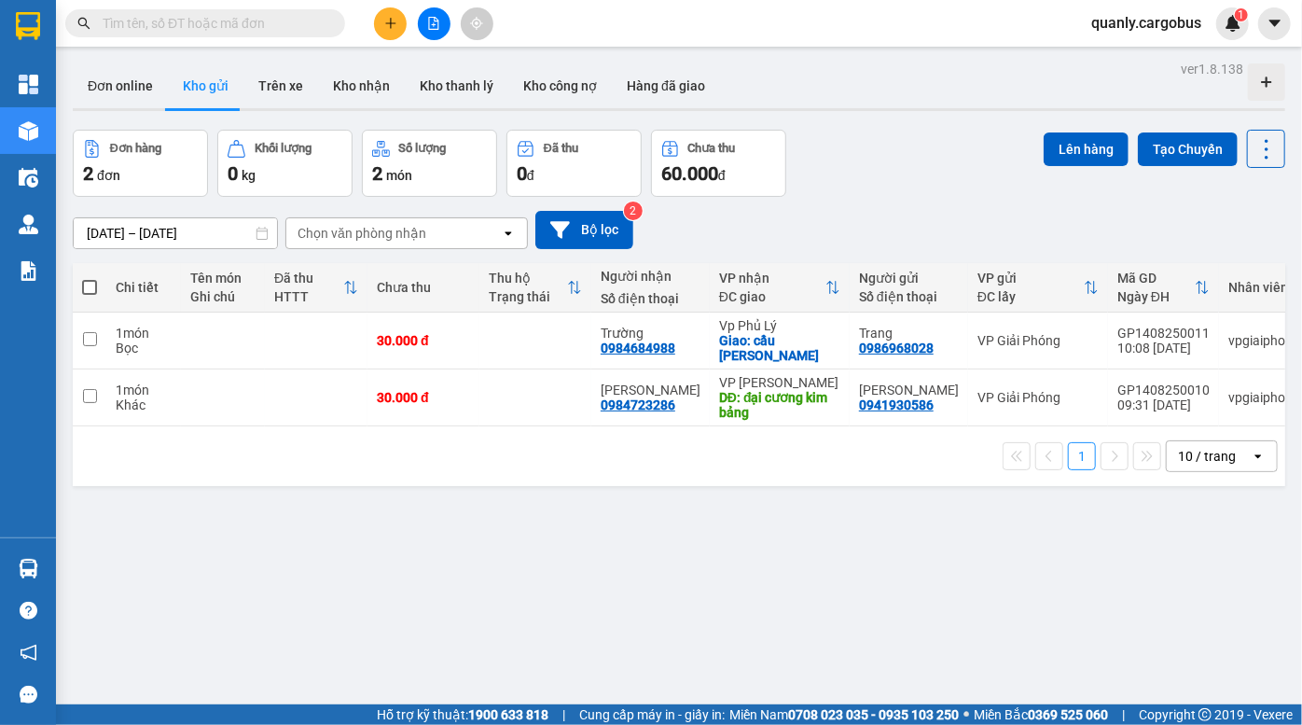
click at [854, 200] on div "12/08/2025 – 14/08/2025 Press the down arrow key to interact with the calendar …" at bounding box center [679, 230] width 1212 height 66
drag, startPoint x: 833, startPoint y: 112, endPoint x: 517, endPoint y: 6, distance: 333.5
click at [822, 110] on div "Đơn online Kho gửi Trên xe Kho nhận Kho thanh lý Kho công nợ Hàng đã giao" at bounding box center [679, 87] width 1212 height 48
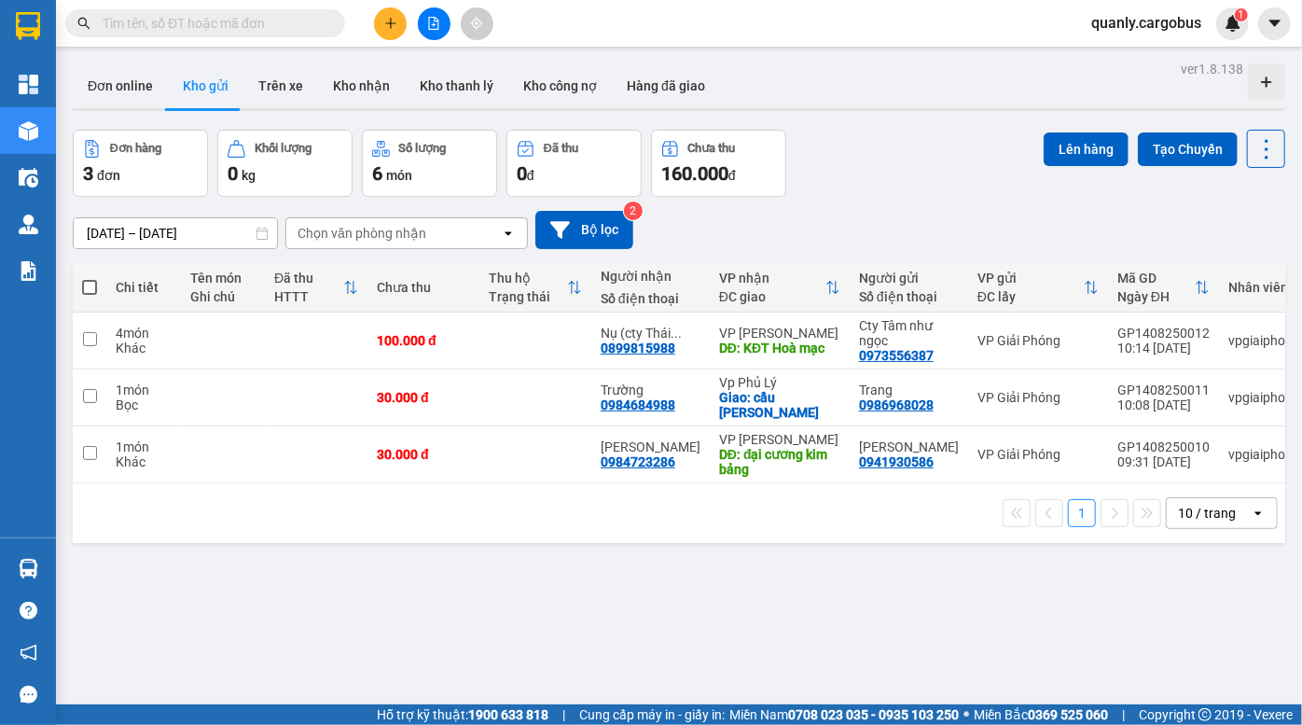
click at [879, 156] on div "Đơn hàng 3 đơn Khối lượng 0 kg Số lượng 6 món Đã thu 0 đ Chưa thu 160.000 đ Lên…" at bounding box center [679, 163] width 1212 height 67
click at [882, 186] on div "Đơn hàng 3 đơn Khối lượng 0 kg Số lượng 6 món Đã thu 0 đ Chưa thu 160.000 đ Lên…" at bounding box center [679, 163] width 1212 height 67
drag, startPoint x: 930, startPoint y: 173, endPoint x: 427, endPoint y: 31, distance: 522.2
click at [905, 163] on div "Đơn hàng 3 đơn Khối lượng 0 kg Số lượng 6 món Đã thu 0 đ Chưa thu 160.000 đ Lên…" at bounding box center [679, 163] width 1212 height 67
click at [873, 206] on div "12/08/2025 – 14/08/2025 Press the down arrow key to interact with the calendar …" at bounding box center [679, 230] width 1212 height 66
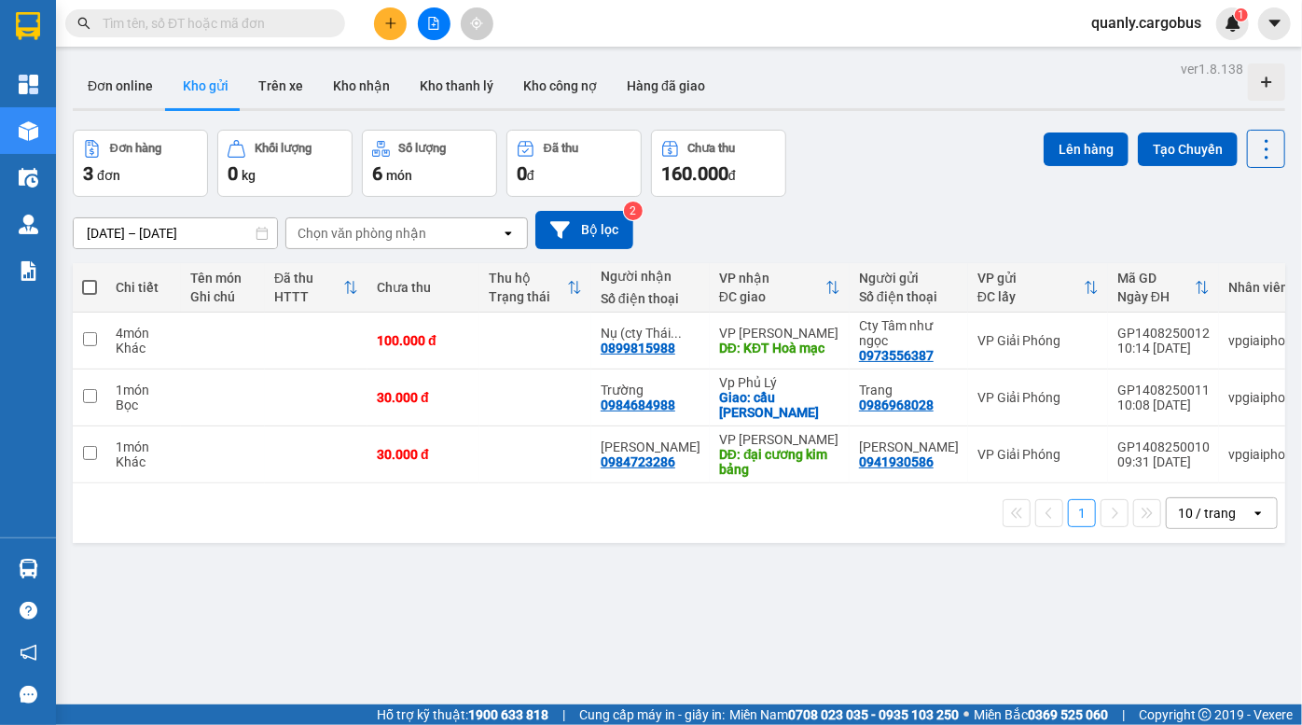
drag, startPoint x: 603, startPoint y: 571, endPoint x: 53, endPoint y: 10, distance: 785.3
click at [600, 564] on div "ver 1.8.138 Đơn online Kho gửi Trên xe Kho nhận Kho thanh lý Kho công nợ Hàng đ…" at bounding box center [678, 418] width 1227 height 725
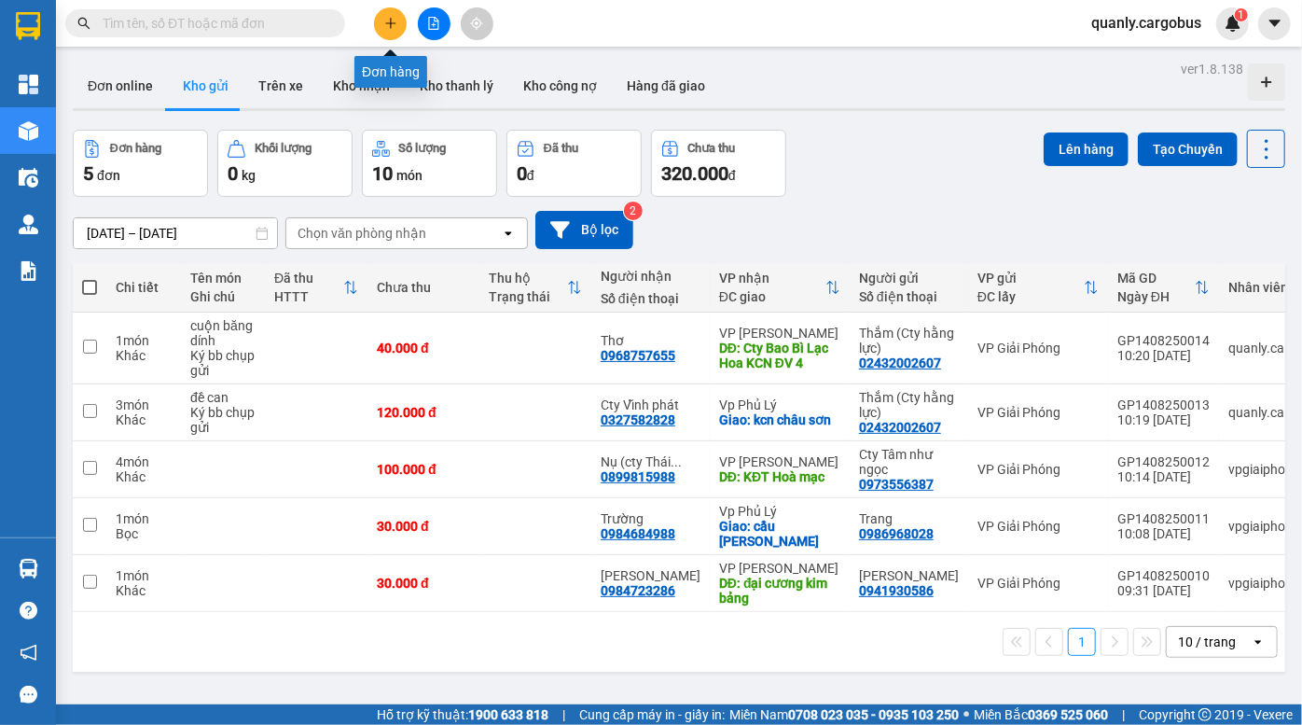
click at [386, 23] on icon "plus" at bounding box center [390, 22] width 10 height 1
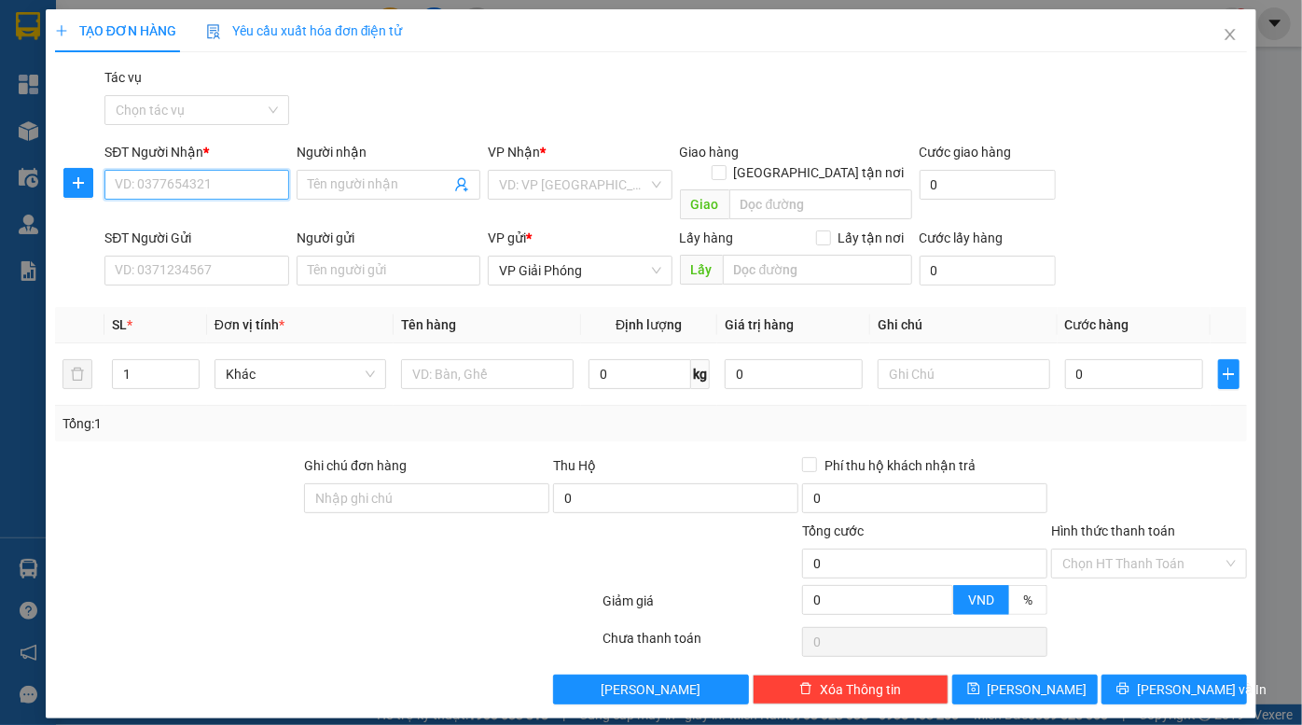
click at [198, 186] on input "SĐT Người Nhận *" at bounding box center [196, 185] width 184 height 30
click at [206, 186] on input "SĐT Người Nhận *" at bounding box center [196, 185] width 184 height 30
click at [173, 255] on input "SĐT Người Gửi" at bounding box center [196, 270] width 184 height 30
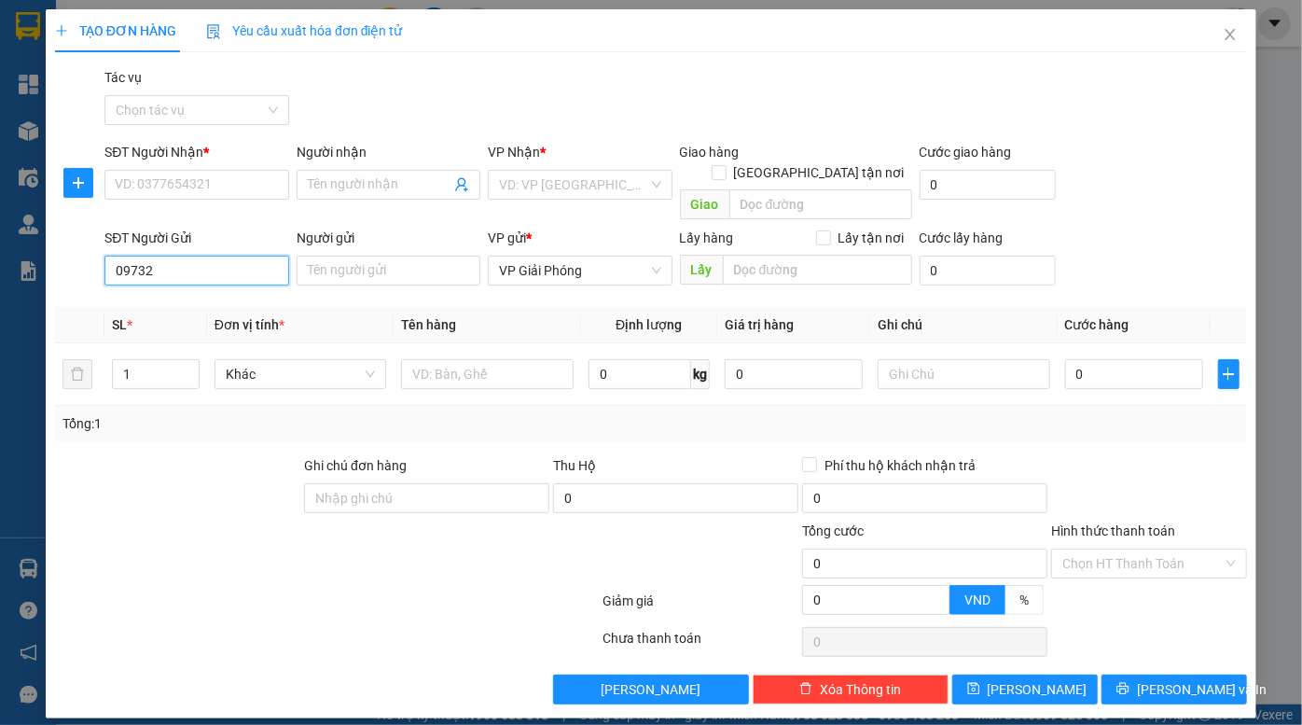
type input "097320"
click at [173, 255] on input "097320" at bounding box center [196, 270] width 184 height 30
click at [194, 285] on div "0973207858 - tám" at bounding box center [197, 287] width 162 height 21
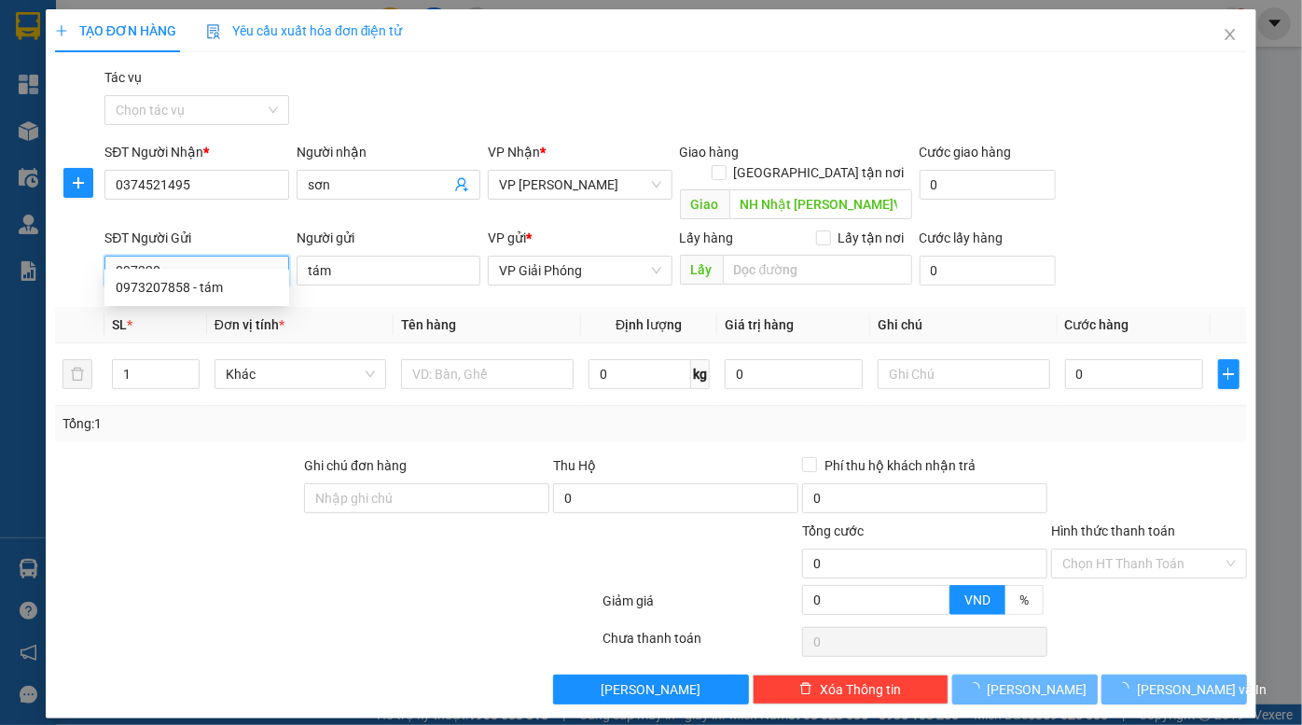
type input "0374521495"
type input "sơn"
type input "NH Nhật TAMAYA Đ.Văn"
type input "0973207858"
type input "tám"
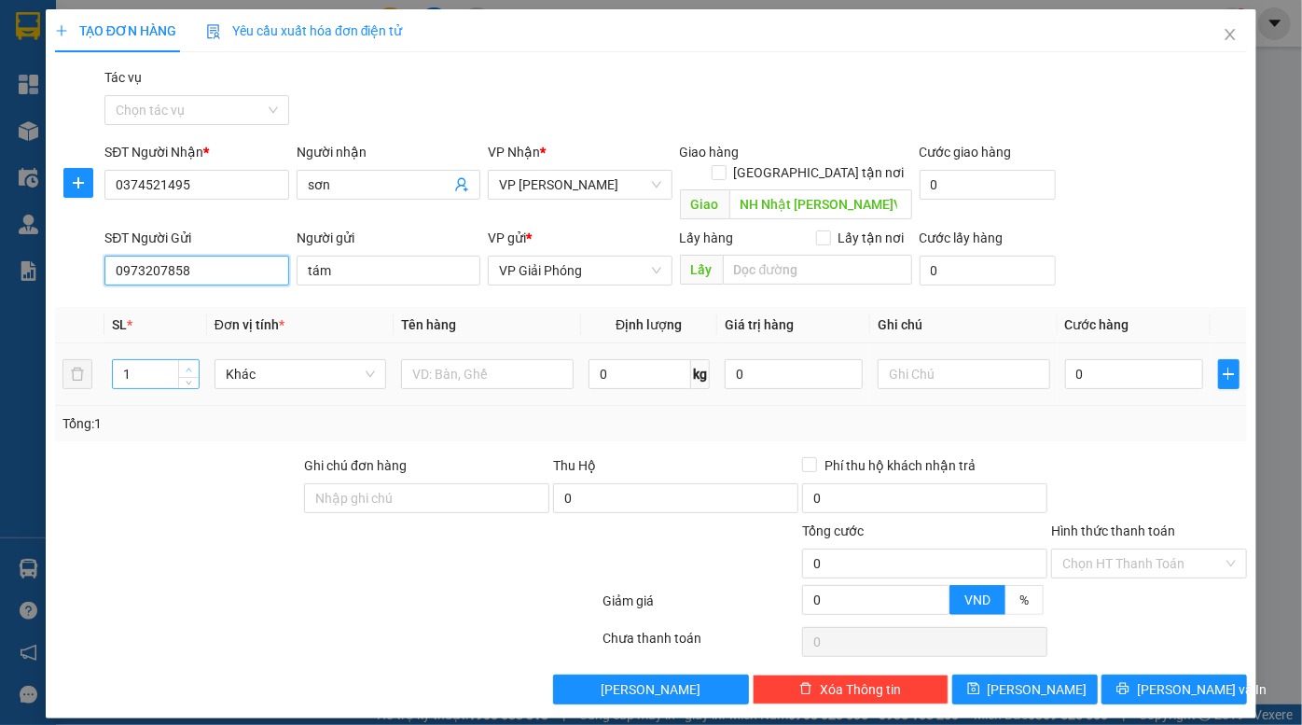
type input "0973207858"
click at [184, 364] on span "up" at bounding box center [189, 369] width 11 height 11
type input "3"
click at [184, 364] on span "up" at bounding box center [189, 369] width 11 height 11
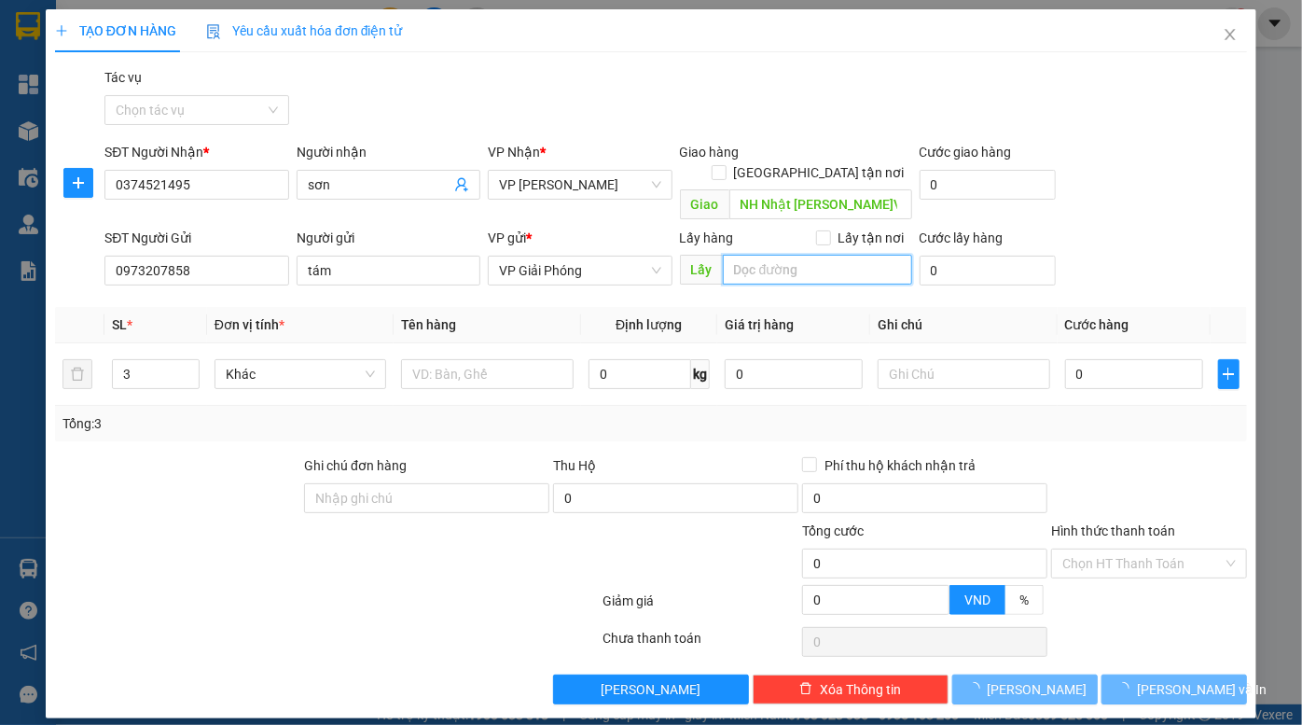
click at [764, 255] on input "search" at bounding box center [817, 270] width 189 height 30
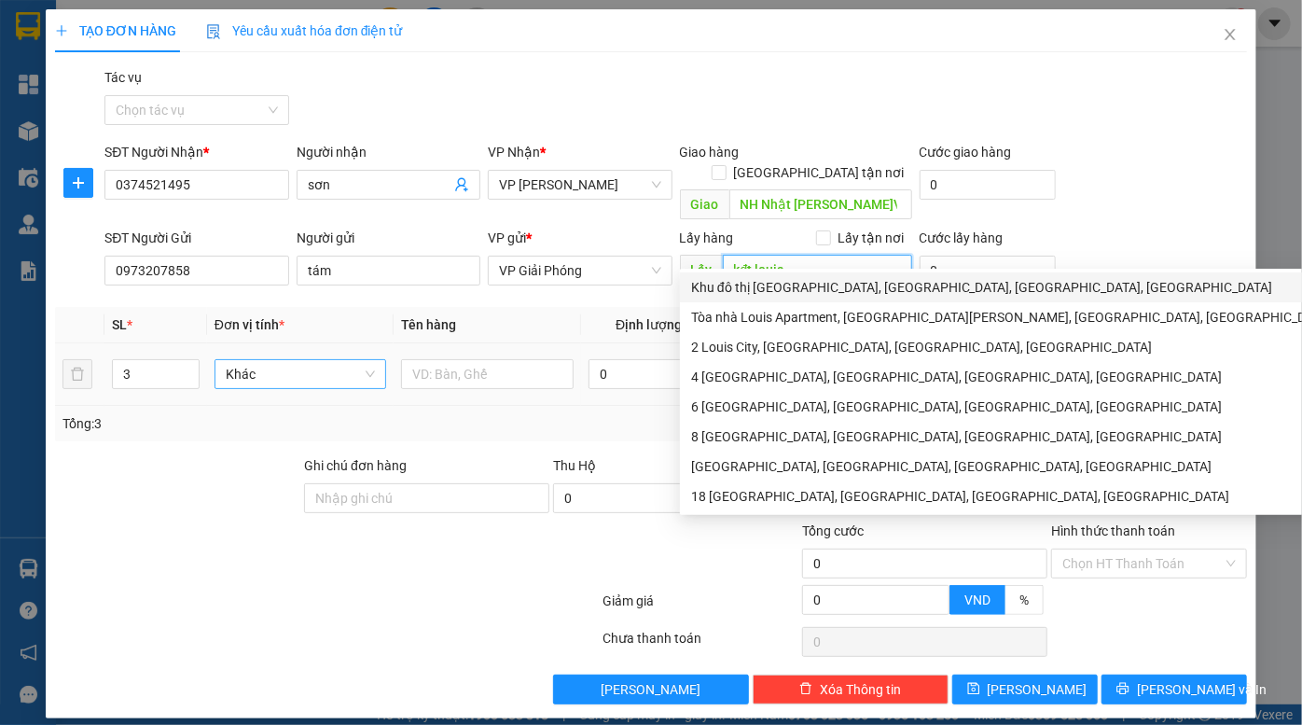
click at [329, 360] on span "Khác" at bounding box center [301, 374] width 150 height 28
type input "kđt louis"
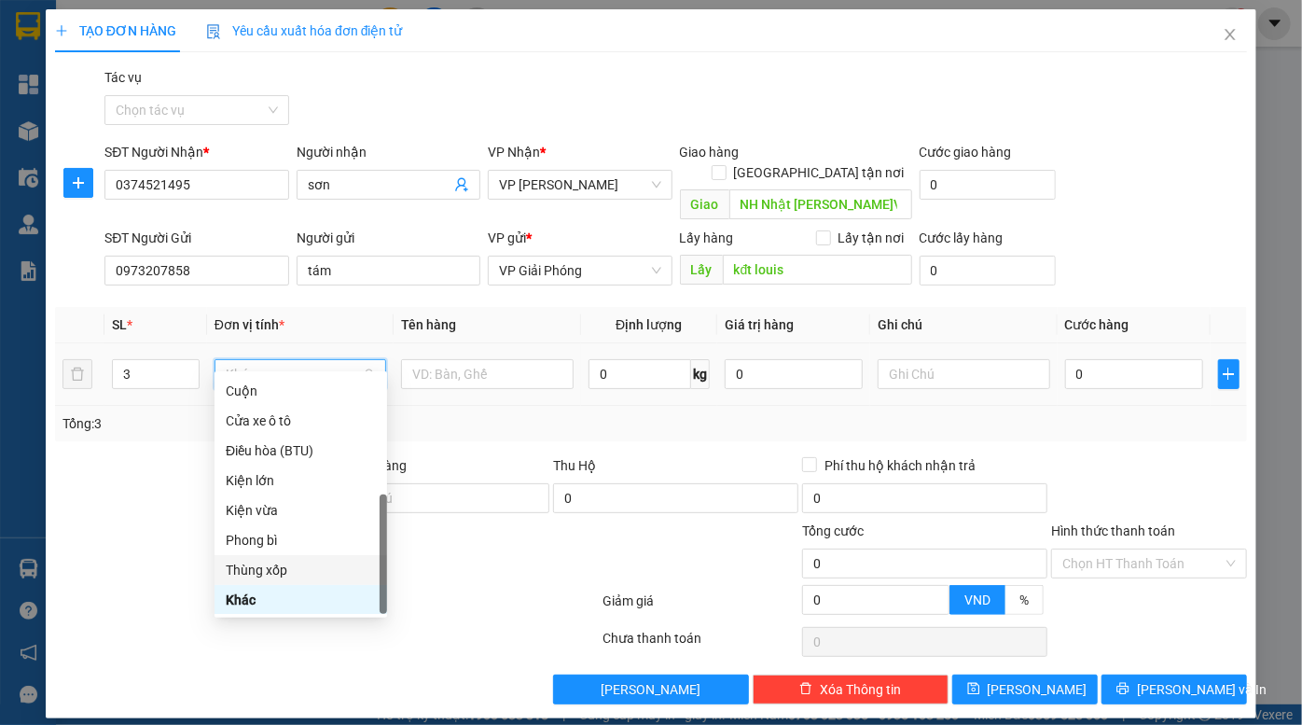
click at [294, 573] on div "Thùng xốp" at bounding box center [301, 569] width 150 height 21
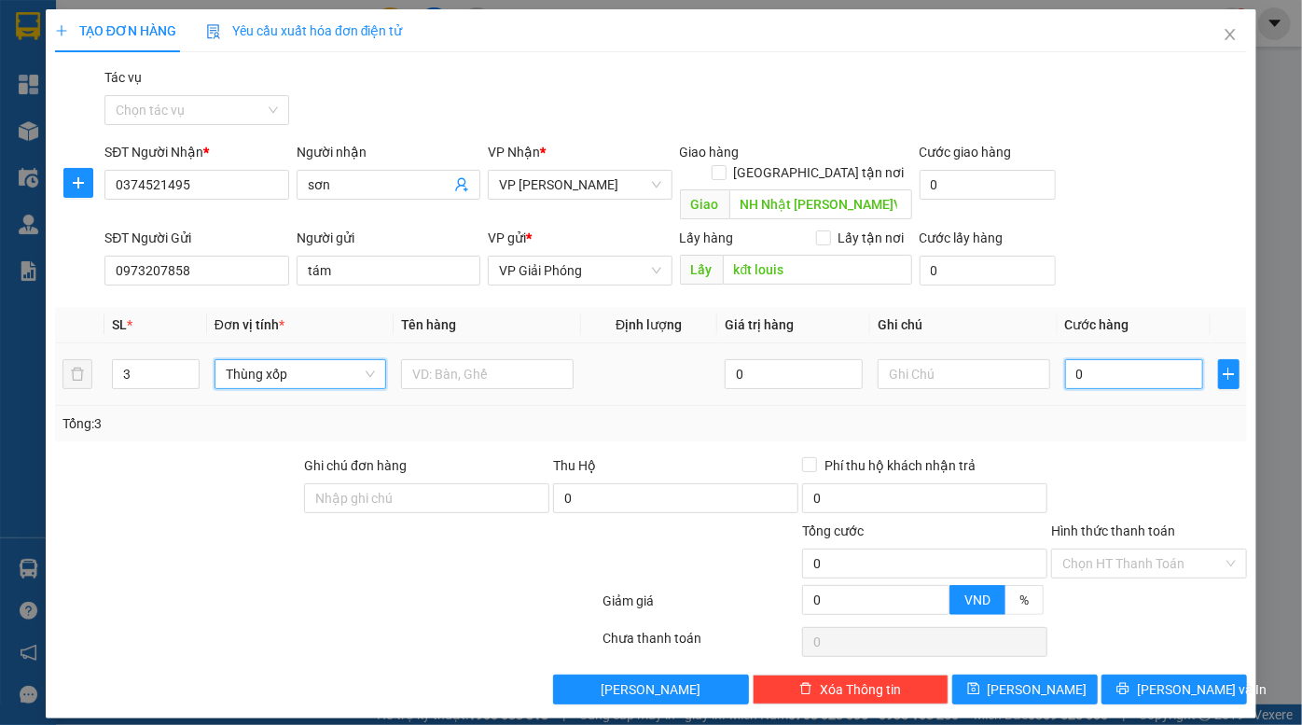
click at [1111, 359] on input "0" at bounding box center [1134, 374] width 138 height 30
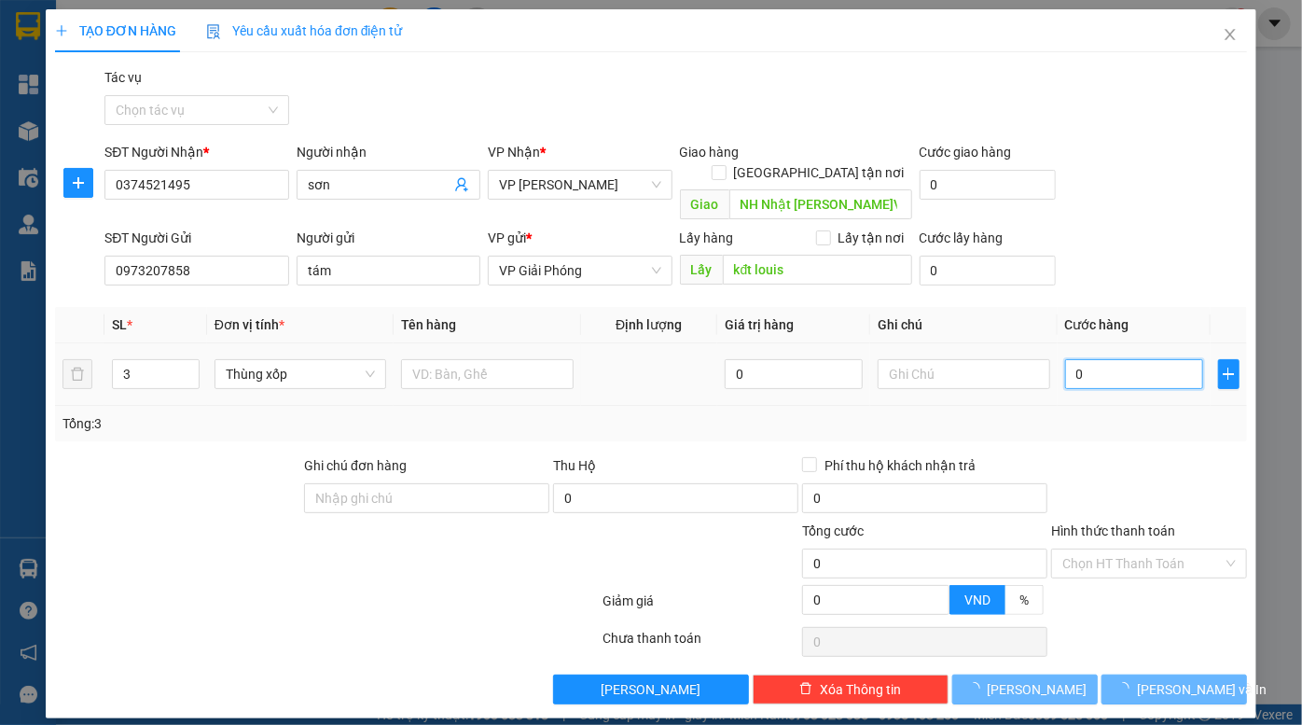
type input "1"
type input "18"
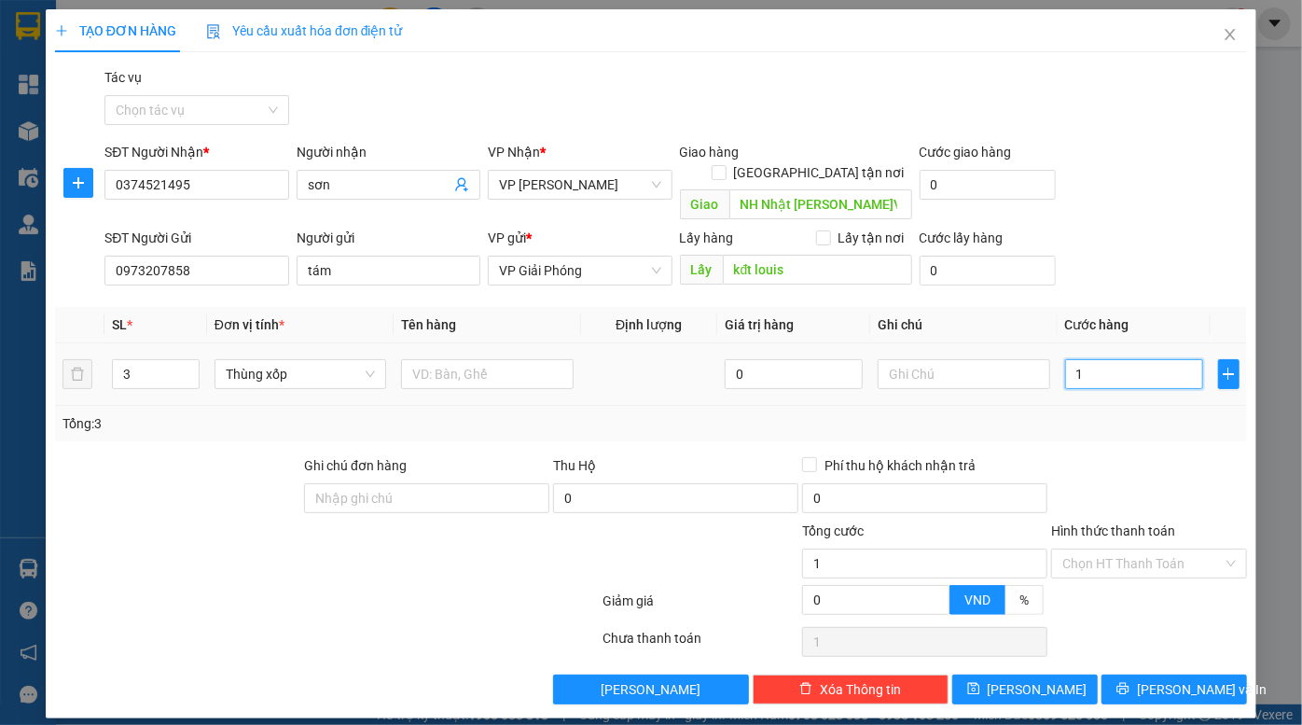
type input "18"
type input "180"
type input "1.800"
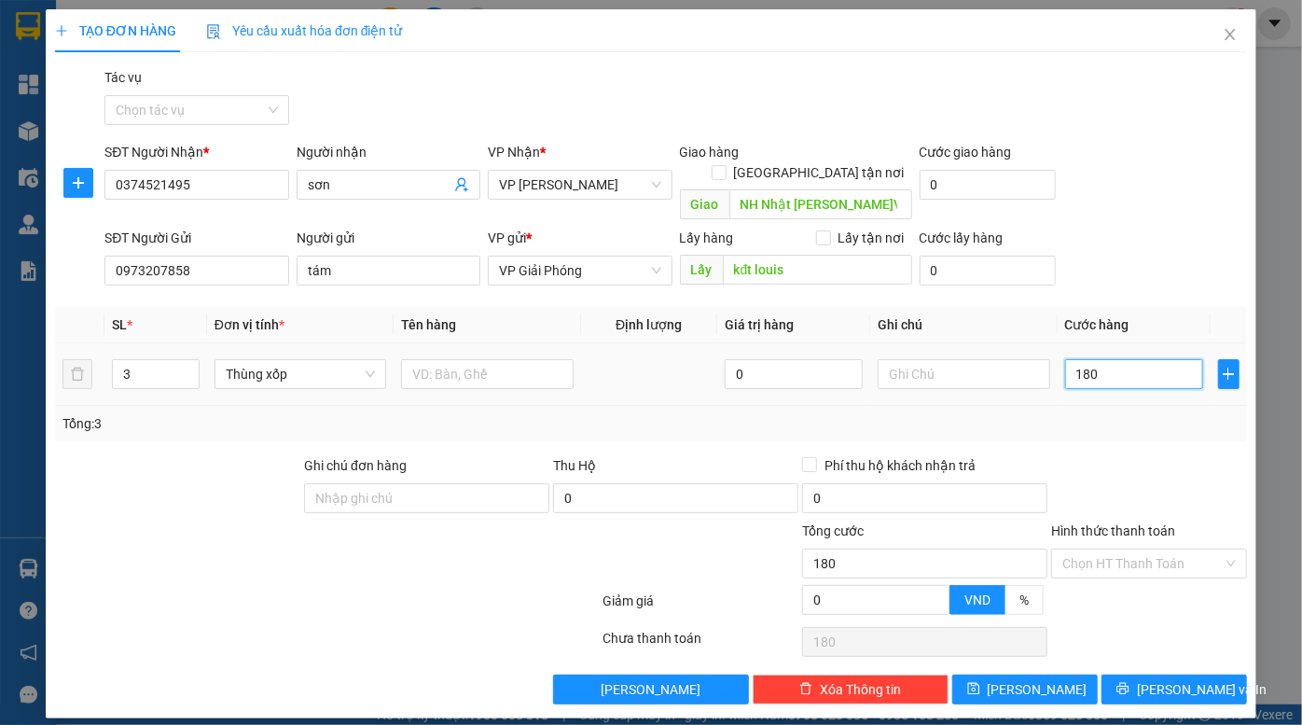
type input "1.800"
type input "18.000"
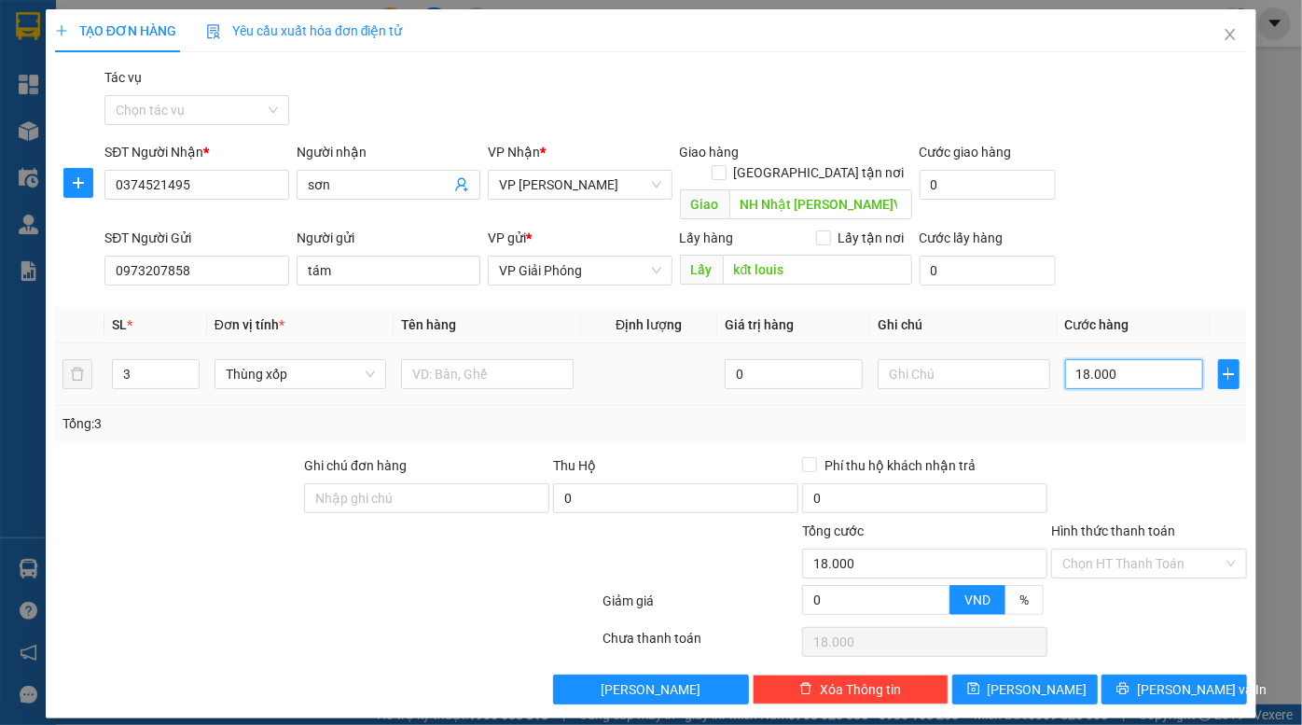
type input "180.000"
click at [1016, 674] on button "Lưu" at bounding box center [1024, 689] width 145 height 30
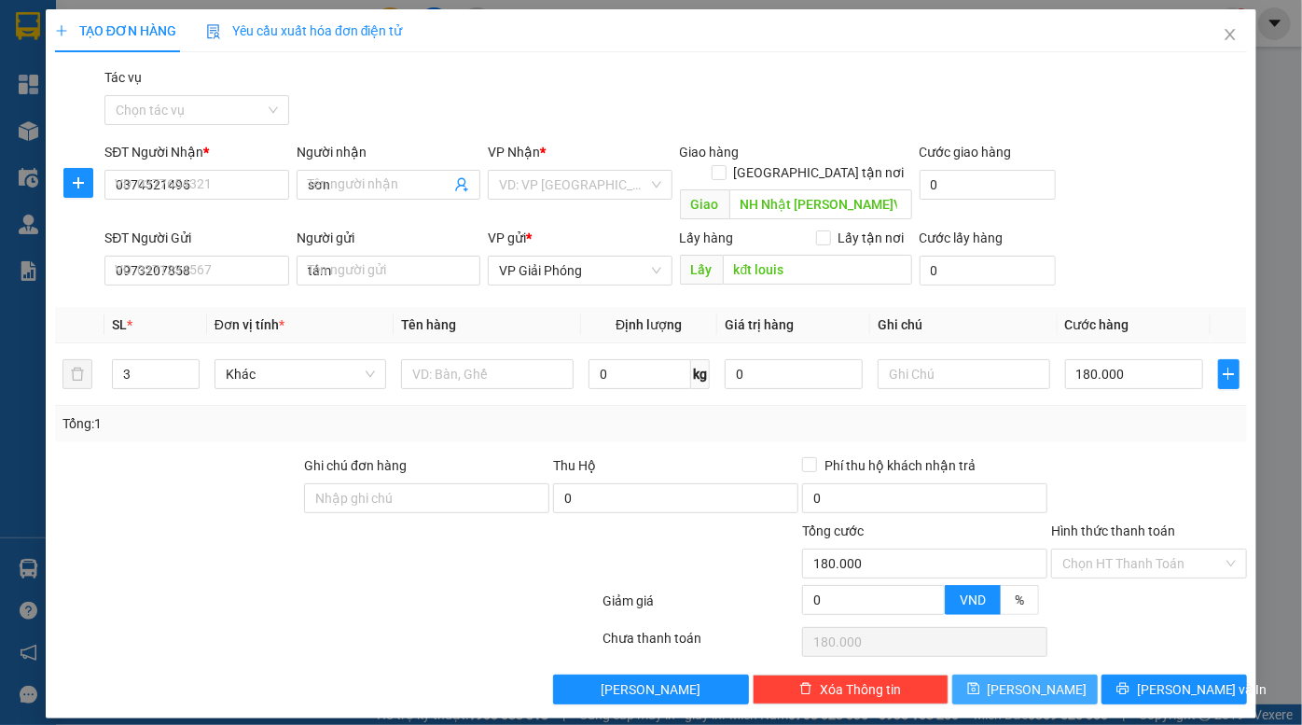
type input "1"
type input "0"
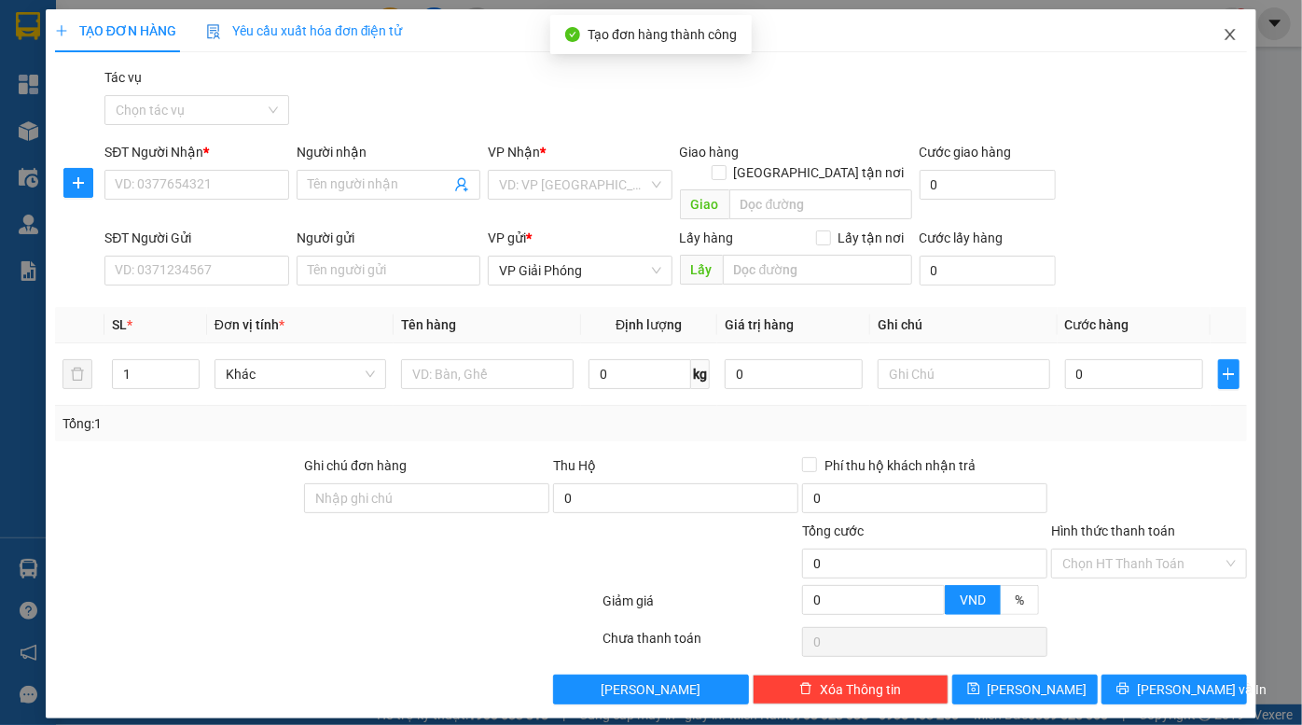
click at [1222, 34] on icon "close" at bounding box center [1229, 34] width 15 height 15
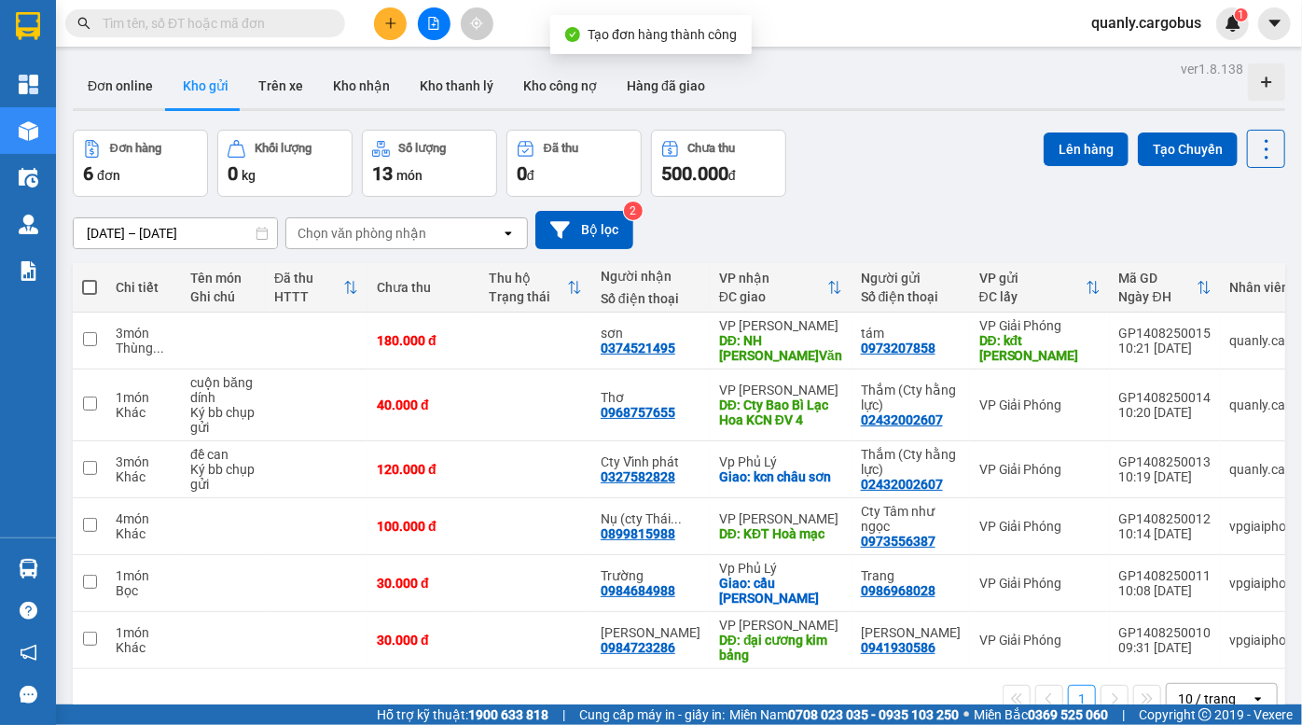
click at [913, 199] on div "12/08/2025 – 14/08/2025 Press the down arrow key to interact with the calendar …" at bounding box center [679, 230] width 1212 height 66
click at [881, 113] on div "ver 1.8.138 Đơn online Kho gửi Trên xe Kho nhận Kho thanh lý Kho công nợ Hàng đ…" at bounding box center [678, 418] width 1227 height 725
click at [923, 161] on div "Đơn hàng 6 đơn Khối lượng 0 kg Số lượng 13 món Đã thu 0 đ Chưa thu 500.000 đ Lê…" at bounding box center [679, 163] width 1212 height 67
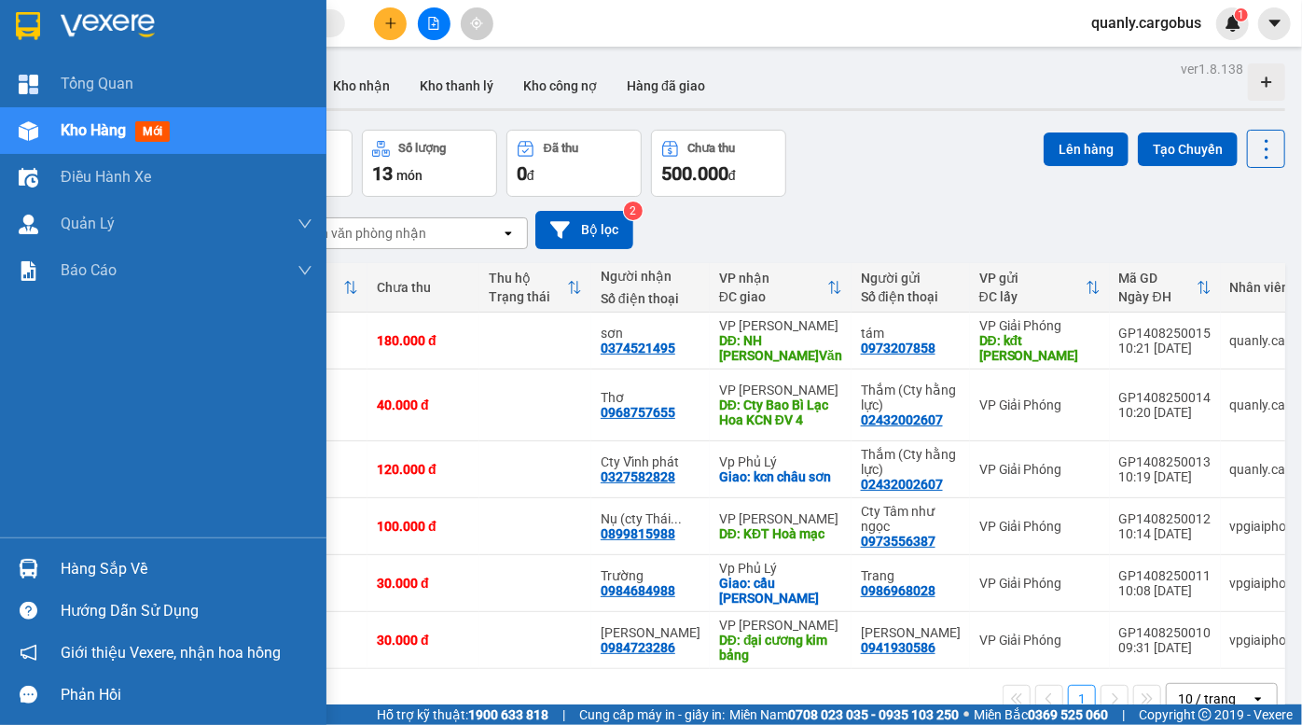
click at [42, 128] on div at bounding box center [28, 131] width 33 height 33
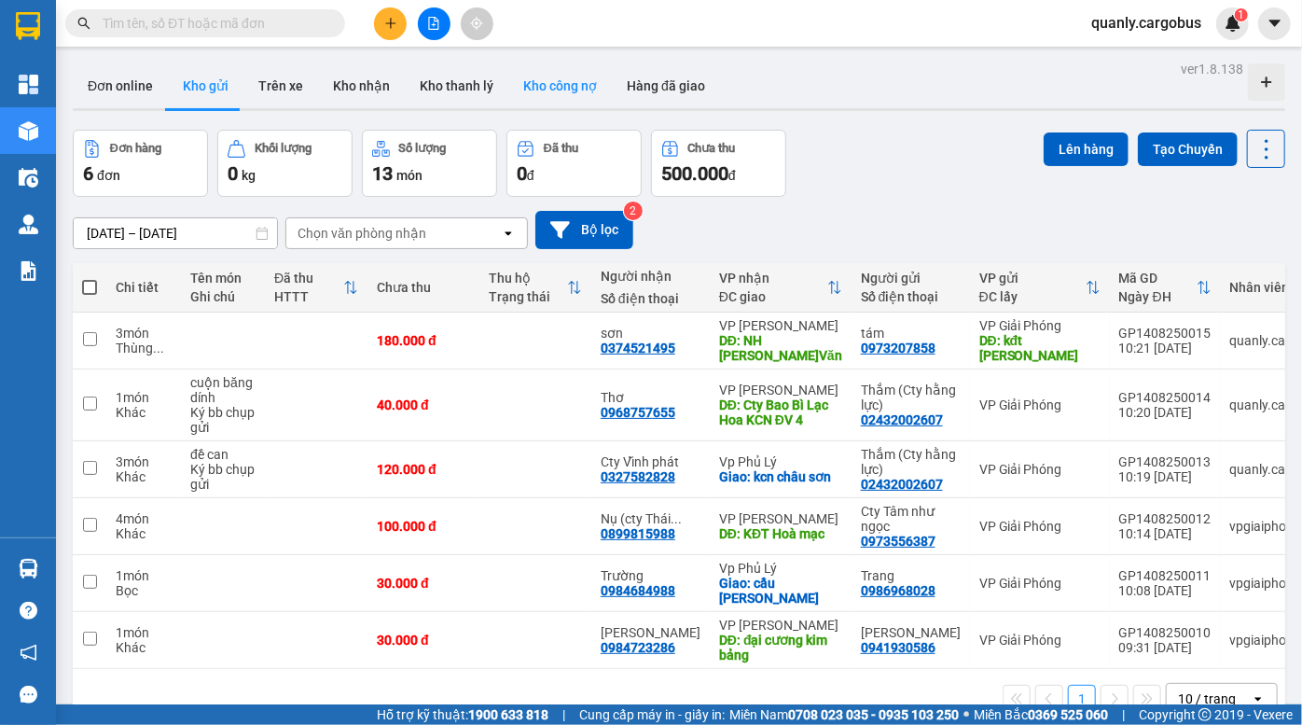
drag, startPoint x: 894, startPoint y: 175, endPoint x: 549, endPoint y: 63, distance: 362.7
click at [894, 174] on div "Đơn hàng 6 đơn Khối lượng 0 kg Số lượng 13 món Đã thu 0 đ Chưa thu 500.000 đ Lê…" at bounding box center [679, 163] width 1212 height 67
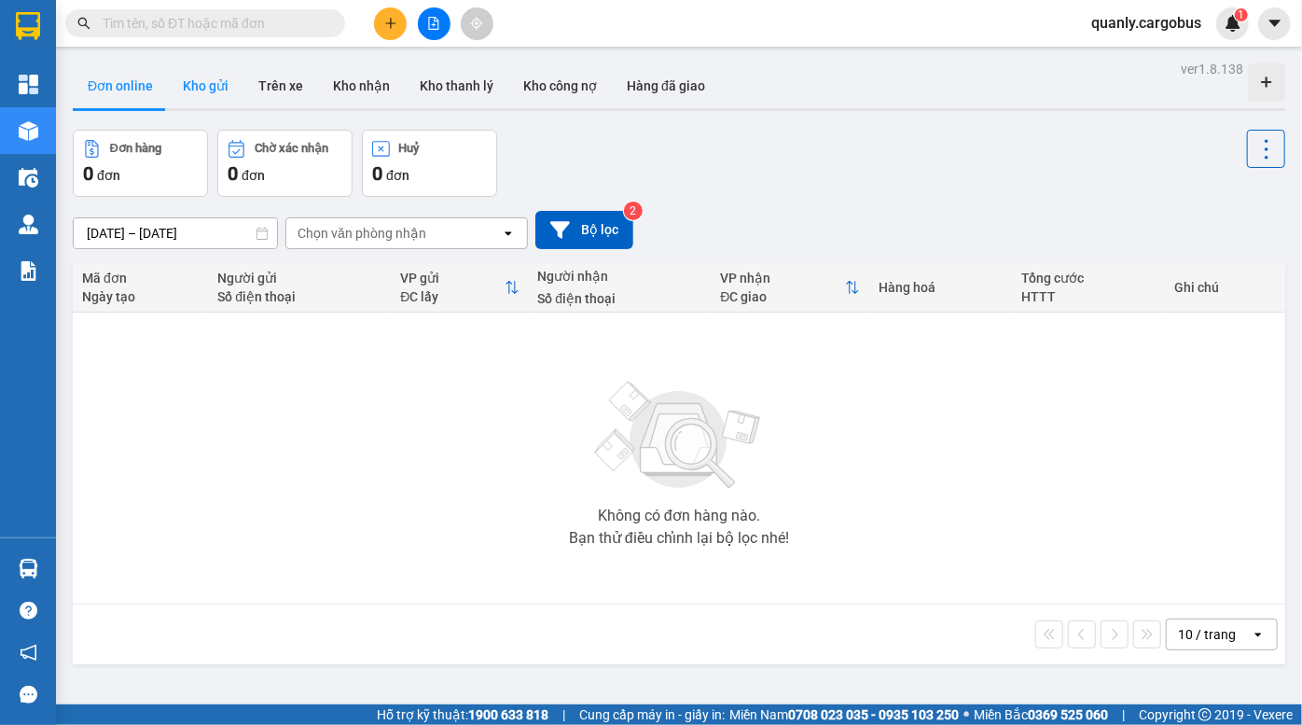
click at [212, 78] on button "Kho gửi" at bounding box center [206, 85] width 76 height 45
type input "[DATE] – [DATE]"
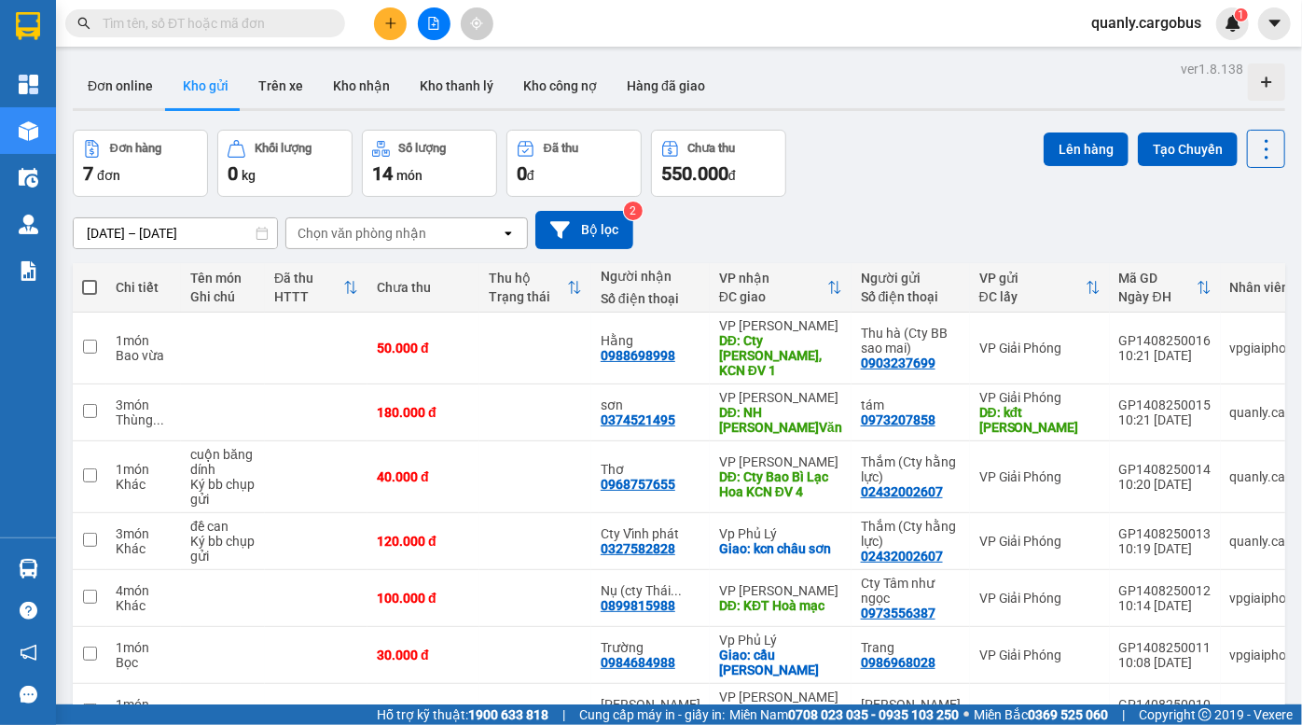
click at [894, 178] on div "Đơn hàng 7 đơn Khối lượng 0 kg Số lượng 14 món Đã thu 0 đ Chưa thu 550.000 đ Lê…" at bounding box center [679, 163] width 1212 height 67
click at [885, 173] on div "Đơn hàng 7 đơn Khối lượng 0 kg Số lượng 14 món Đã thu 0 đ Chưa thu 550.000 đ Lê…" at bounding box center [679, 163] width 1212 height 67
click at [871, 205] on div "[DATE] – [DATE] Press the down arrow key to interact with the calendar and sele…" at bounding box center [679, 230] width 1212 height 66
click at [876, 203] on div "[DATE] – [DATE] Press the down arrow key to interact with the calendar and sele…" at bounding box center [679, 230] width 1212 height 66
click at [871, 164] on div "Đơn hàng 7 đơn Khối lượng 0 kg Số lượng 14 món Đã thu 0 đ Chưa thu 550.000 đ Lê…" at bounding box center [679, 163] width 1212 height 67
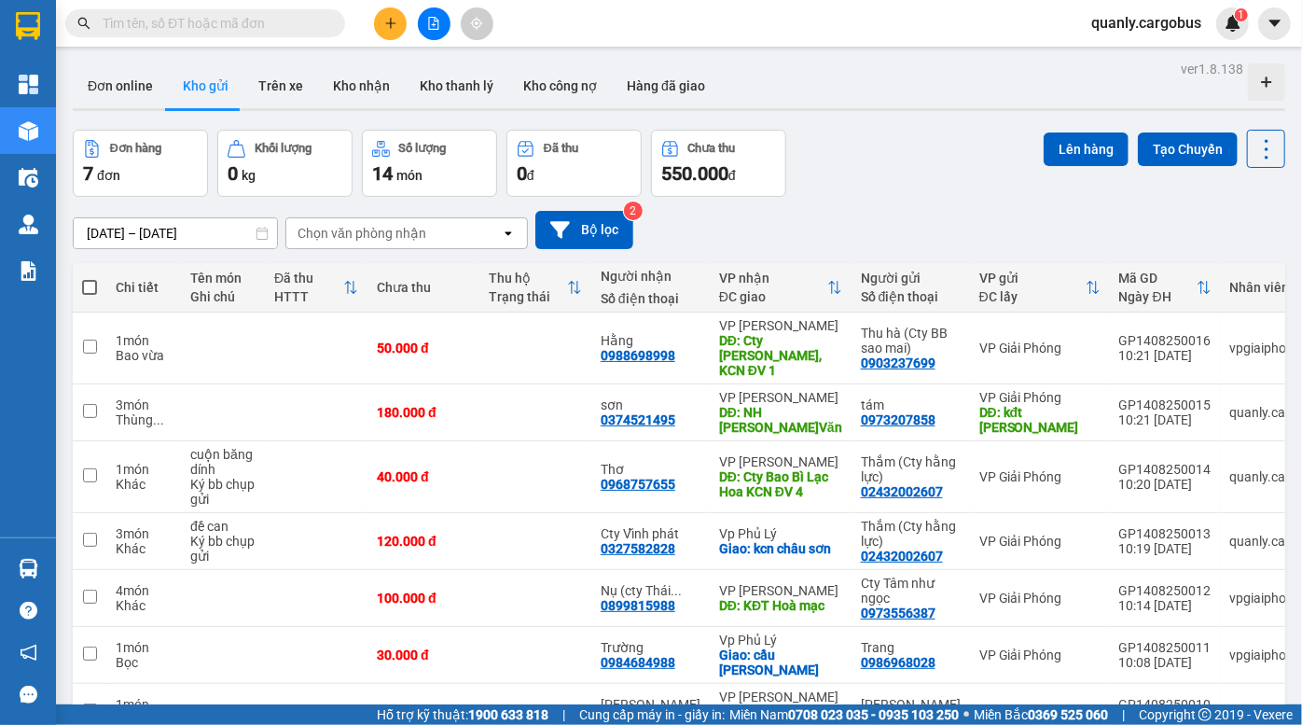
click at [844, 151] on div "Đơn hàng 7 đơn Khối lượng 0 kg Số lượng 14 món Đã thu 0 đ Chưa thu 550.000 đ Lê…" at bounding box center [679, 163] width 1212 height 67
click at [864, 162] on div "Đơn hàng 7 đơn Khối lượng 0 kg Số lượng 14 món Đã thu 0 đ Chưa thu 550.000 đ Lê…" at bounding box center [679, 163] width 1212 height 67
drag, startPoint x: 894, startPoint y: 190, endPoint x: 390, endPoint y: 3, distance: 538.1
click at [893, 188] on div "Đơn hàng 7 đơn Khối lượng 0 kg Số lượng 14 món Đã thu 0 đ Chưa thu 550.000 đ Lê…" at bounding box center [679, 163] width 1212 height 67
click at [895, 207] on div "[DATE] – [DATE] Press the down arrow key to interact with the calendar and sele…" at bounding box center [679, 230] width 1212 height 66
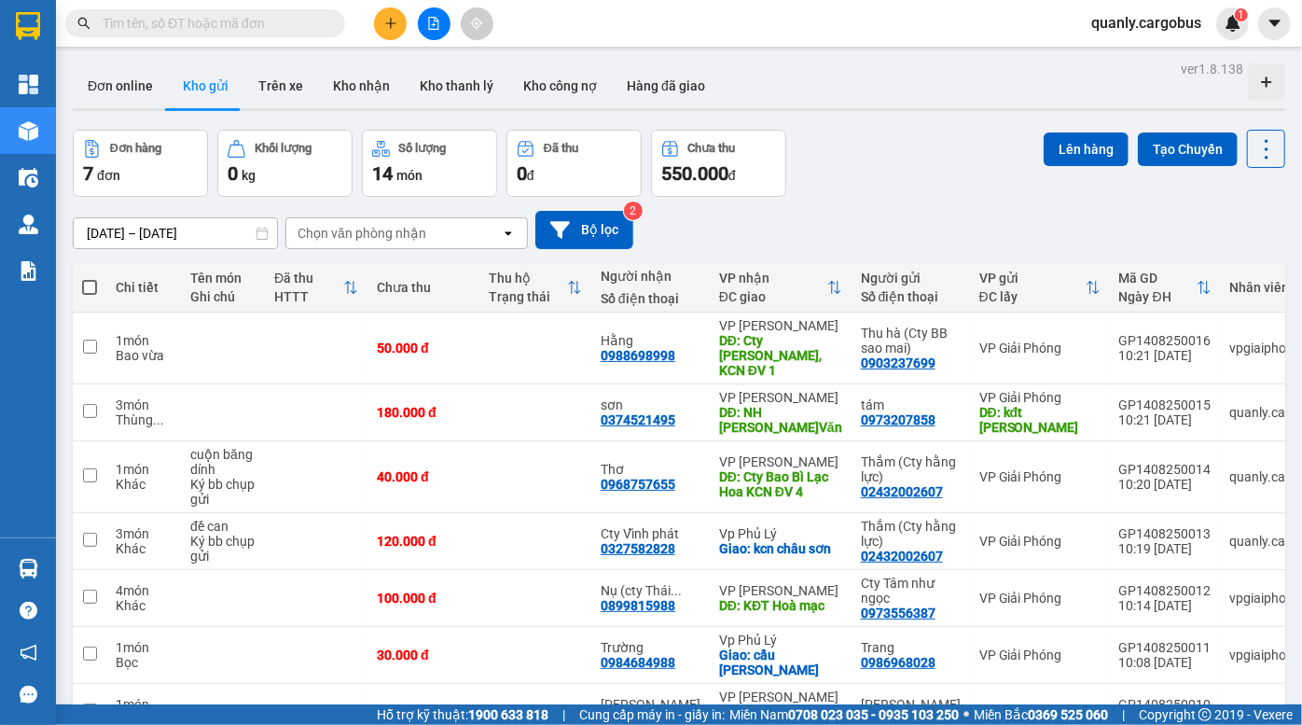
click at [959, 170] on div "Đơn hàng 7 đơn Khối lượng 0 kg Số lượng 14 món Đã thu 0 đ Chưa thu 550.000 đ Lê…" at bounding box center [679, 163] width 1212 height 67
click at [888, 185] on div "Đơn hàng 7 đơn Khối lượng 0 kg Số lượng 14 món Đã thu 0 đ Chưa thu 550.000 đ Lê…" at bounding box center [679, 163] width 1212 height 67
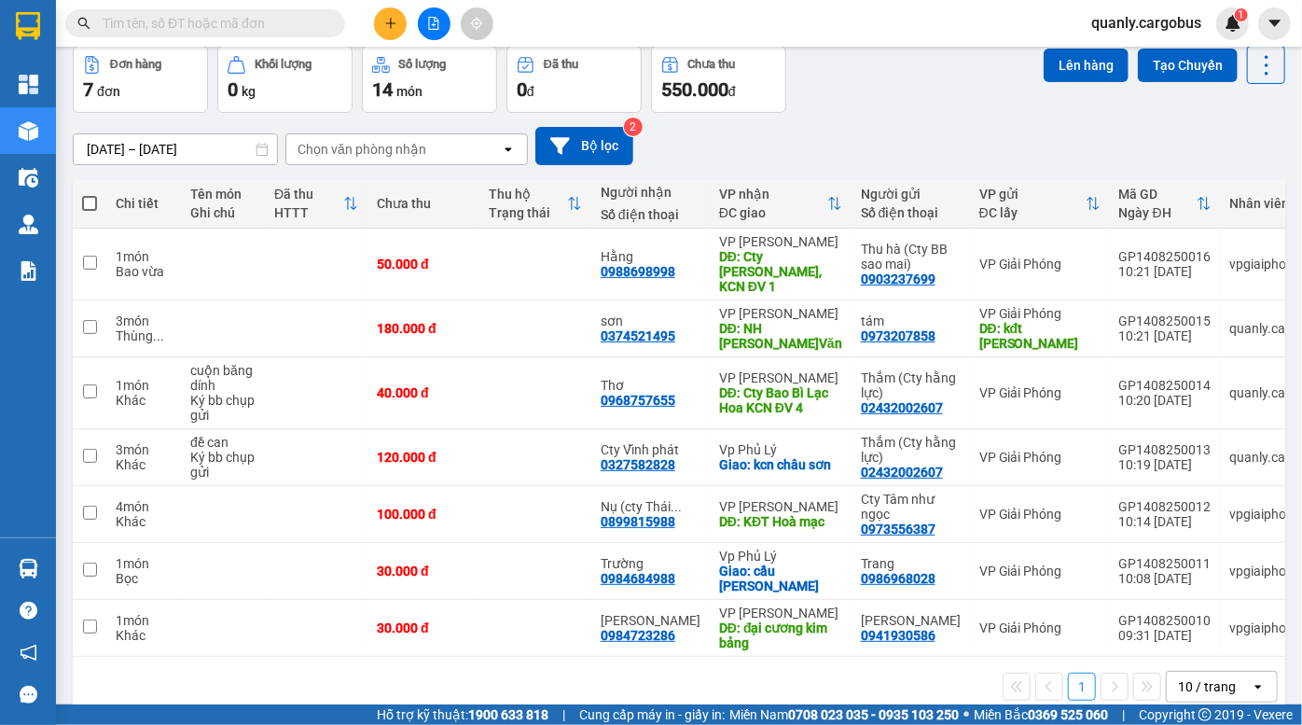
drag, startPoint x: 828, startPoint y: 98, endPoint x: 367, endPoint y: 43, distance: 463.9
click at [824, 97] on div "Đơn hàng 7 đơn Khối lượng 0 kg Số lượng 14 món Đã thu 0 đ Chưa thu 550.000 đ Lê…" at bounding box center [679, 79] width 1212 height 67
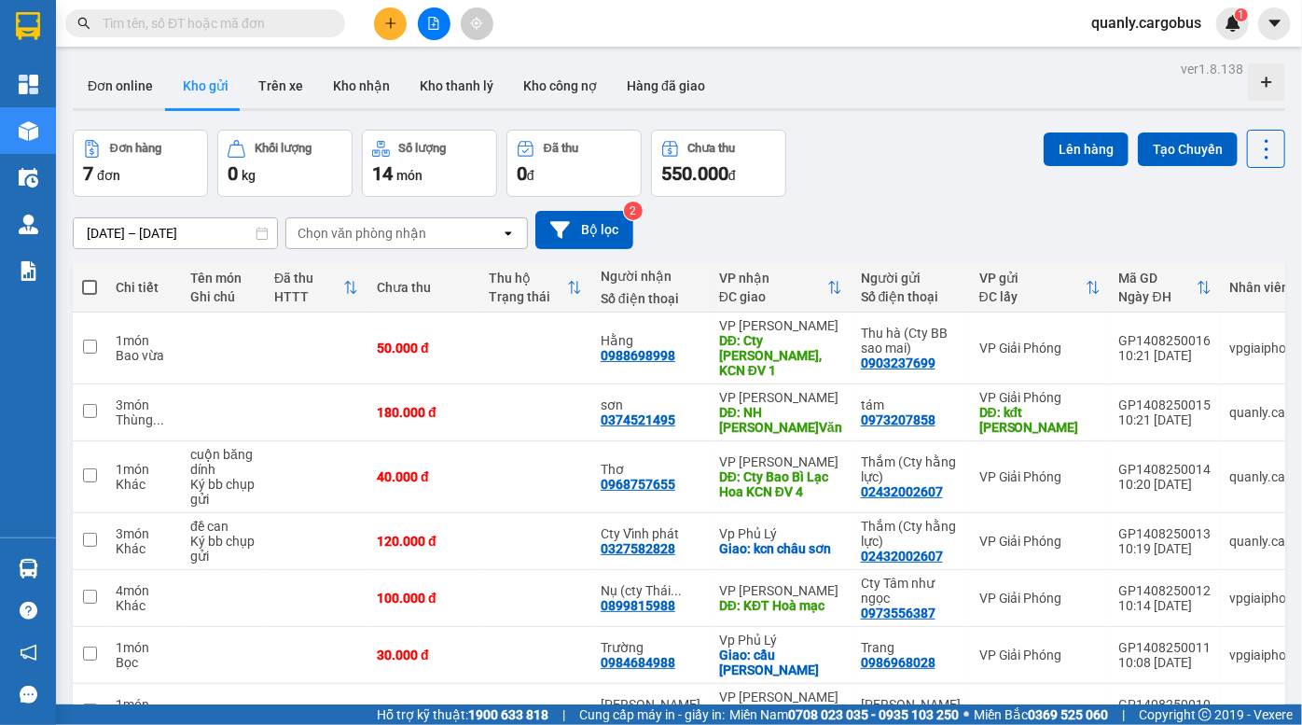
click at [820, 200] on div "[DATE] – [DATE] Press the down arrow key to interact with the calendar and sele…" at bounding box center [679, 230] width 1212 height 66
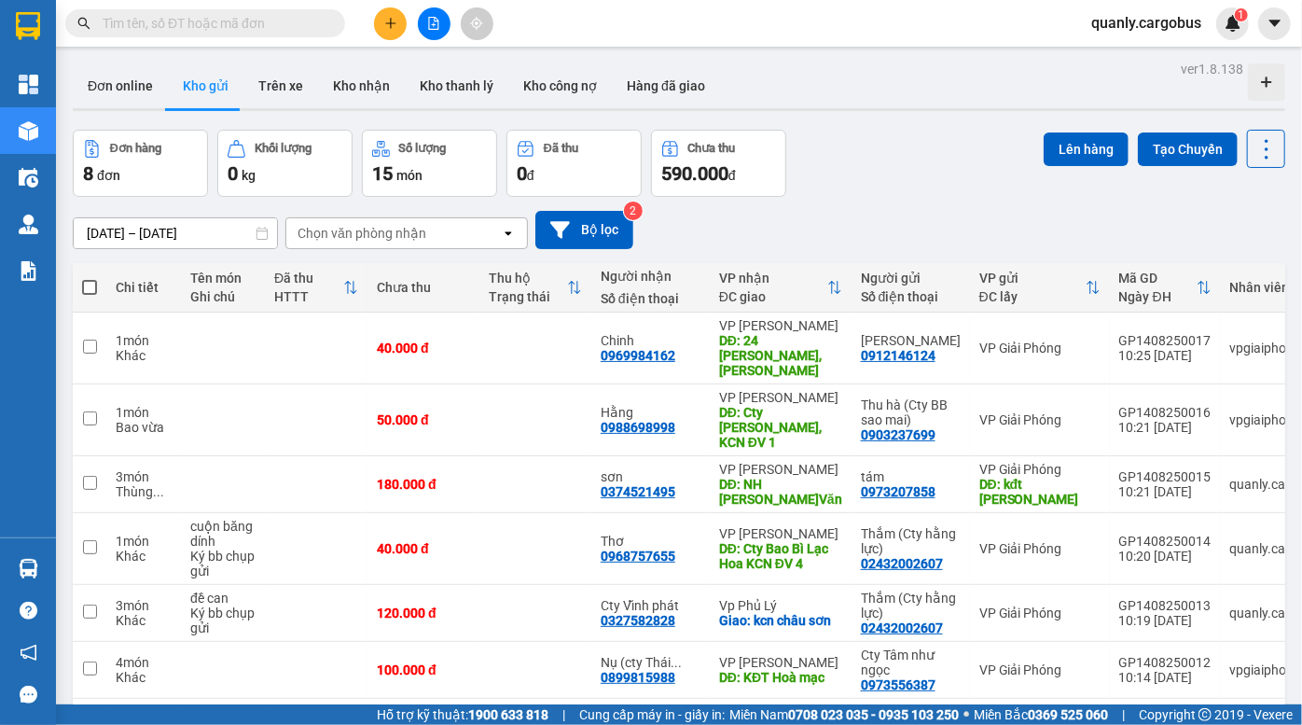
click at [909, 173] on div "Đơn hàng 8 đơn Khối lượng 0 kg Số lượng 15 món Đã thu 0 đ Chưa thu 590.000 đ Lê…" at bounding box center [679, 163] width 1212 height 67
click at [905, 176] on div "Đơn hàng 8 đơn Khối lượng 0 kg Số lượng 15 món Đã thu 0 đ Chưa thu 590.000 đ Lê…" at bounding box center [679, 163] width 1212 height 67
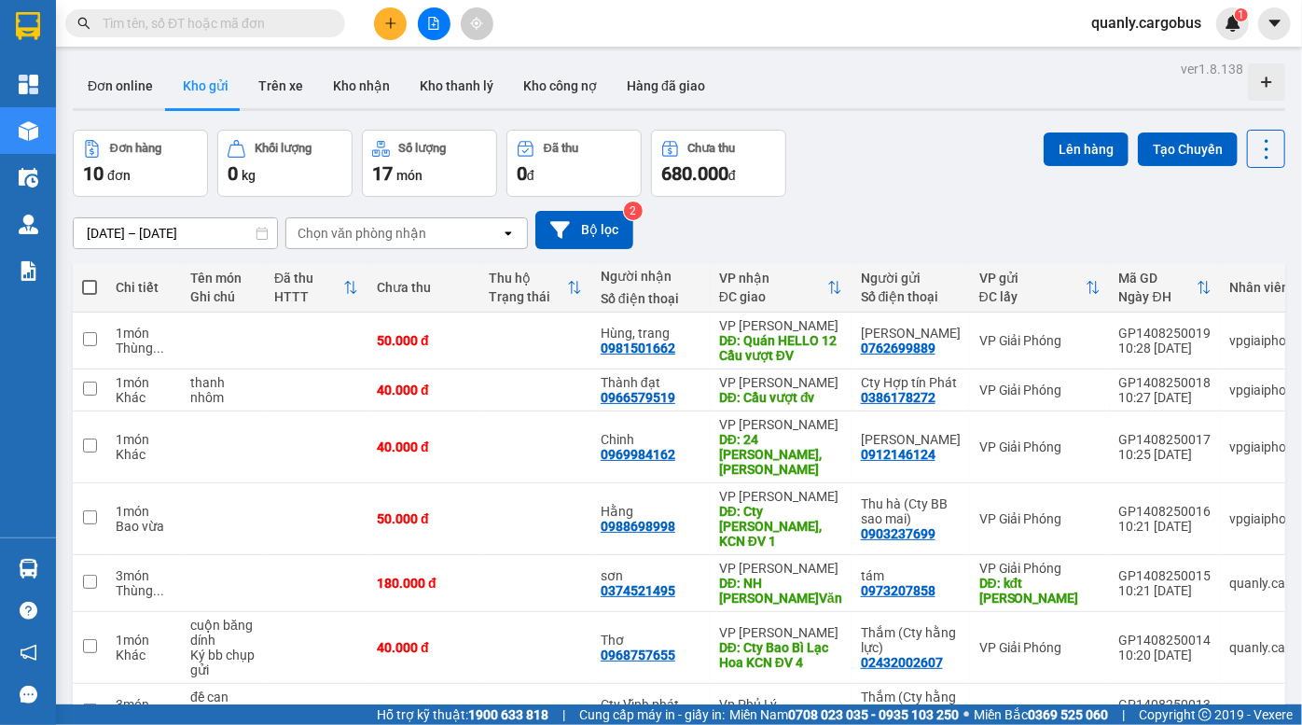
click at [906, 178] on div "Đơn hàng 10 đơn Khối lượng 0 kg Số lượng 17 món Đã thu 0 đ Chưa thu 680.000 đ L…" at bounding box center [679, 163] width 1212 height 67
click at [938, 117] on div "ver 1.8.138 Đơn online Kho gửi Trên xe Kho nhận Kho thanh lý Kho công nợ Hàng đ…" at bounding box center [678, 517] width 1227 height 922
click at [942, 189] on div "Đơn hàng 10 đơn Khối lượng 0 kg Số lượng 17 món Đã thu 0 đ Chưa thu 680.000 đ L…" at bounding box center [679, 163] width 1212 height 67
click at [866, 177] on div "Đơn hàng 10 đơn Khối lượng 0 kg Số lượng 17 món Đã thu 0 đ Chưa thu 680.000 đ L…" at bounding box center [679, 163] width 1212 height 67
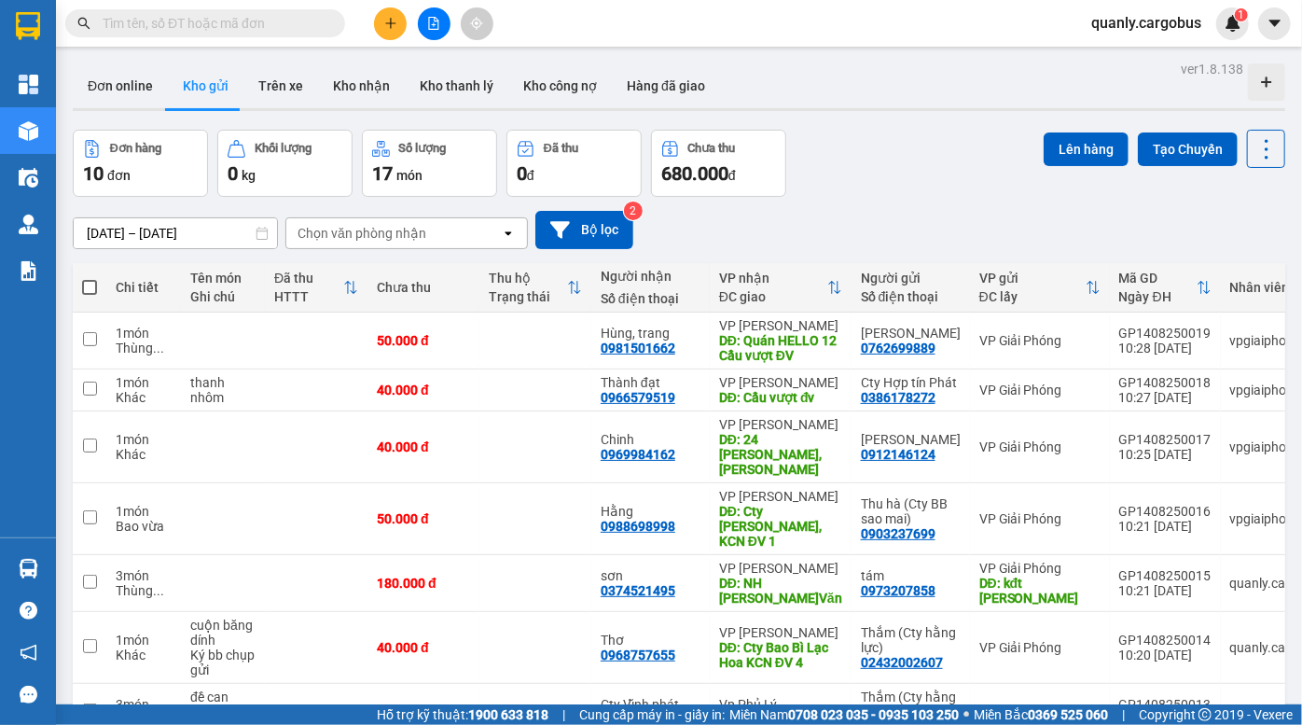
drag, startPoint x: 810, startPoint y: 139, endPoint x: 409, endPoint y: 5, distance: 422.8
click at [810, 138] on div "Đơn hàng 10 đơn Khối lượng 0 kg Số lượng 17 món Đã thu 0 đ Chưa thu 680.000 đ L…" at bounding box center [679, 163] width 1212 height 67
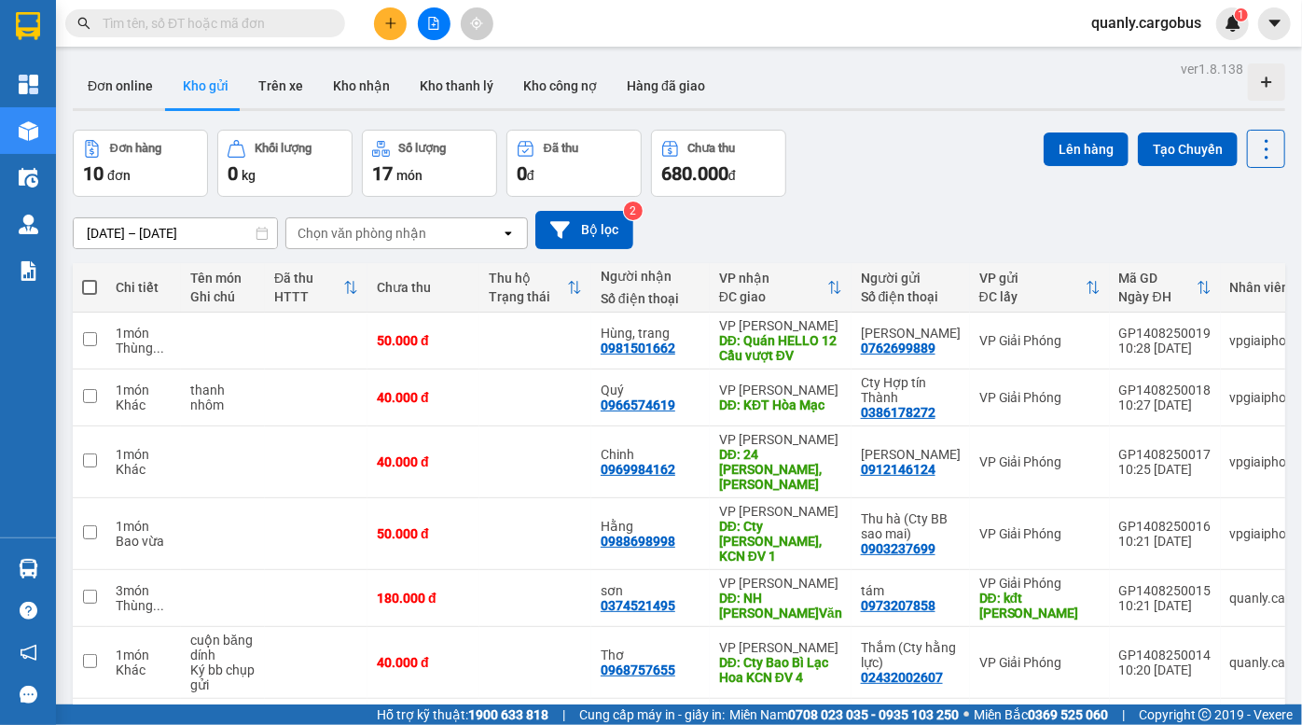
click at [919, 200] on div "[DATE] – [DATE] Press the down arrow key to interact with the calendar and sele…" at bounding box center [679, 230] width 1212 height 66
click at [885, 213] on div "[DATE] – [DATE] Press the down arrow key to interact with the calendar and sele…" at bounding box center [679, 230] width 1212 height 38
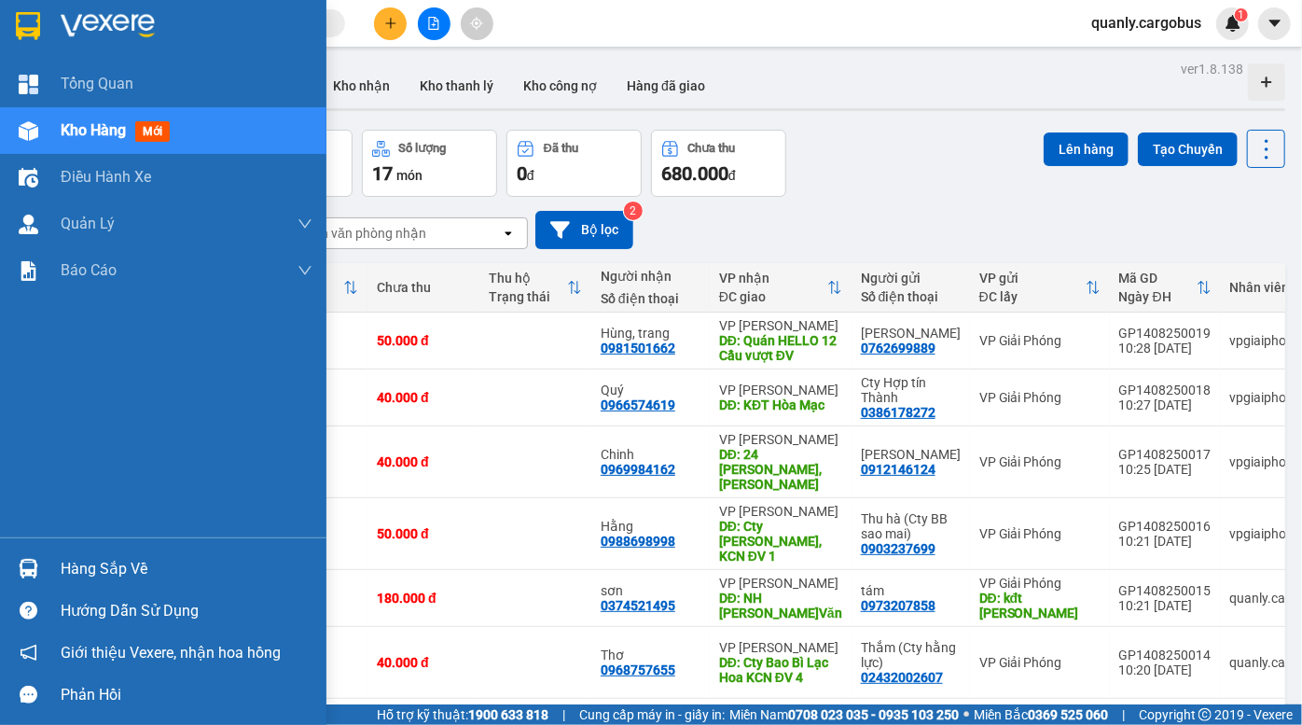
click at [41, 137] on div at bounding box center [28, 131] width 33 height 33
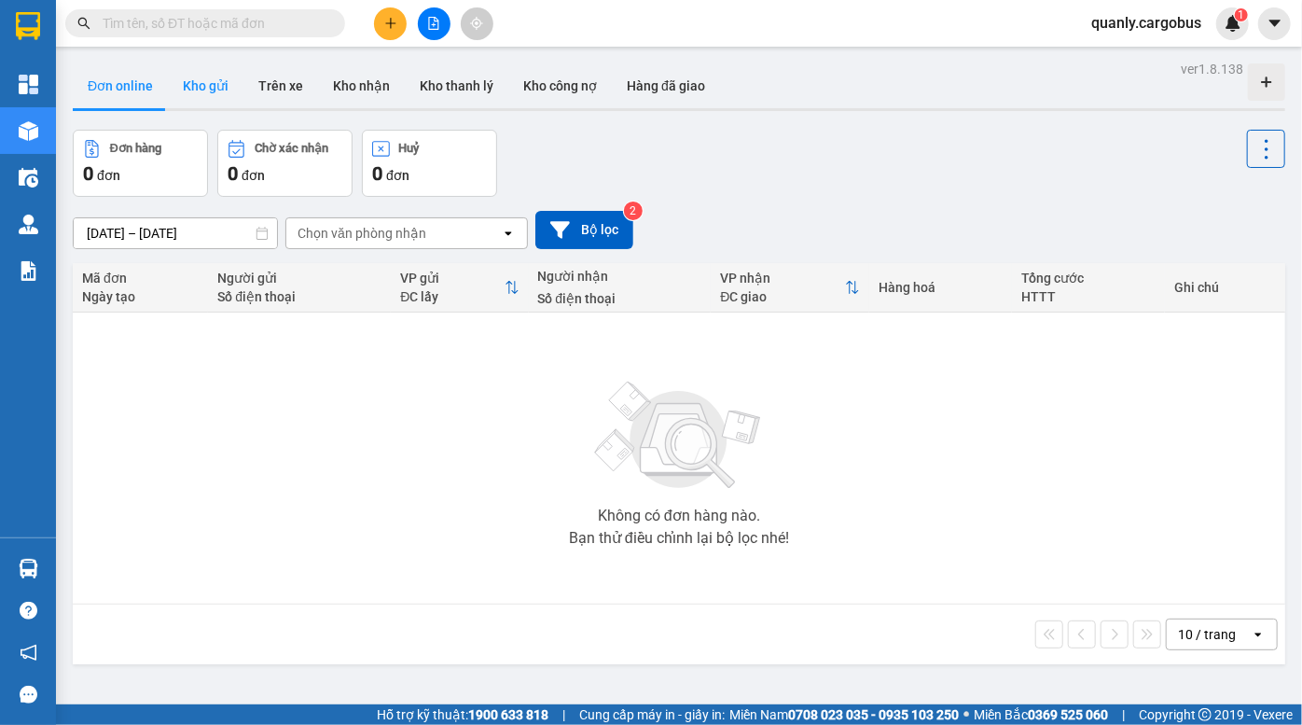
click at [214, 86] on button "Kho gửi" at bounding box center [206, 85] width 76 height 45
type input "[DATE] – [DATE]"
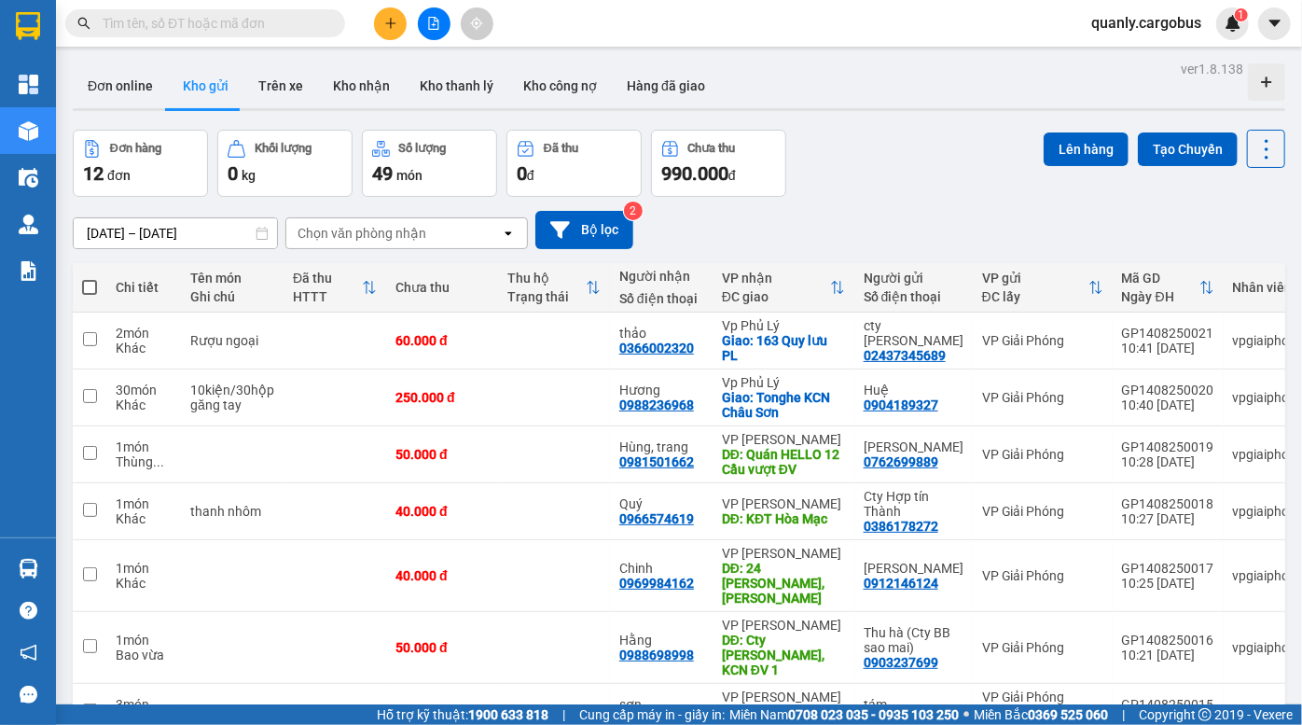
click at [894, 224] on div "[DATE] – [DATE] Press the down arrow key to interact with the calendar and sele…" at bounding box center [679, 230] width 1212 height 38
click at [1206, 396] on icon at bounding box center [1212, 397] width 13 height 13
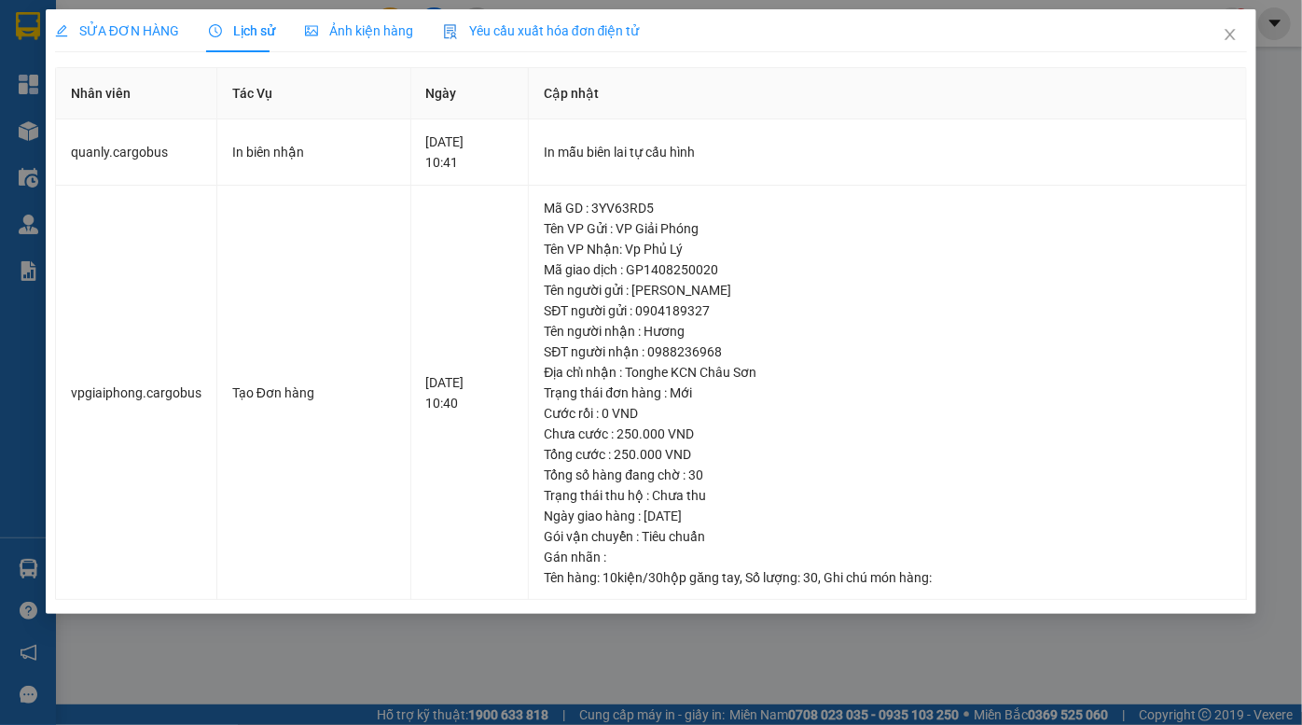
click at [370, 28] on span "Ảnh kiện hàng" at bounding box center [359, 30] width 108 height 15
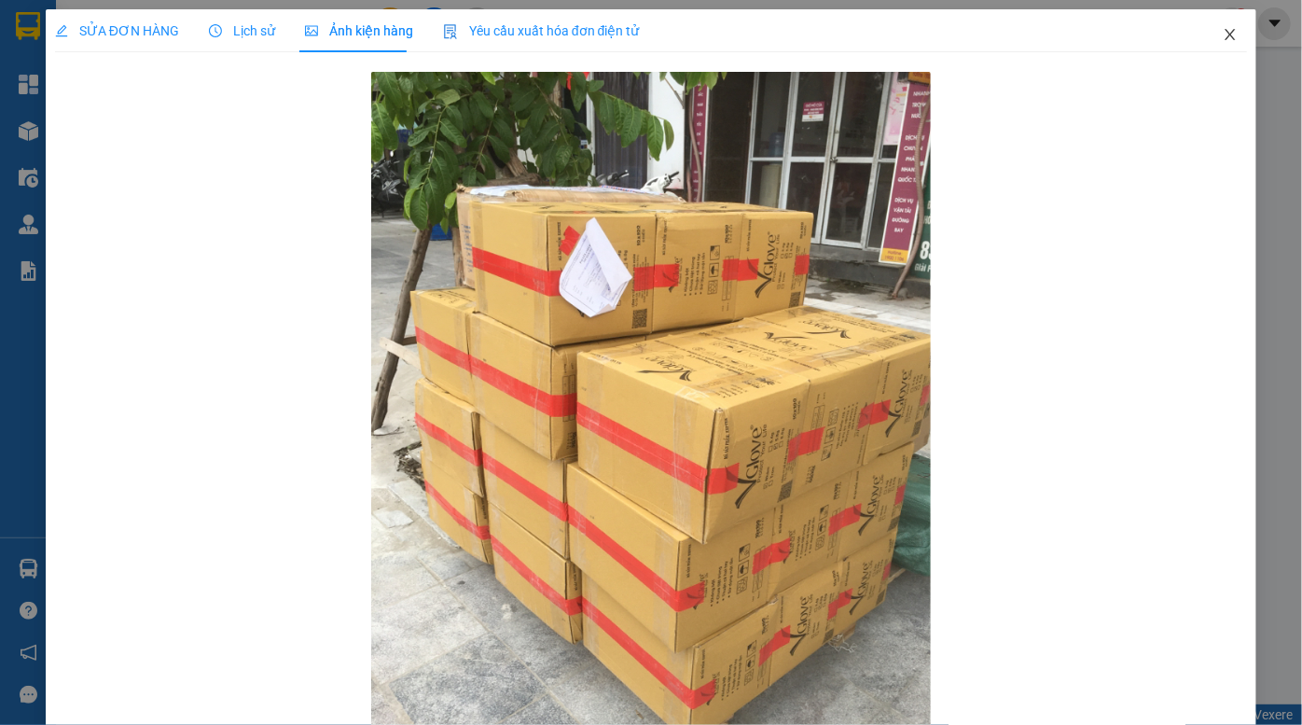
click at [1222, 40] on icon "close" at bounding box center [1229, 34] width 15 height 15
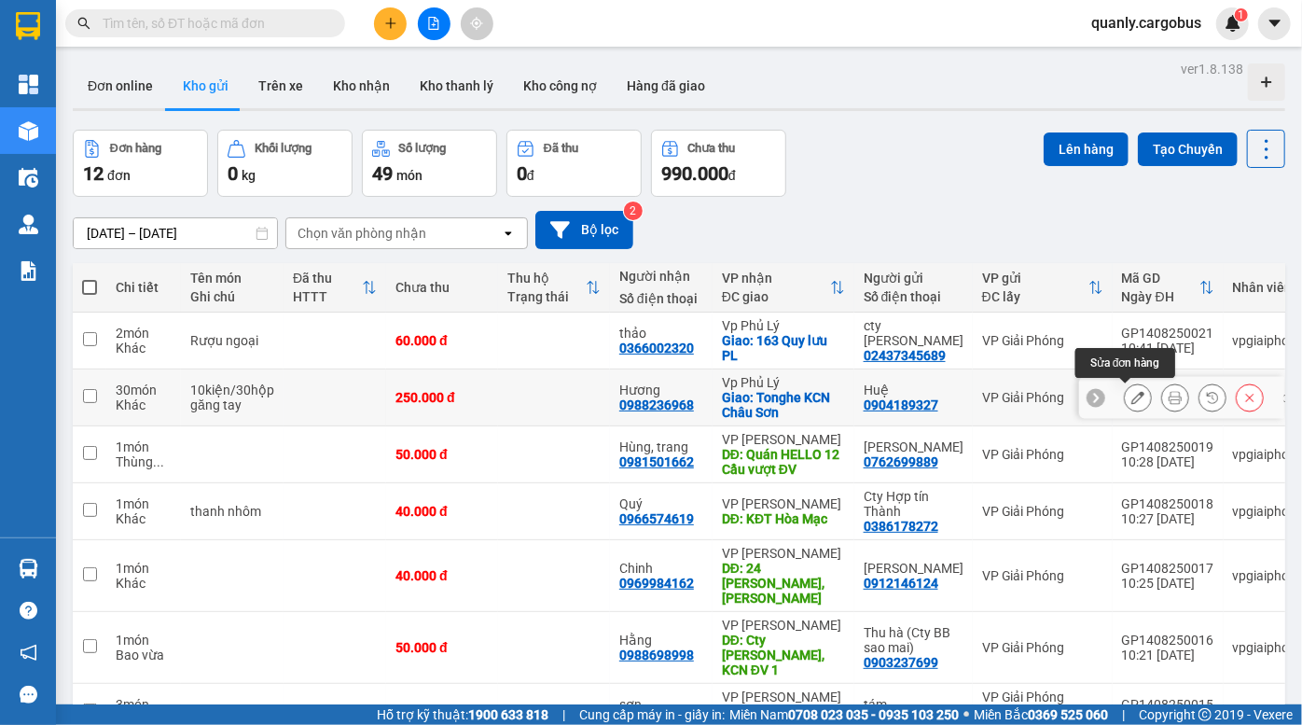
click at [1131, 398] on icon at bounding box center [1137, 397] width 13 height 13
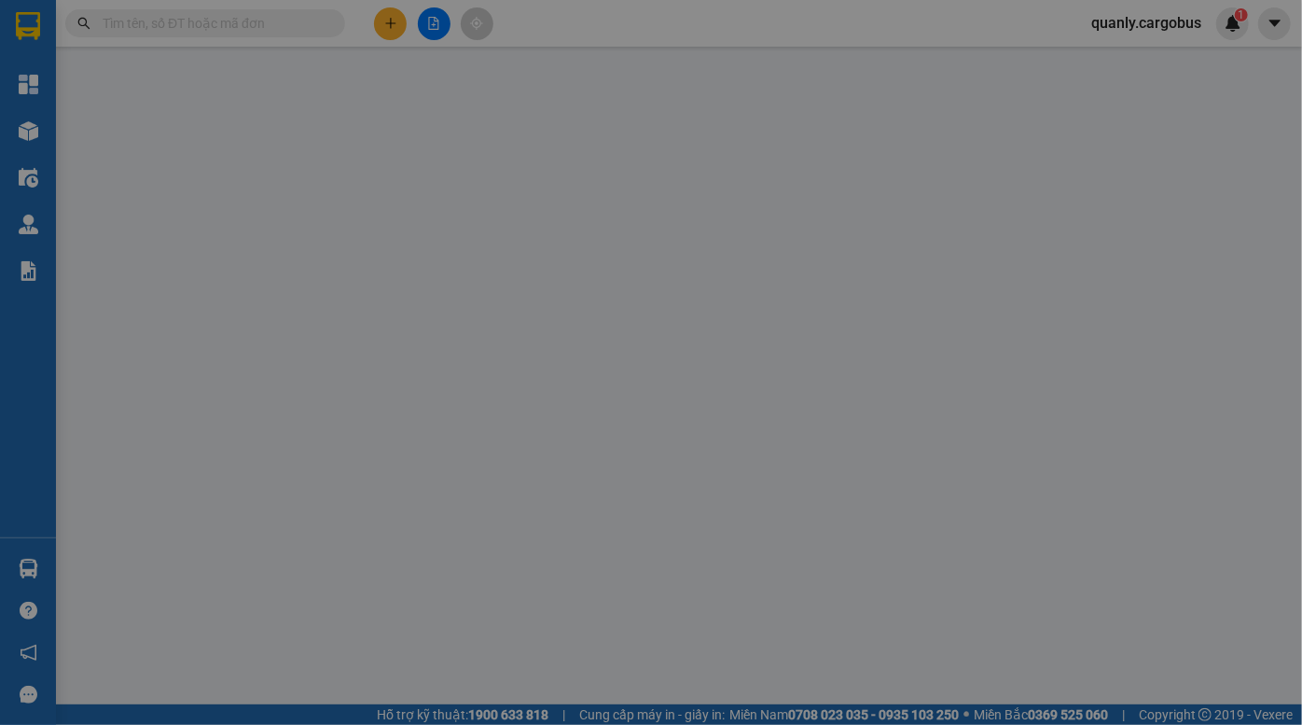
type input "0988236968"
type input "Hương"
checkbox input "true"
type input "Tonghe KCN Châu Sơn"
type input "0904189327"
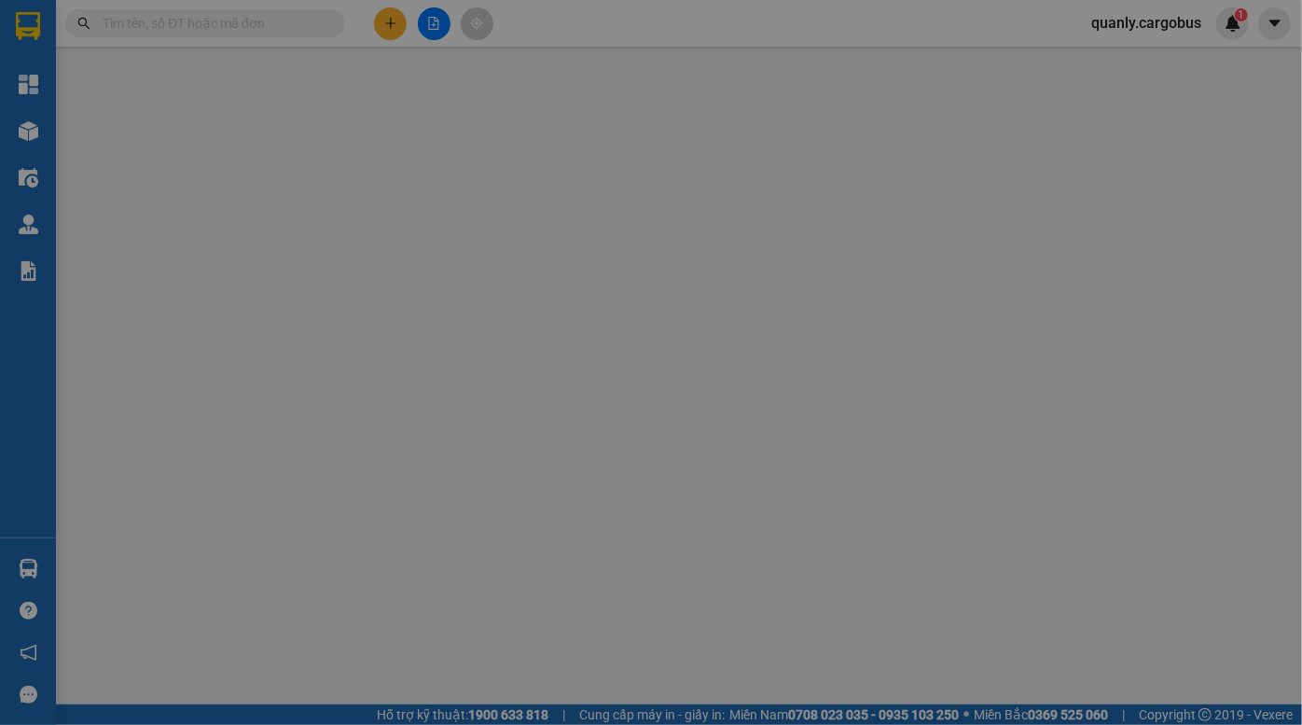
type input "Huệ"
type input "250.000"
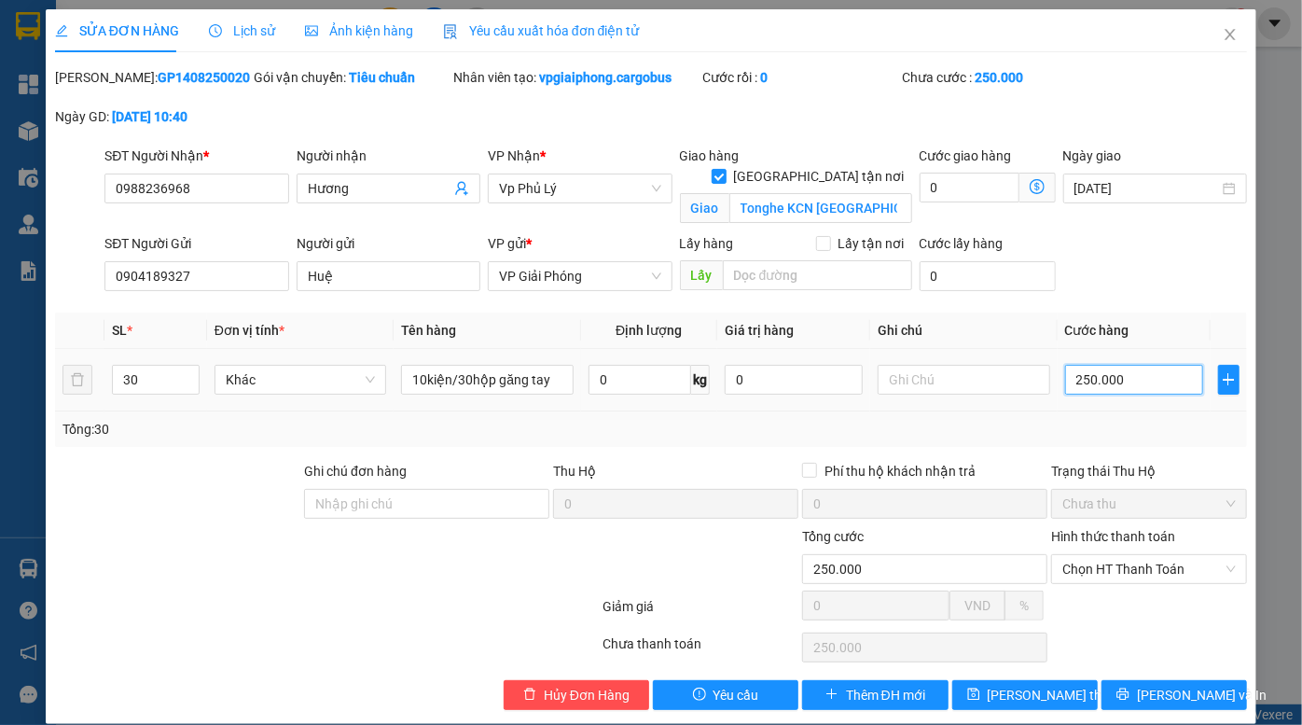
click at [1101, 377] on input "250.000" at bounding box center [1134, 380] width 138 height 30
type input "3"
type input "30"
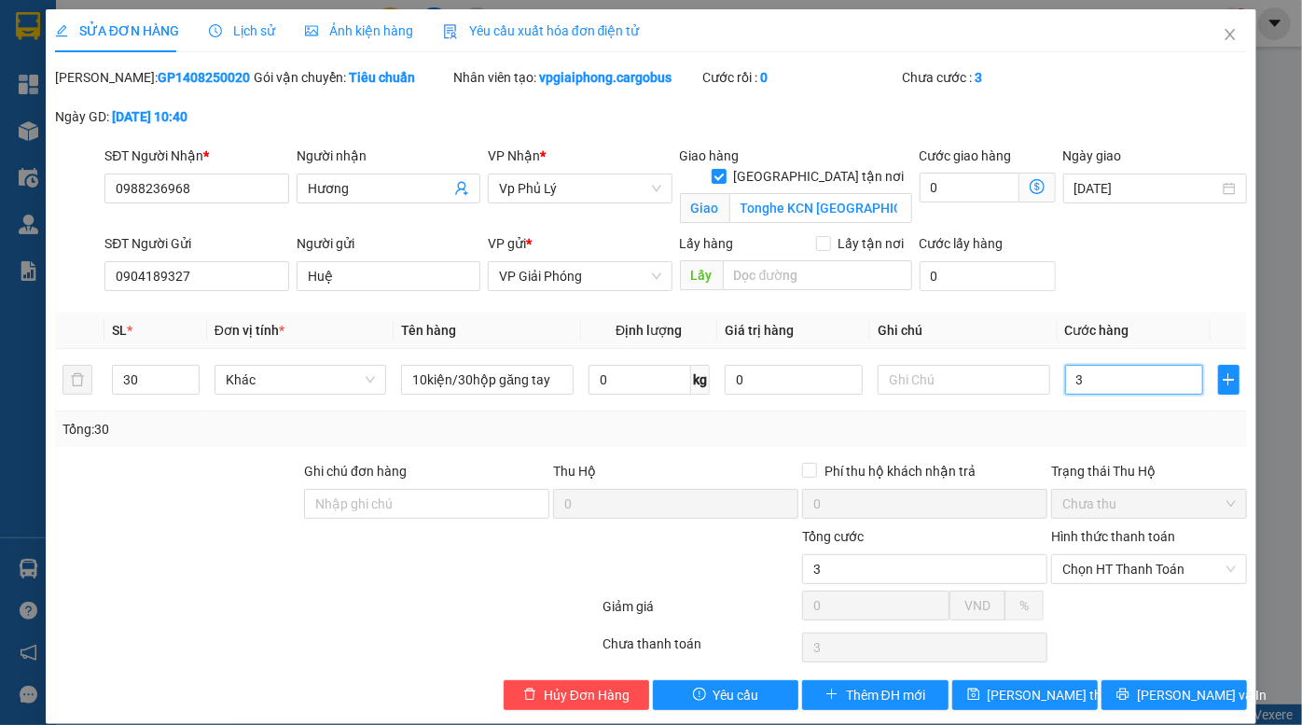
type input "30"
type input "300"
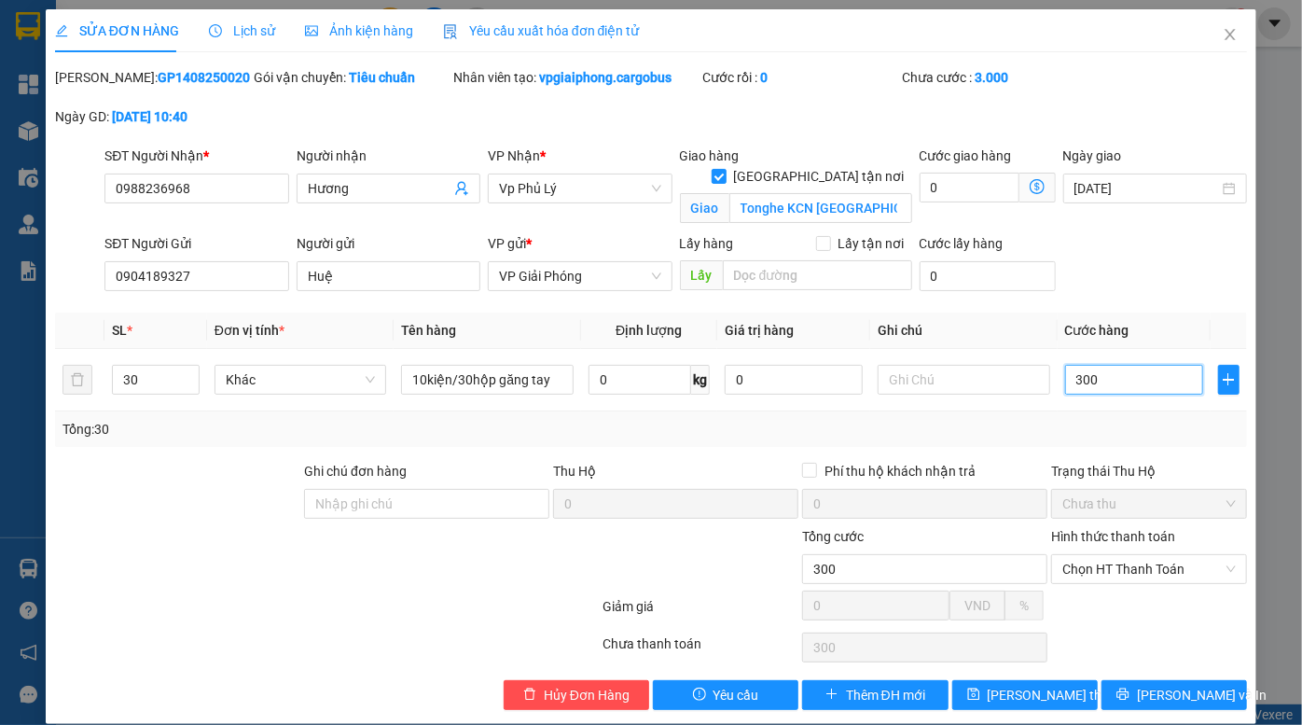
type input "3.000"
type input "30.000"
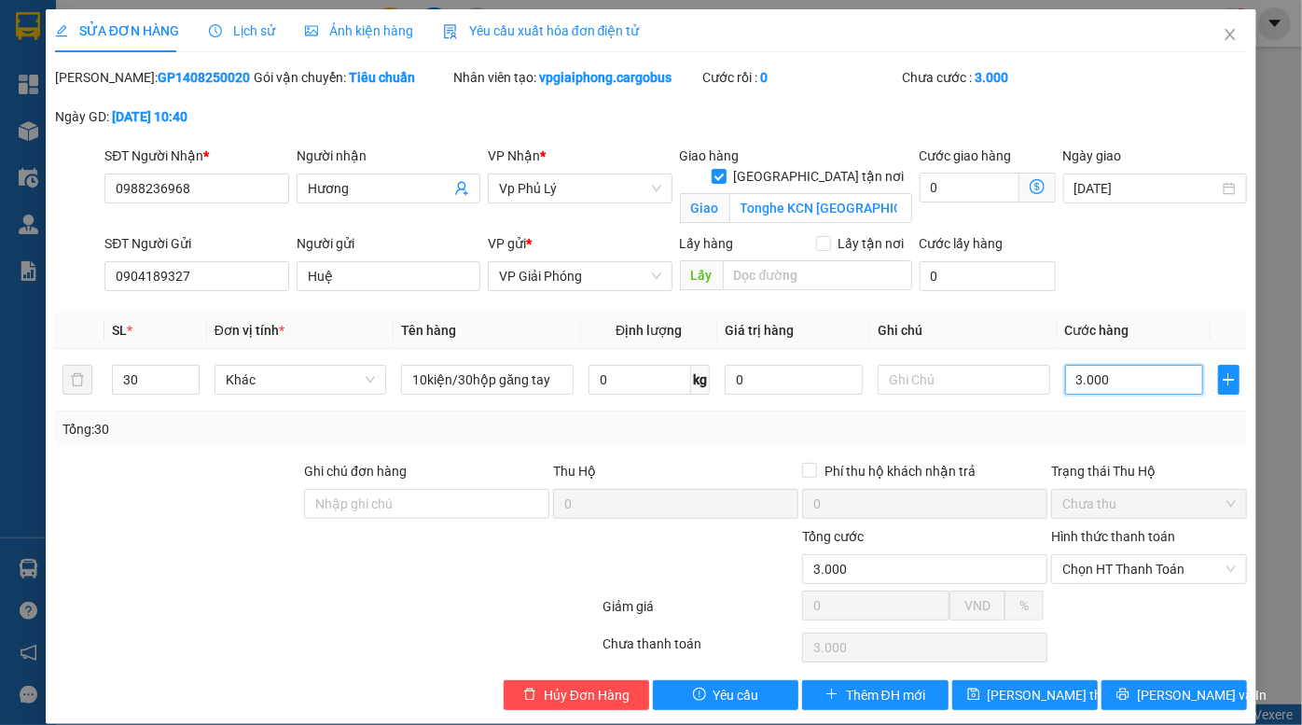
type input "30.000"
type input "300.000"
click at [1007, 697] on span "Lưu thay đổi" at bounding box center [1061, 694] width 149 height 21
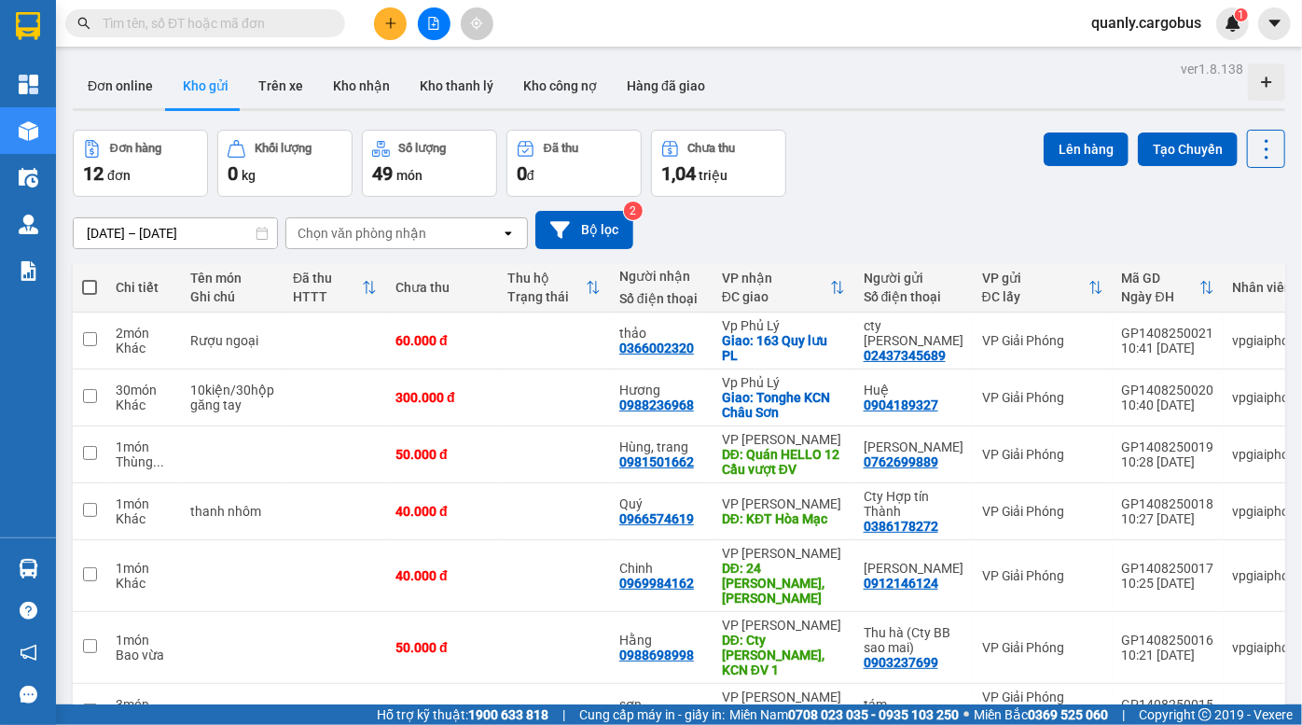
click at [890, 149] on div "Đơn hàng 12 đơn Khối lượng 0 kg Số lượng 49 món Đã thu 0 đ Chưa thu 1,04 triệu …" at bounding box center [679, 163] width 1212 height 67
click at [873, 142] on div "Đơn hàng 12 đơn Khối lượng 0 kg Số lượng 49 món Đã thu 0 đ Chưa thu 1,04 triệu …" at bounding box center [679, 163] width 1212 height 67
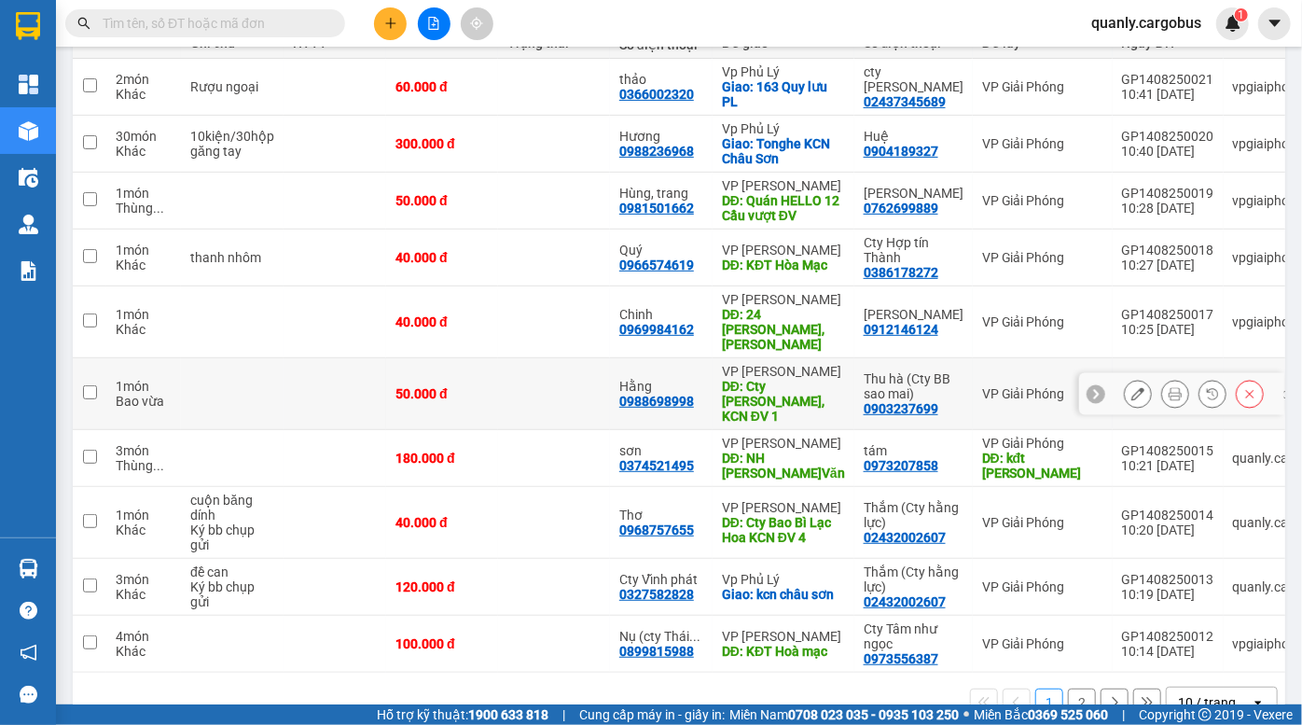
scroll to position [273, 0]
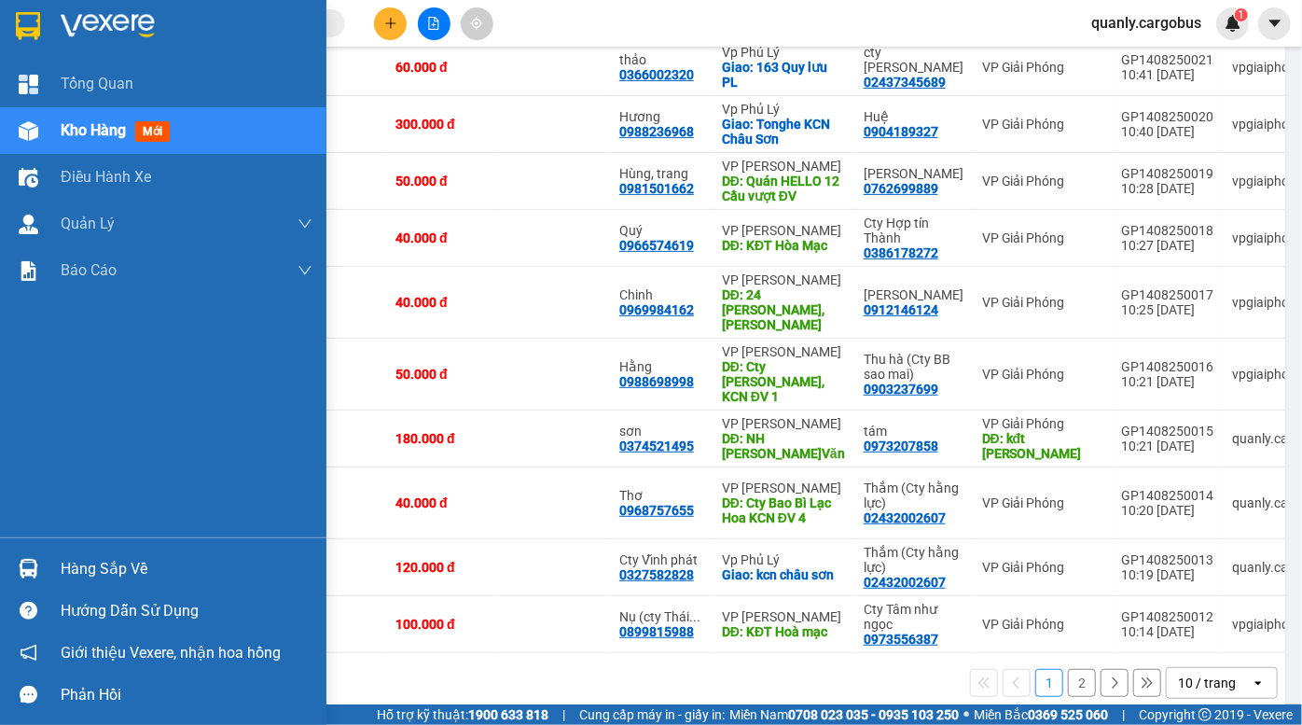
click at [40, 133] on div at bounding box center [28, 131] width 33 height 33
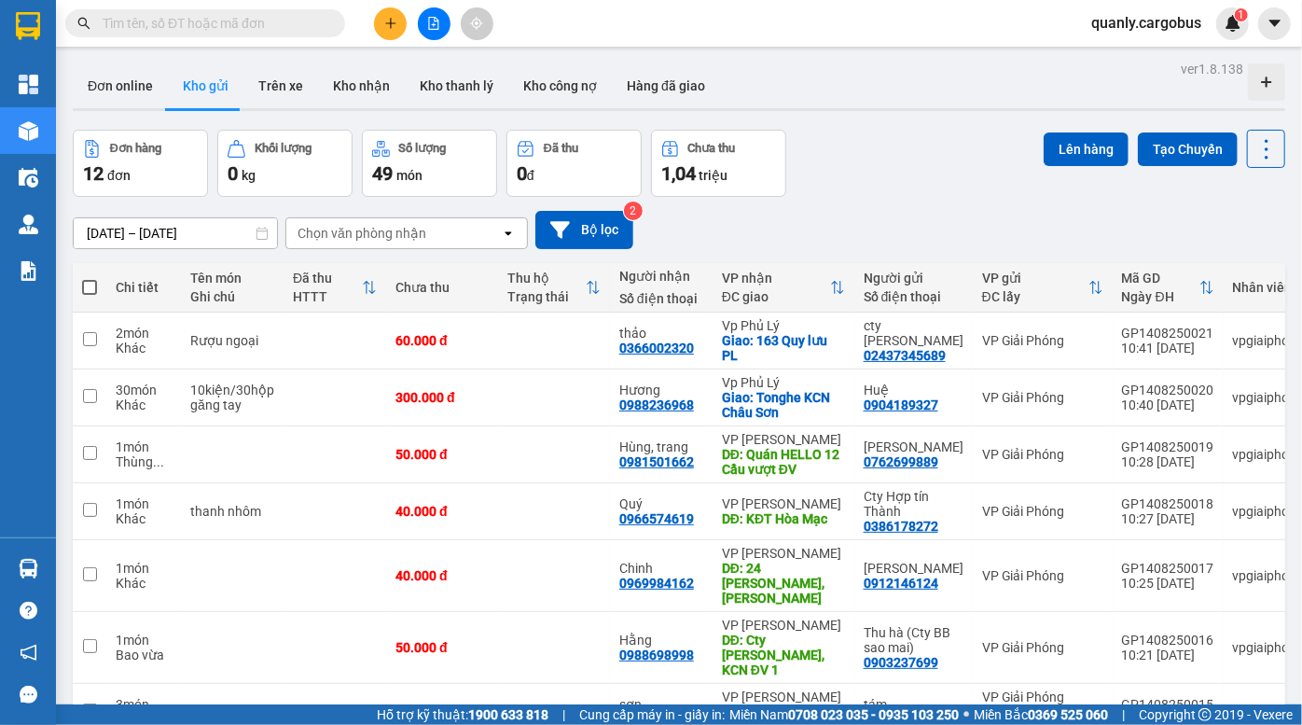
click at [906, 136] on div "Đơn hàng 12 đơn Khối lượng 0 kg Số lượng 49 món Đã thu 0 đ Chưa thu 1,04 triệu …" at bounding box center [679, 163] width 1212 height 67
click at [902, 152] on div "Đơn hàng 12 đơn Khối lượng 0 kg Số lượng 49 món Đã thu 0 đ Chưa thu 1,04 triệu …" at bounding box center [679, 163] width 1212 height 67
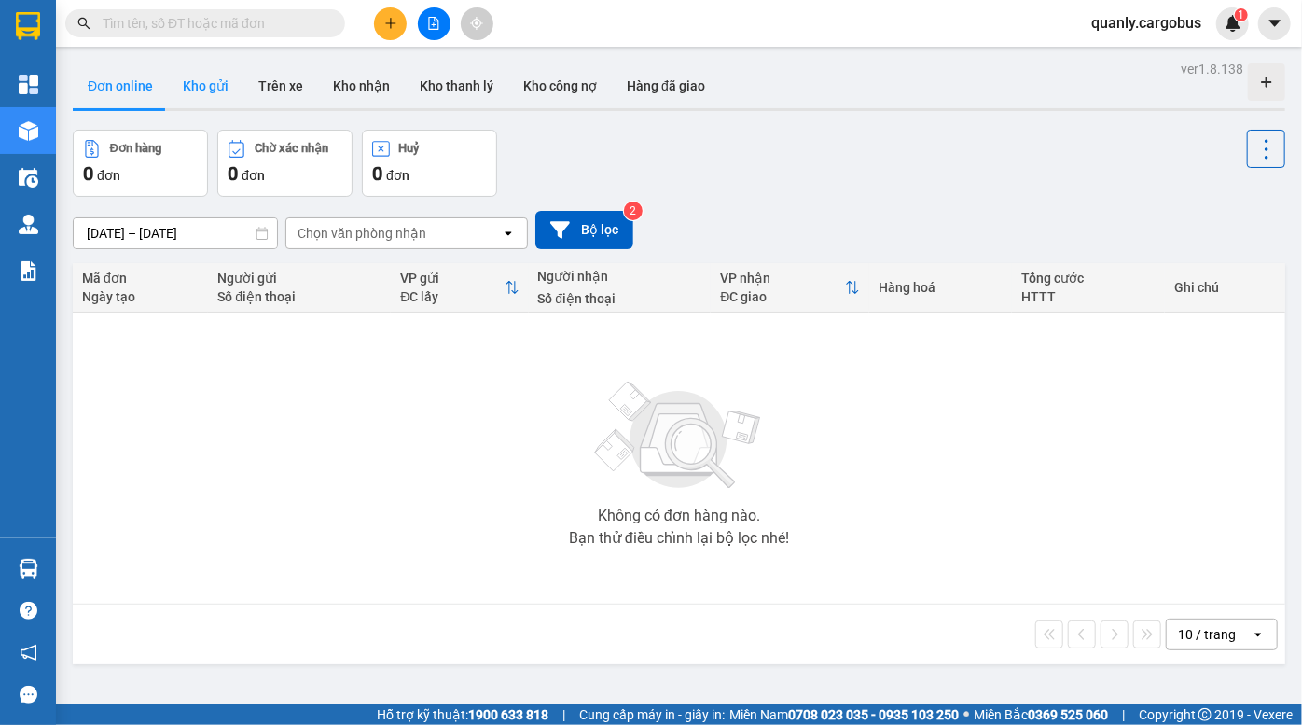
click at [202, 71] on button "Kho gửi" at bounding box center [206, 85] width 76 height 45
type input "[DATE] – [DATE]"
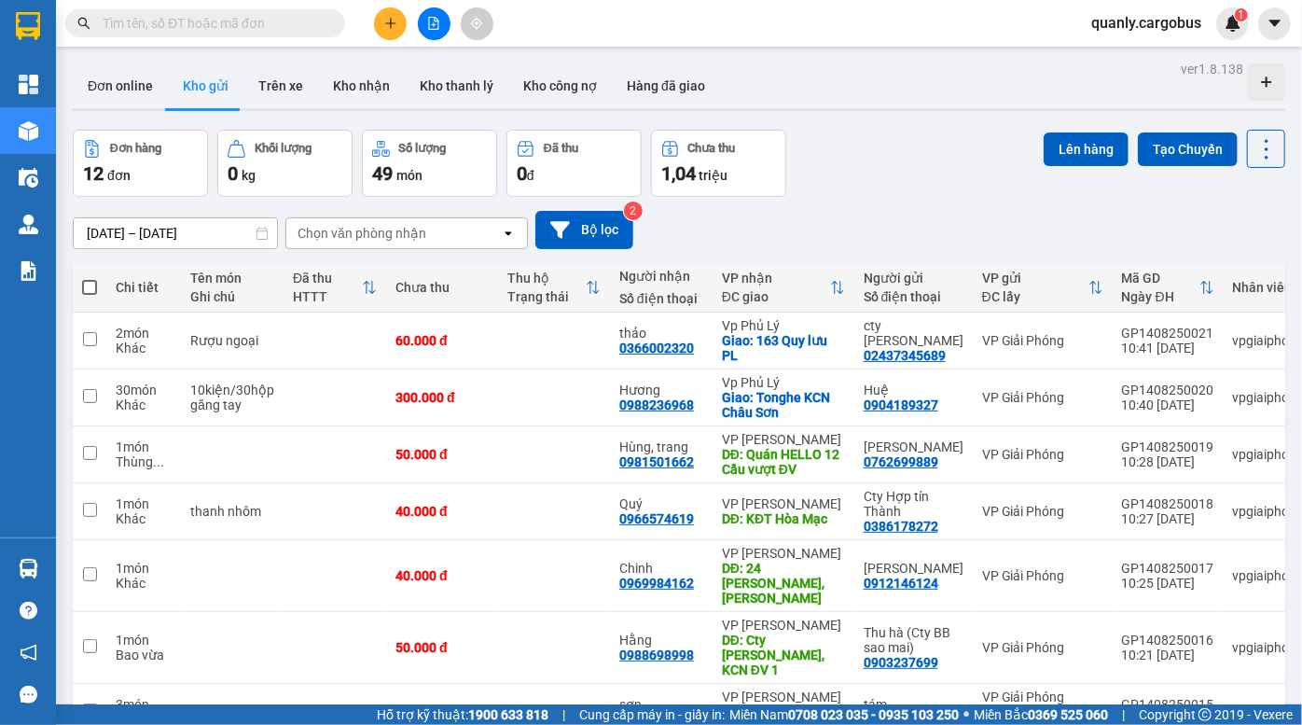
click at [926, 183] on div "Đơn hàng 12 đơn Khối lượng 0 kg Số lượng 49 món Đã thu 0 đ Chưa thu 1,04 triệu …" at bounding box center [679, 163] width 1212 height 67
click at [923, 184] on div "Đơn hàng 12 đơn Khối lượng 0 kg Số lượng 49 món Đã thu 0 đ Chưa thu 1,04 triệu …" at bounding box center [679, 163] width 1212 height 67
click at [928, 216] on div "[DATE] – [DATE] Press the down arrow key to interact with the calendar and sele…" at bounding box center [679, 230] width 1212 height 38
click at [945, 216] on div "[DATE] – [DATE] Press the down arrow key to interact with the calendar and sele…" at bounding box center [679, 230] width 1212 height 38
click at [906, 111] on div "Đơn online Kho gửi Trên xe Kho nhận Kho thanh lý Kho công nợ Hàng đã giao" at bounding box center [679, 87] width 1212 height 49
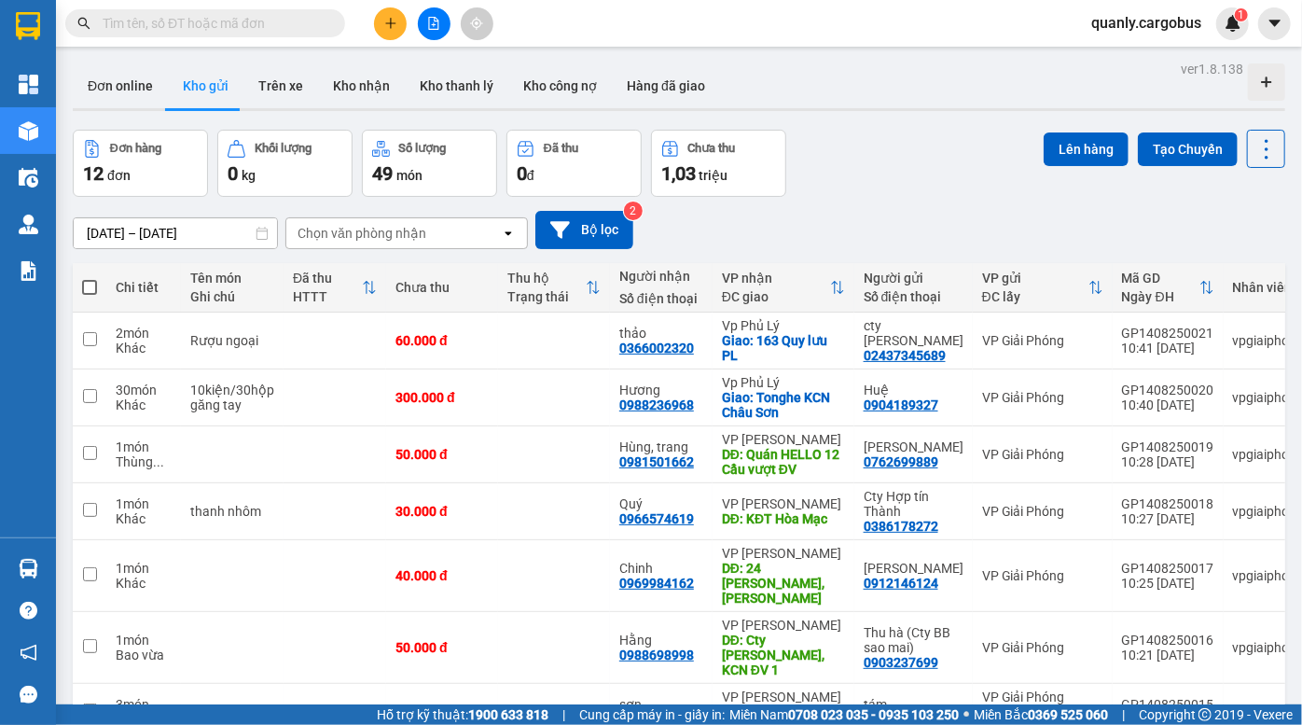
drag, startPoint x: 878, startPoint y: 186, endPoint x: 711, endPoint y: 102, distance: 186.8
click at [878, 185] on div "Đơn hàng 12 đơn Khối lượng 0 kg Số lượng 49 món Đã thu 0 đ Chưa thu 1,03 triệu …" at bounding box center [679, 163] width 1212 height 67
drag, startPoint x: 957, startPoint y: 159, endPoint x: 653, endPoint y: 73, distance: 315.8
click at [956, 159] on div "Đơn hàng 12 đơn Khối lượng 0 kg Số lượng 49 món Đã thu 0 đ Chưa thu 1,03 triệu …" at bounding box center [679, 163] width 1212 height 67
click at [878, 147] on div "Đơn hàng 12 đơn Khối lượng 0 kg Số lượng 49 món Đã thu 0 đ Chưa thu 1,03 triệu …" at bounding box center [679, 163] width 1212 height 67
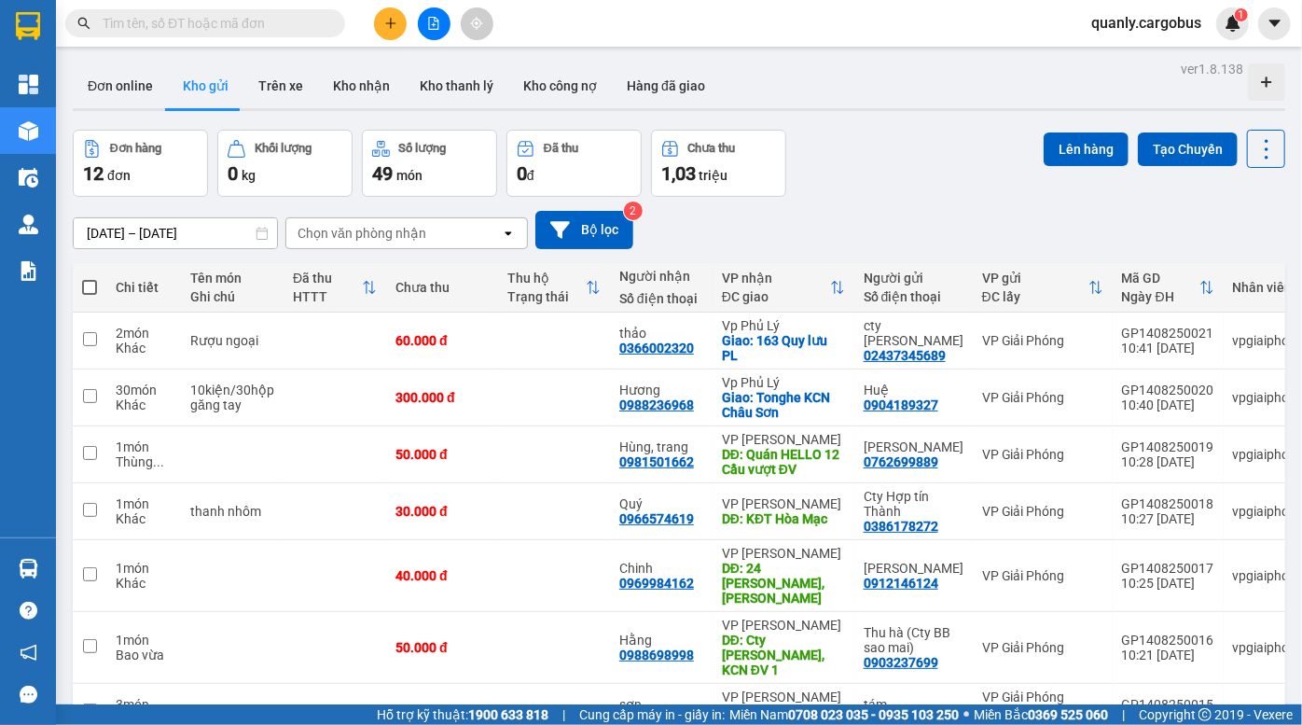
click at [860, 219] on div "12/08/2025 – 14/08/2025 Press the down arrow key to interact with the calendar …" at bounding box center [679, 230] width 1212 height 38
click at [895, 145] on div "Đơn hàng 12 đơn Khối lượng 0 kg Số lượng 49 món Đã thu 0 đ Chưa thu 1,03 triệu …" at bounding box center [679, 163] width 1212 height 67
click at [866, 170] on div "Đơn hàng 12 đơn Khối lượng 0 kg Số lượng 49 món Đã thu 0 đ Chưa thu 1,03 triệu …" at bounding box center [679, 163] width 1212 height 67
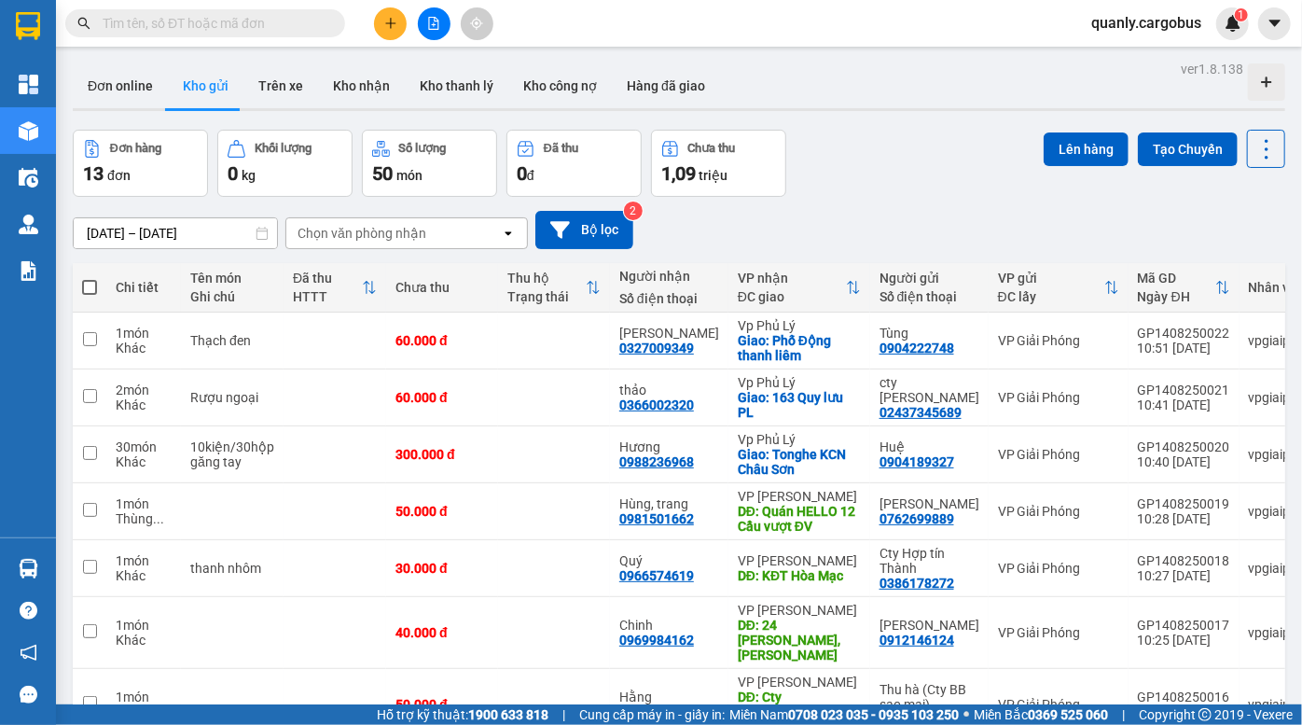
click at [868, 195] on div "Đơn hàng 13 đơn Khối lượng 0 kg Số lượng 50 món Đã thu 0 đ Chưa thu 1,09 triệu …" at bounding box center [679, 163] width 1212 height 67
click at [921, 147] on div "Đơn hàng 13 đơn Khối lượng 0 kg Số lượng 50 món Đã thu 0 đ Chưa thu 1,09 triệu …" at bounding box center [679, 163] width 1212 height 67
click at [849, 155] on div "Đơn hàng 13 đơn Khối lượng 0 kg Số lượng 50 món Đã thu 0 đ Chưa thu 1,09 triệu …" at bounding box center [679, 163] width 1212 height 67
drag, startPoint x: 883, startPoint y: 131, endPoint x: 852, endPoint y: 104, distance: 40.4
click at [876, 125] on div "ver 1.8.138 Đơn online Kho gửi Trên xe Kho nhận Kho thanh lý Kho công nợ Hàng đ…" at bounding box center [678, 524] width 1227 height 937
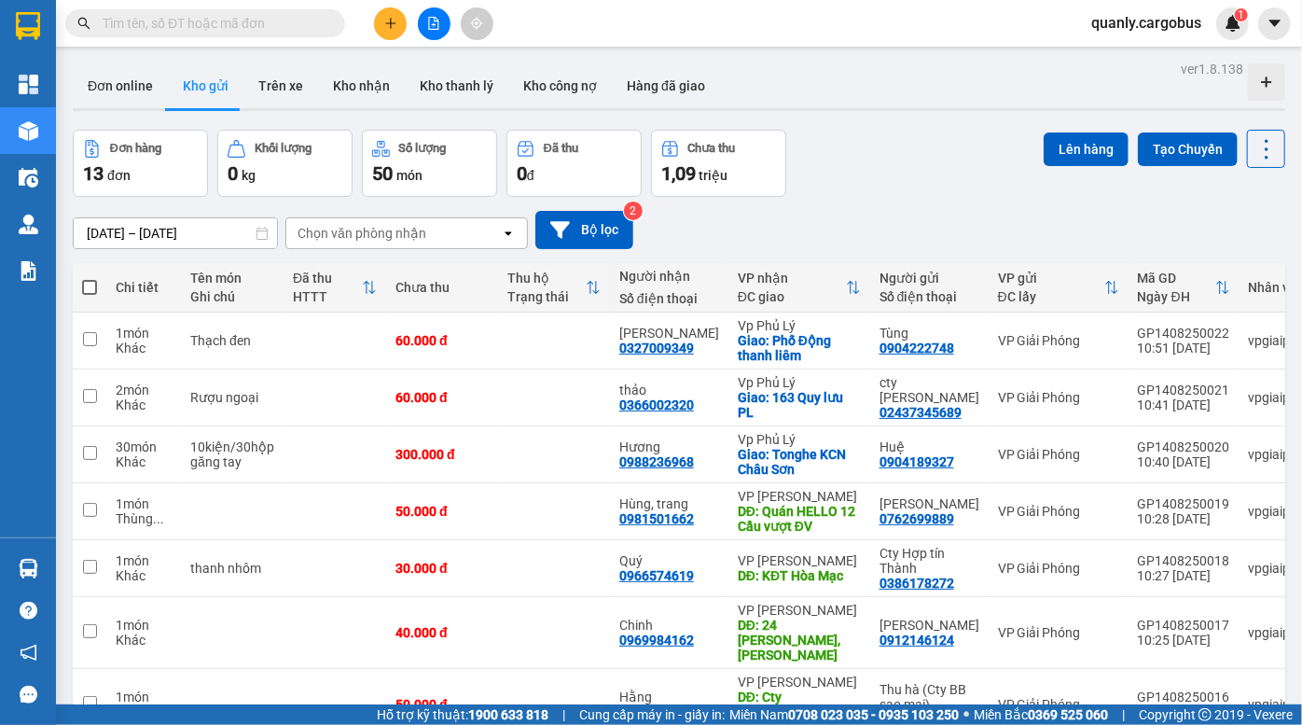
click at [871, 120] on div "ver 1.8.138 Đơn online Kho gửi Trên xe Kho nhận Kho thanh lý Kho công nợ Hàng đ…" at bounding box center [678, 524] width 1227 height 937
click at [758, 72] on div "Đơn online Kho gửi Trên xe Kho nhận Kho thanh lý Kho công nợ Hàng đã giao" at bounding box center [679, 87] width 1212 height 49
click at [906, 143] on div "Đơn hàng 13 đơn Khối lượng 0 kg Số lượng 50 món Đã thu 0 đ Chưa thu 1,09 triệu …" at bounding box center [679, 163] width 1212 height 67
